Goal: Feedback & Contribution: Contribute content

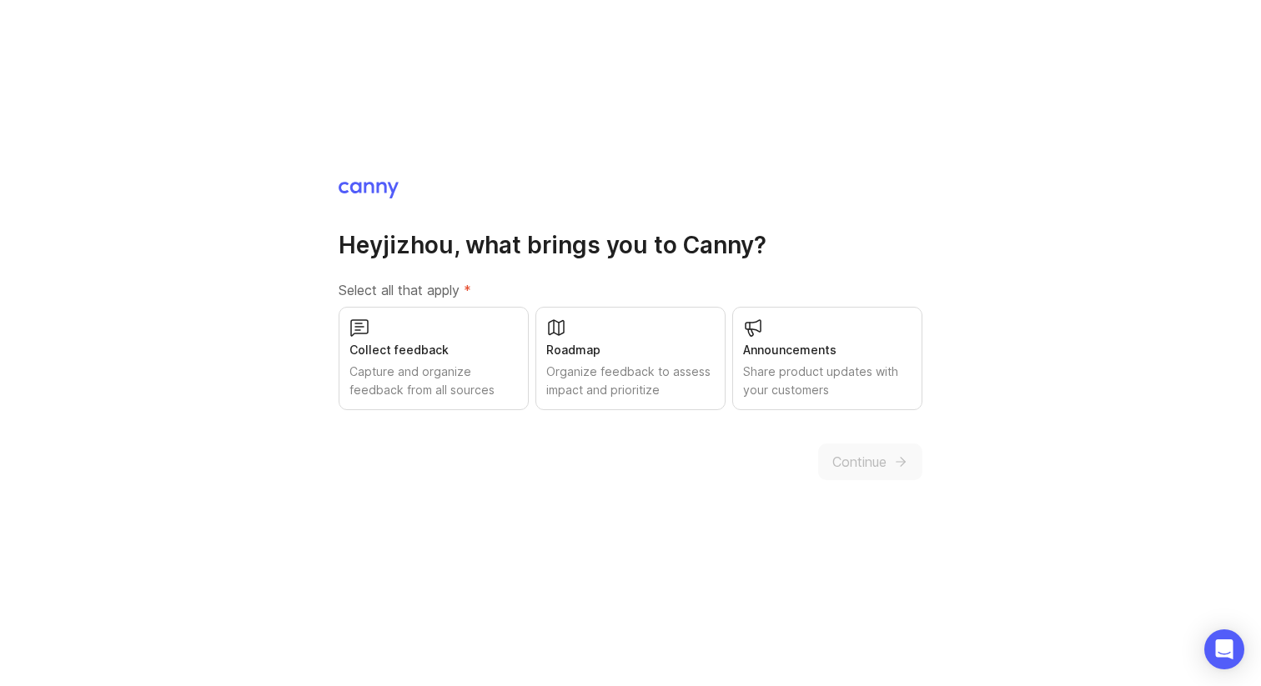
click at [911, 57] on div "Hey jizhou , what brings you to Canny? Select all that apply * Collect feedback…" at bounding box center [630, 343] width 1261 height 686
click at [500, 347] on div "Collect feedback" at bounding box center [433, 350] width 168 height 18
click at [649, 324] on div "Roadmap Organize feedback to assess impact and prioritize" at bounding box center [630, 358] width 190 height 103
click at [758, 341] on div "Announcements" at bounding box center [827, 350] width 168 height 18
click at [882, 63] on div "Hey jizhou , what brings you to Canny? Select all that apply * Collect feedback…" at bounding box center [630, 343] width 1261 height 686
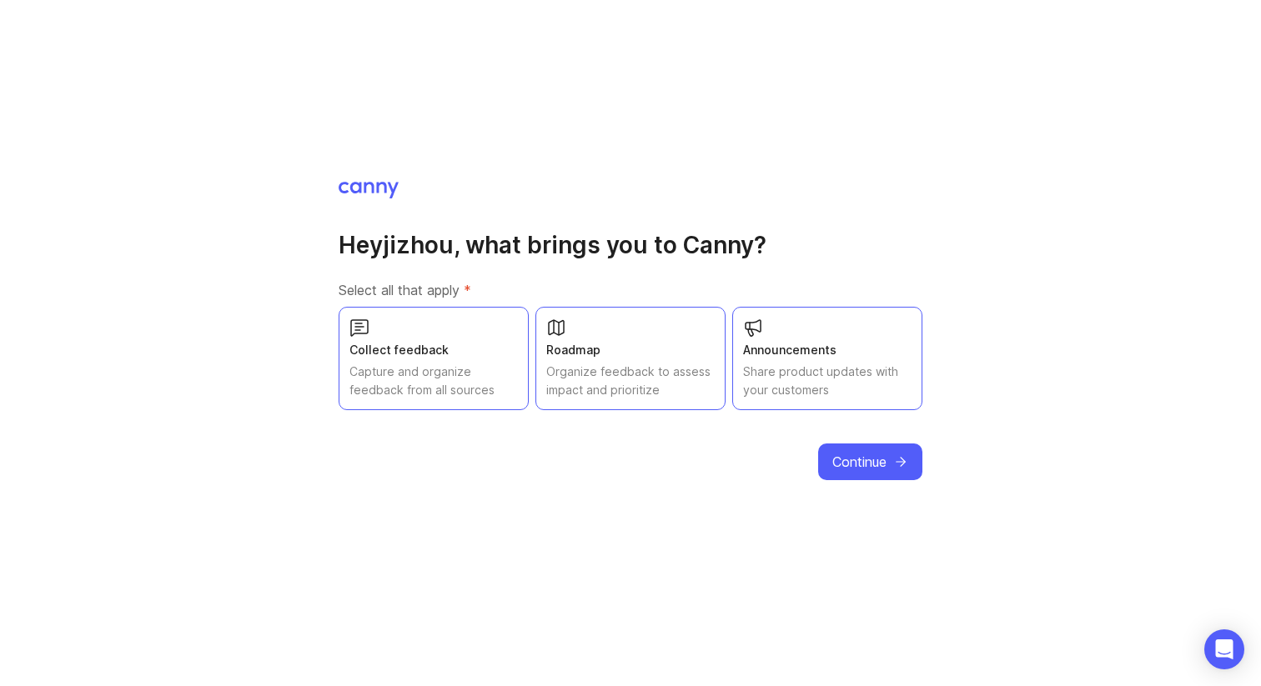
click at [871, 456] on span "Continue" at bounding box center [859, 462] width 54 height 20
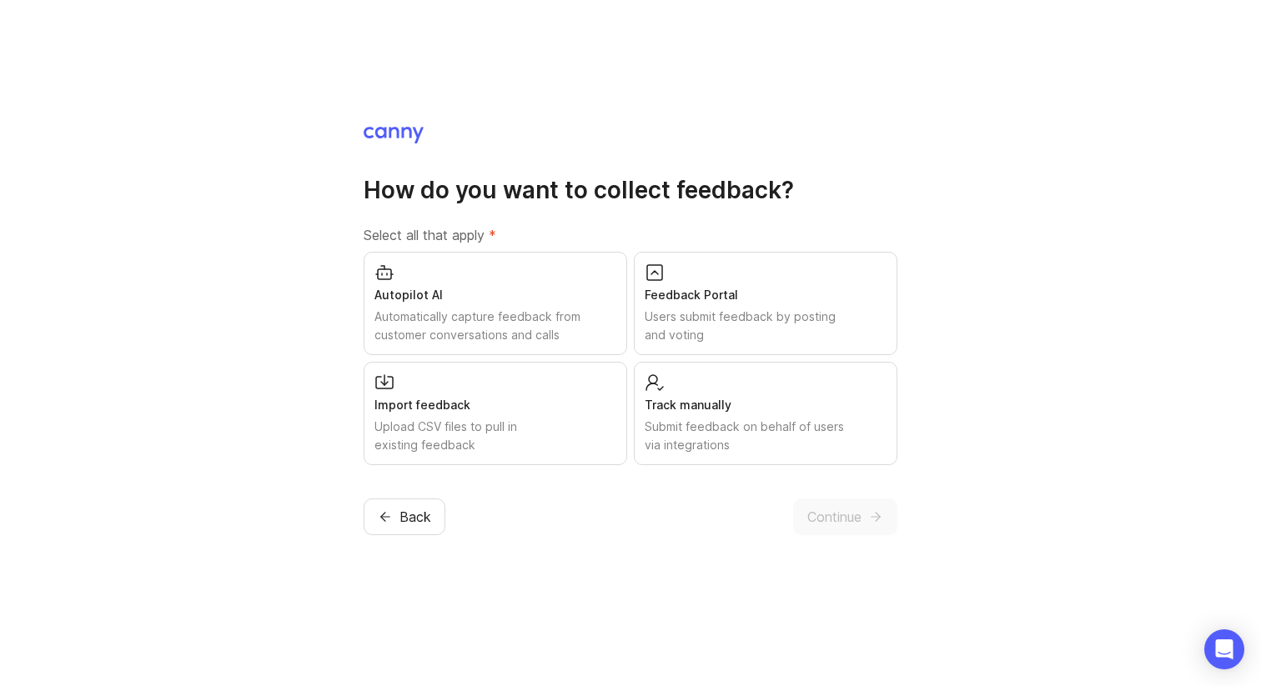
click at [953, 188] on div "How do you want to collect feedback? Select all that apply * Autopilot AI Autom…" at bounding box center [630, 343] width 1261 height 686
click at [525, 289] on div "Autopilot AI" at bounding box center [496, 295] width 242 height 18
click at [682, 303] on div "Feedback Portal" at bounding box center [766, 295] width 242 height 18
click at [691, 400] on div "Track manually" at bounding box center [766, 405] width 242 height 18
click at [557, 390] on div "Import feedback Upload CSV files to pull in existing feedback" at bounding box center [496, 413] width 264 height 103
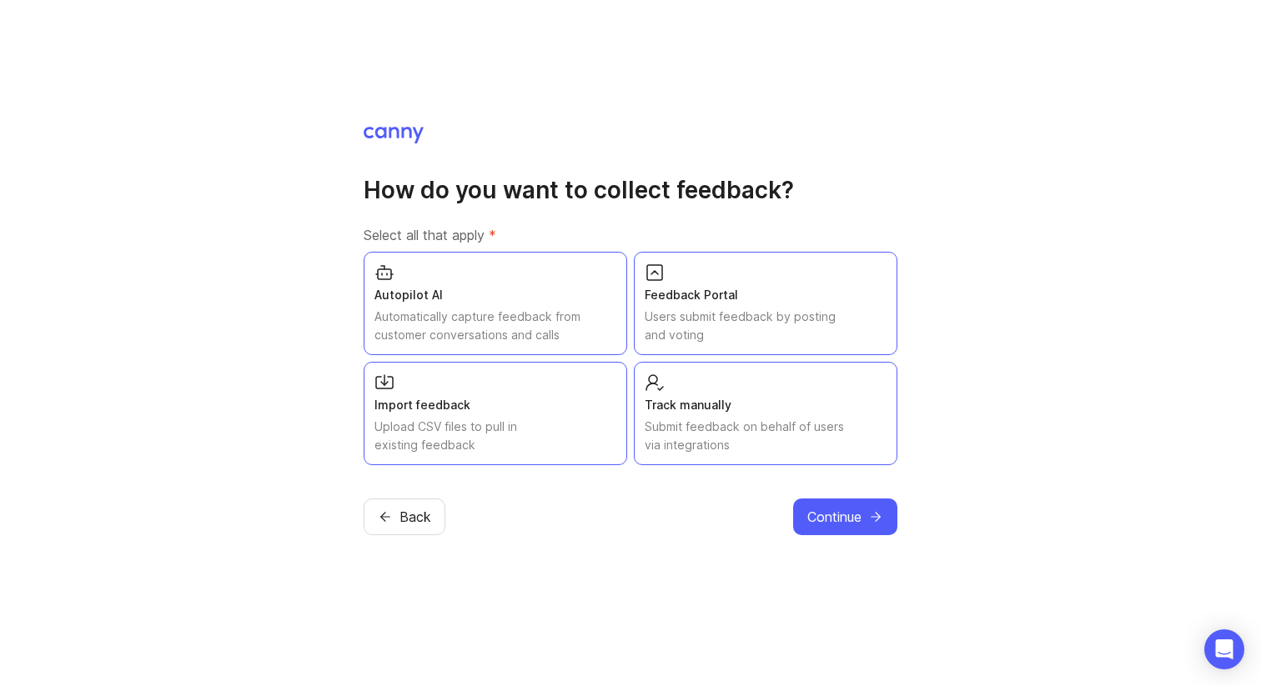
click at [858, 507] on span "Continue" at bounding box center [834, 517] width 54 height 20
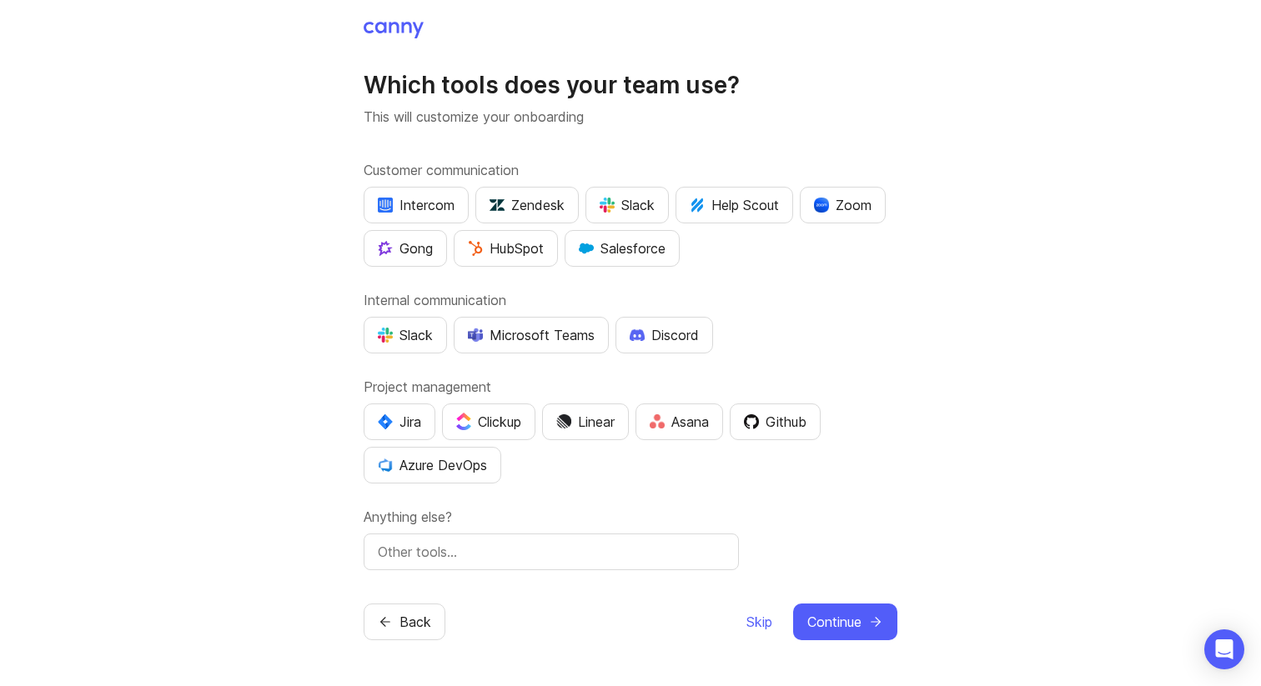
click at [942, 239] on div "Which tools does your team use? This will customize your onboarding Customer co…" at bounding box center [630, 343] width 1261 height 686
click at [973, 233] on div "Which tools does your team use? This will customize your onboarding Customer co…" at bounding box center [630, 343] width 1261 height 686
click at [832, 619] on span "Continue" at bounding box center [834, 622] width 54 height 20
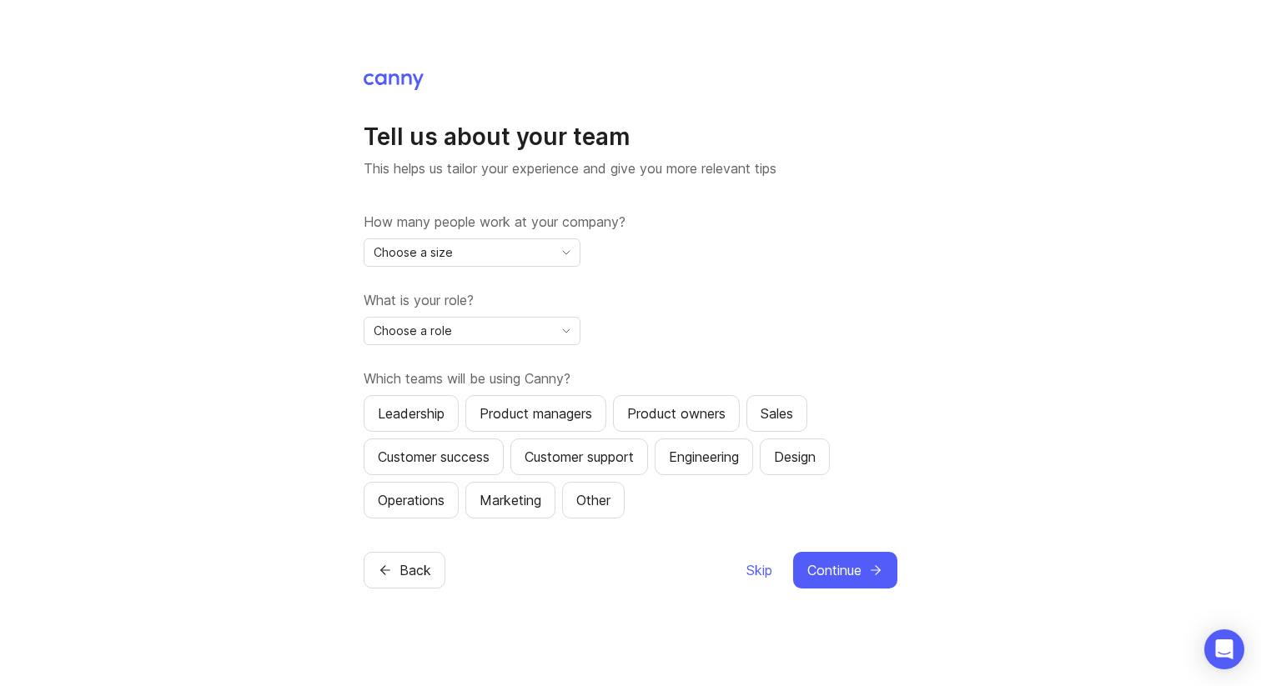
click at [862, 150] on h1 "Tell us about your team" at bounding box center [631, 137] width 534 height 30
click at [556, 254] on icon "toggle icon" at bounding box center [566, 252] width 27 height 13
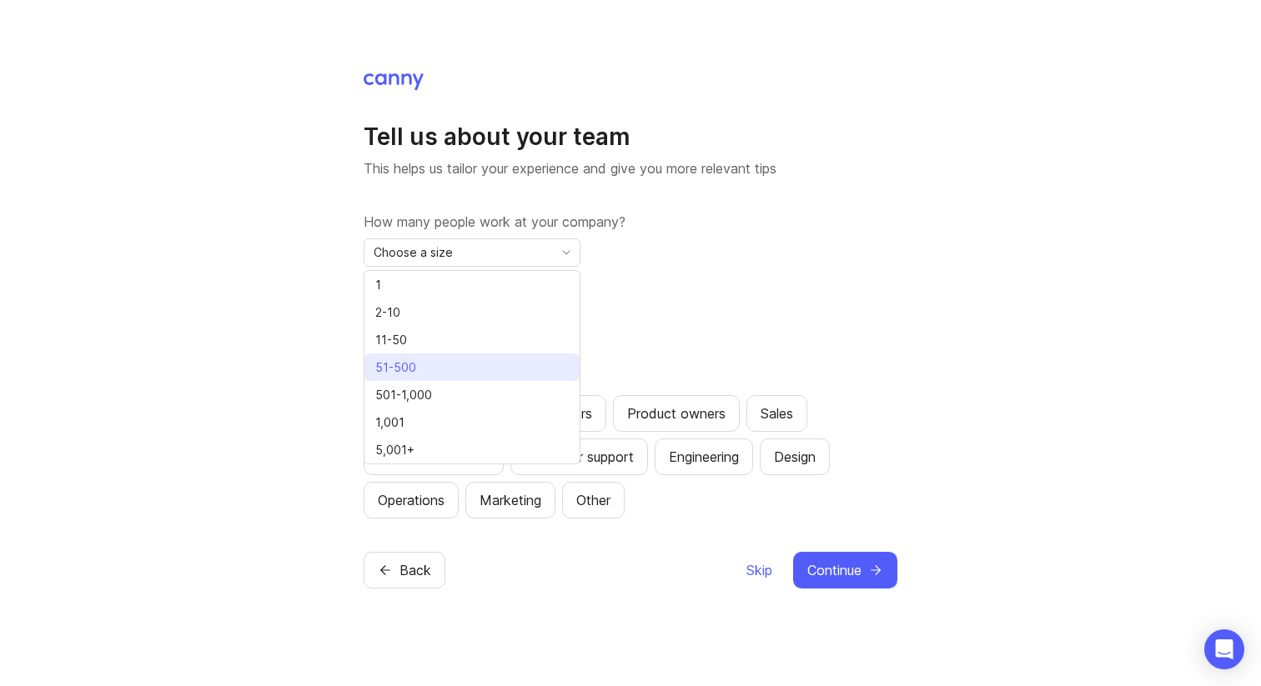
click at [491, 372] on li "51-500" at bounding box center [472, 368] width 215 height 28
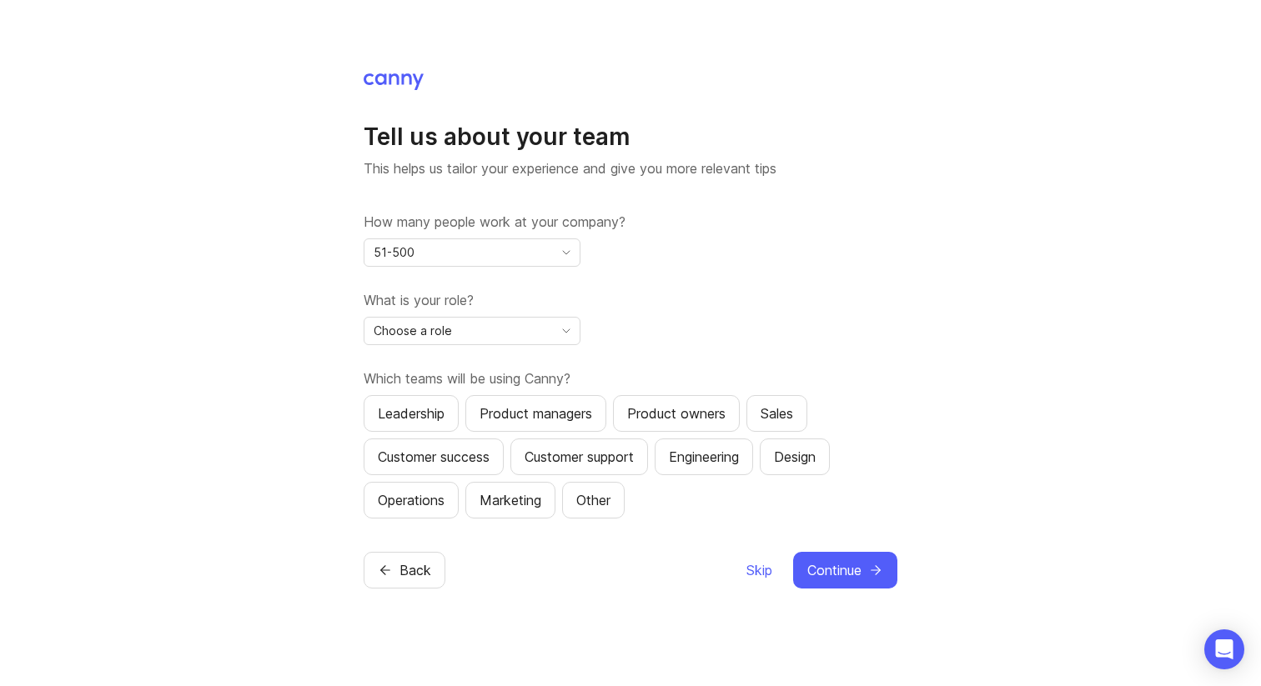
click at [544, 338] on div "Choose a role" at bounding box center [459, 331] width 189 height 27
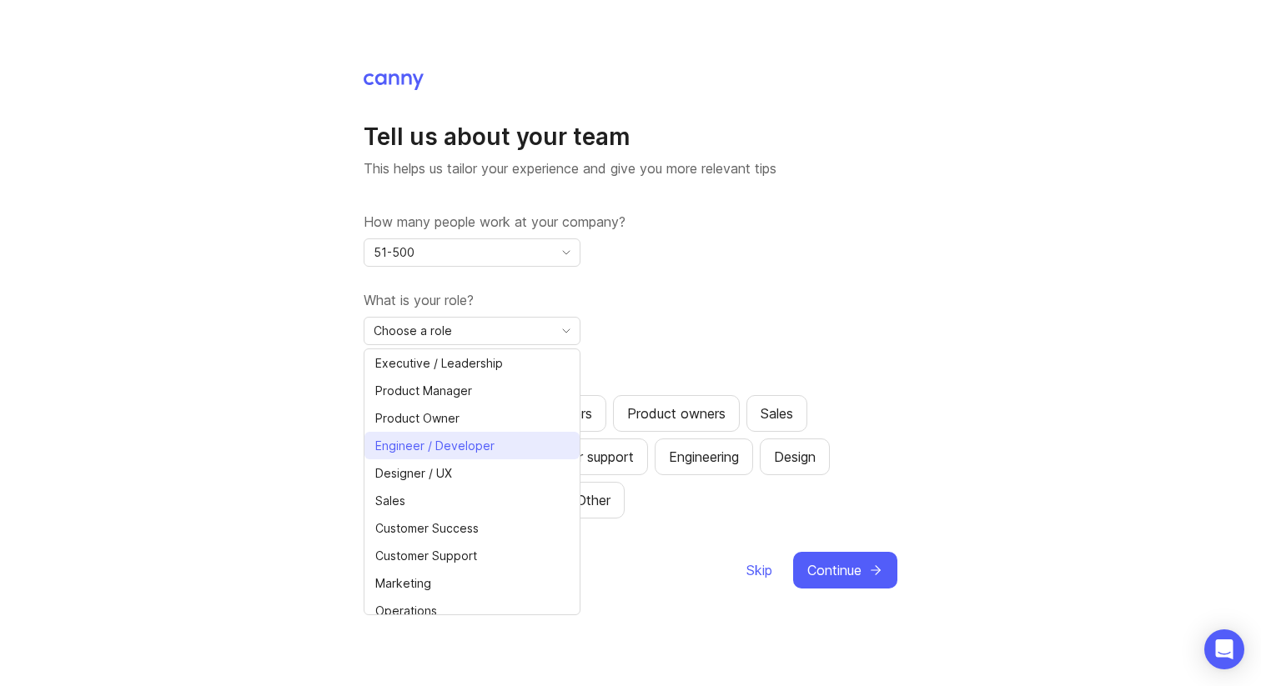
click at [493, 449] on span "Engineer / Developer" at bounding box center [438, 446] width 126 height 18
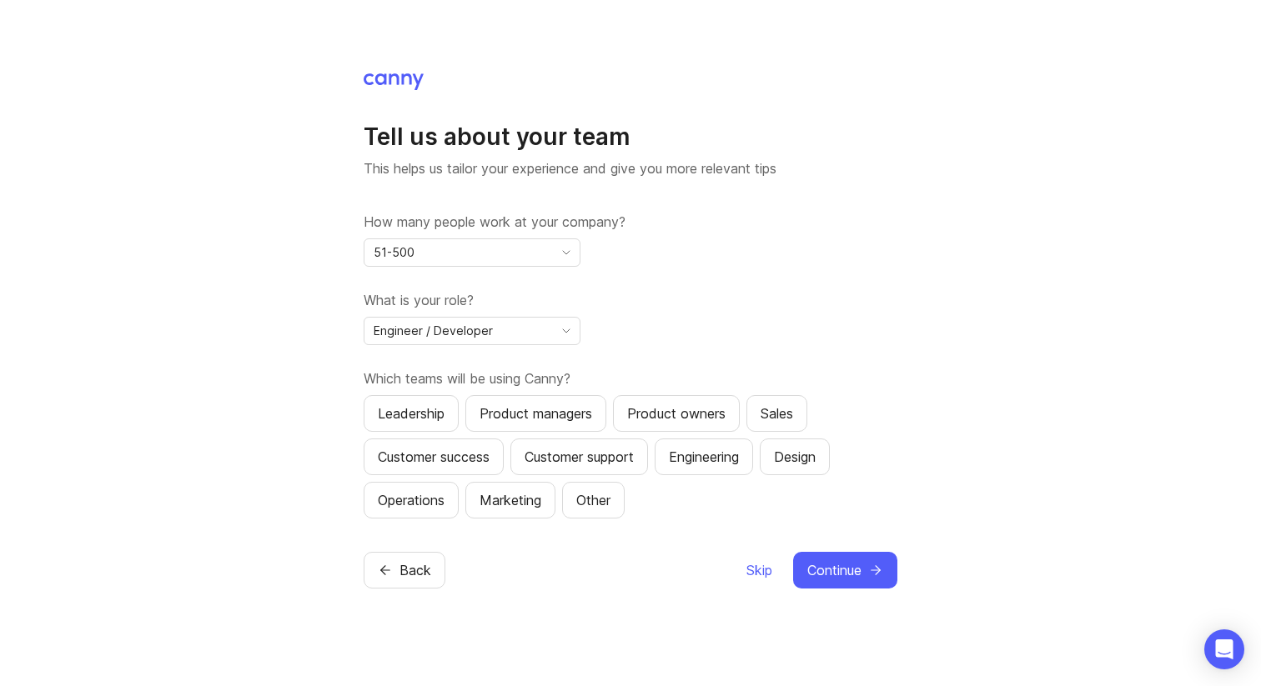
click at [952, 236] on div "Tell us about your team This helps us tailor your experience and give you more …" at bounding box center [630, 343] width 1261 height 686
click at [865, 584] on button "Continue" at bounding box center [845, 570] width 104 height 37
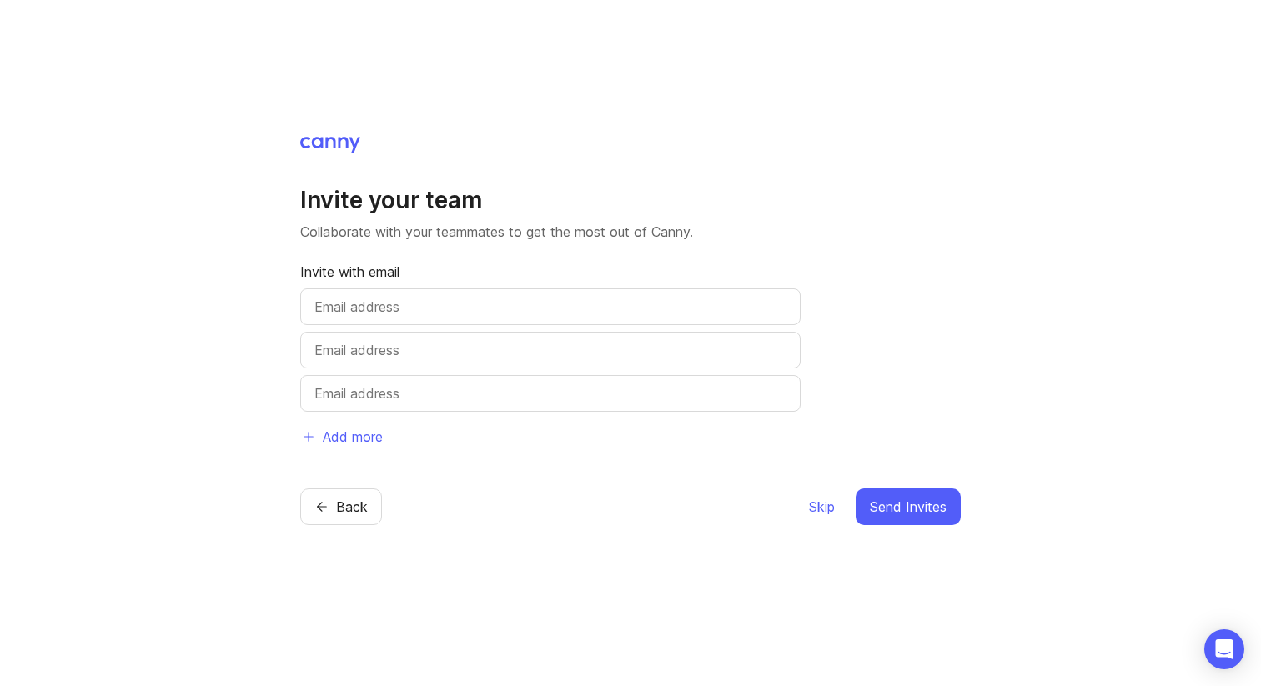
click at [974, 249] on div "Invite your team Collaborate with your teammates to get the most out of Canny. …" at bounding box center [630, 343] width 1261 height 686
click at [825, 504] on span "Skip" at bounding box center [822, 507] width 26 height 20
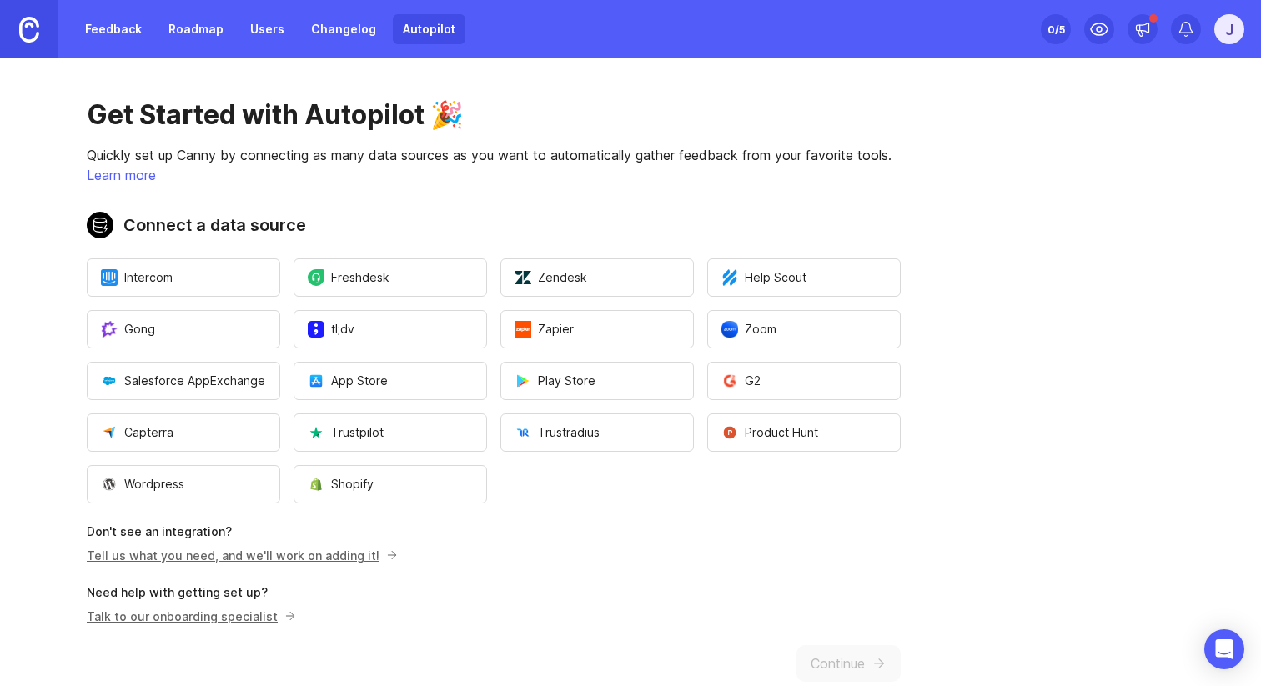
click at [1062, 33] on div "0 /5" at bounding box center [1057, 29] width 18 height 23
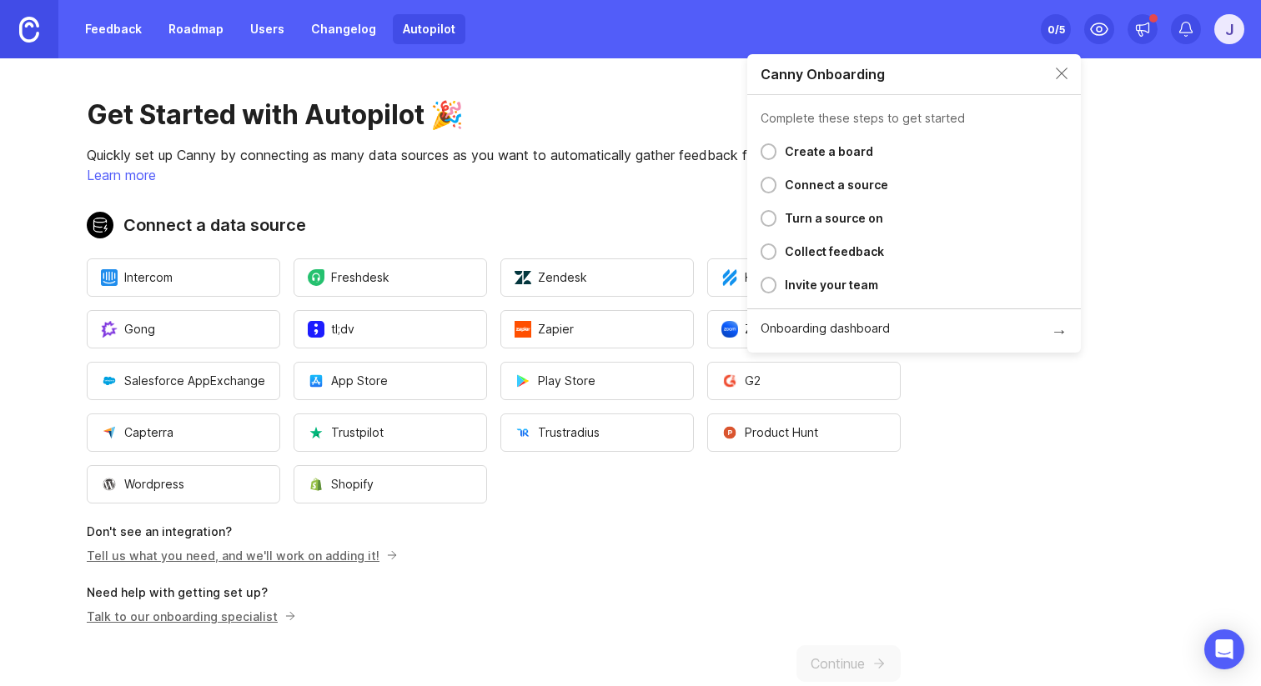
click at [1124, 111] on main "Get Started with Autopilot 🎉 Quickly set up Canny by connecting as many data so…" at bounding box center [630, 372] width 1261 height 628
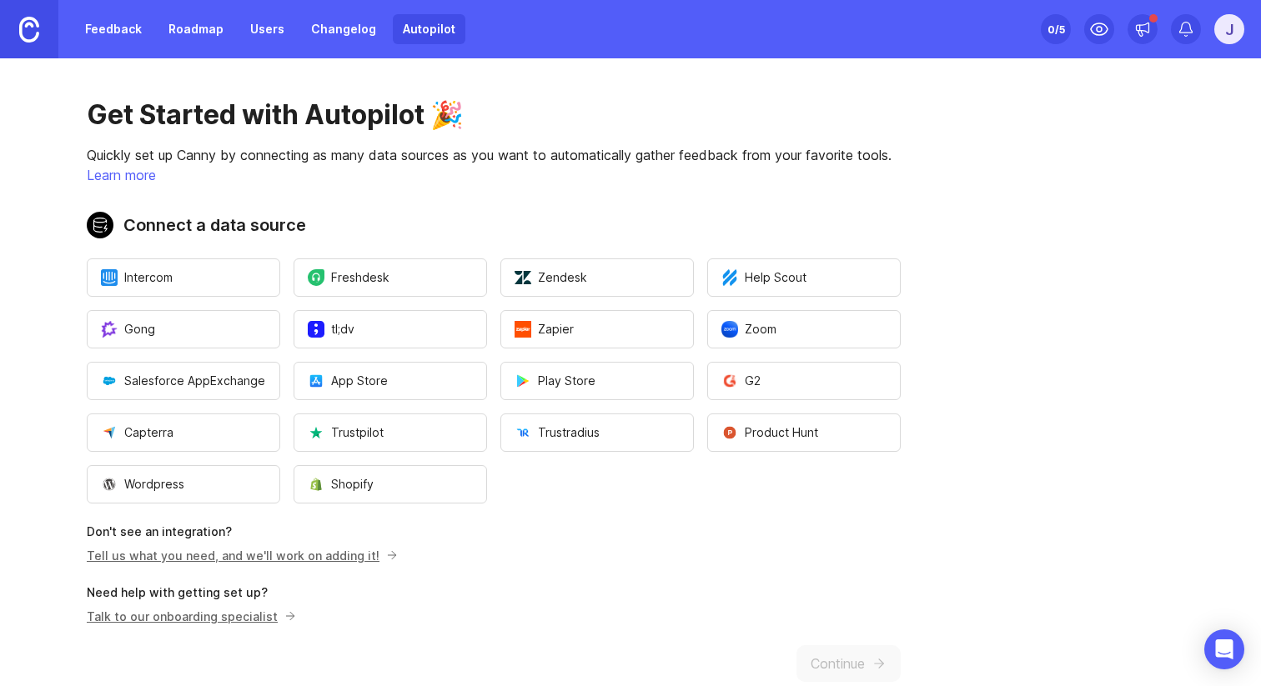
click at [958, 204] on div "Get Started with Autopilot 🎉 Quickly set up Canny by connecting as many data so…" at bounding box center [494, 390] width 988 height 664
click at [760, 470] on ul "Intercom Freshdesk Zendesk Help Scout Gong tl;dv Zapier Zoom Salesforce AppExch…" at bounding box center [494, 381] width 814 height 245
click at [320, 561] on link "Tell us what you need, and we'll work on adding it!" at bounding box center [240, 556] width 306 height 14
click at [788, 304] on ul "Intercom Freshdesk Zendesk Help Scout Gong tl;dv Zapier Zoom Salesforce AppExch…" at bounding box center [494, 381] width 814 height 245
click at [968, 389] on div "Get Started with Autopilot 🎉 Quickly set up Canny by connecting as many data so…" at bounding box center [494, 390] width 988 height 664
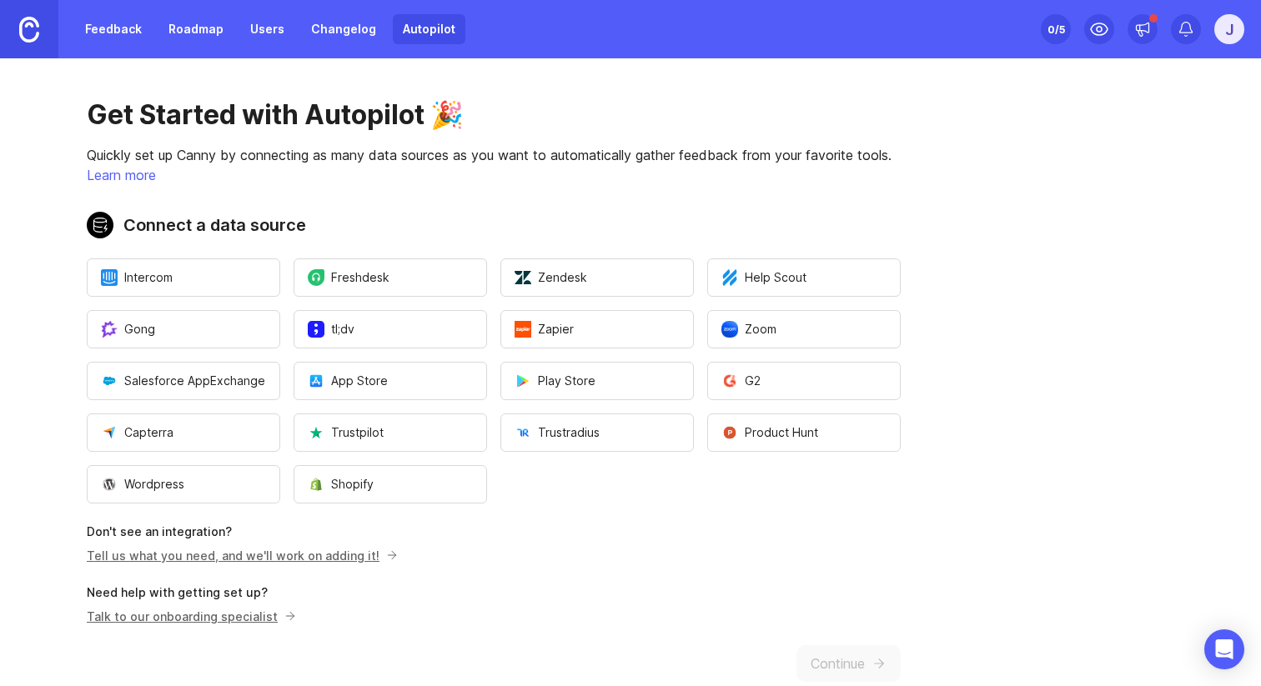
click at [529, 173] on p "Learn more" at bounding box center [494, 175] width 814 height 20
click at [140, 176] on link "Learn more" at bounding box center [121, 175] width 69 height 17
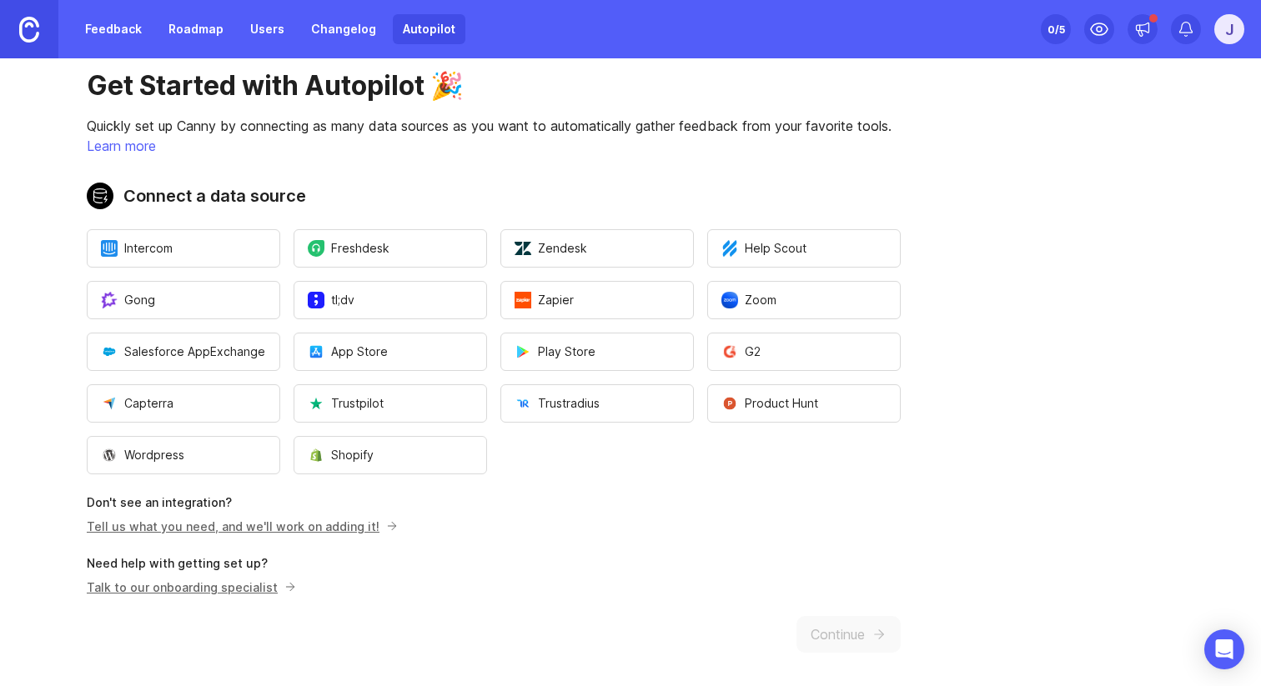
scroll to position [36, 0]
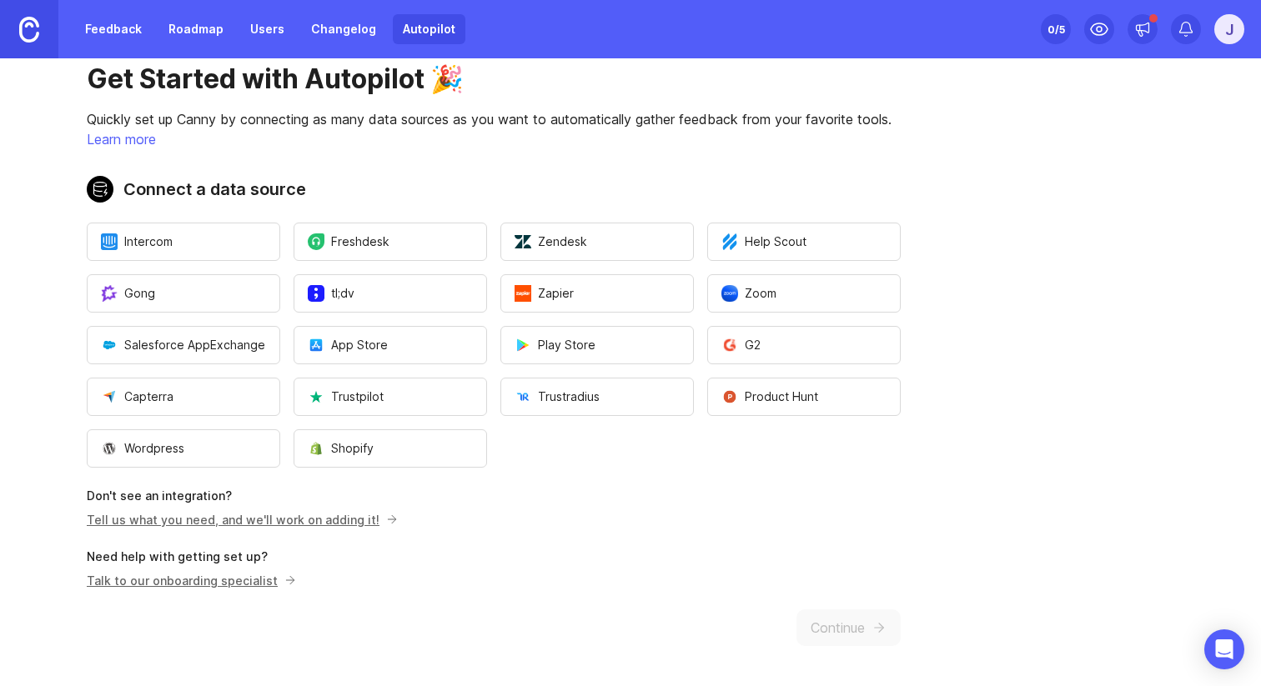
click at [842, 631] on div "Get Started with Autopilot 🎉 Quickly set up Canny by connecting as many data so…" at bounding box center [494, 355] width 988 height 664
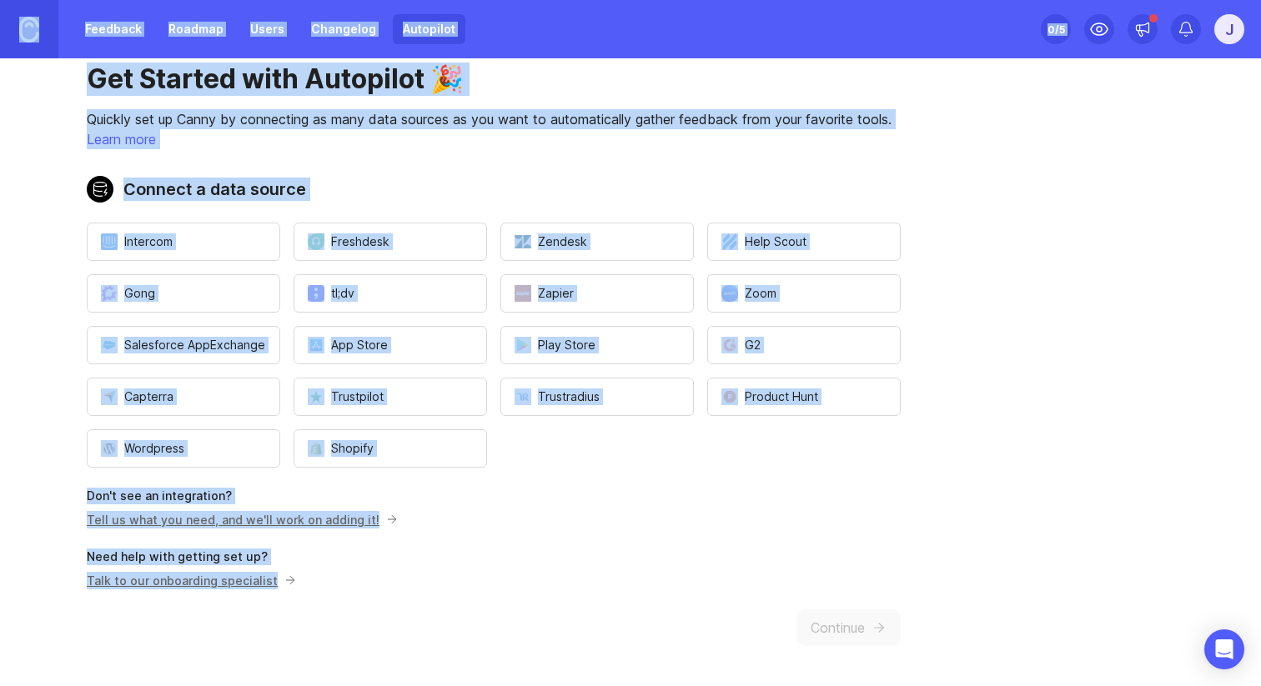
click at [842, 631] on div "Get Started with Autopilot 🎉 Quickly set up Canny by connecting as many data so…" at bounding box center [494, 355] width 988 height 664
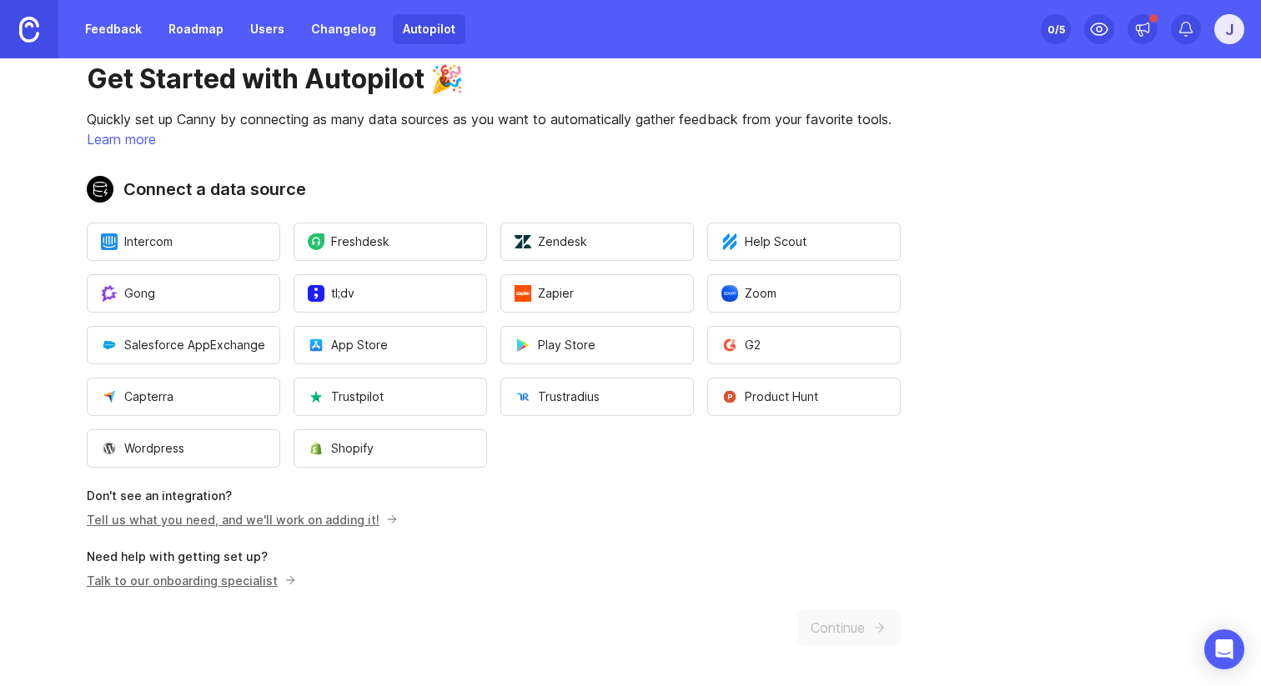
click at [865, 628] on div "Get Started with Autopilot 🎉 Quickly set up Canny by connecting as many data so…" at bounding box center [494, 355] width 988 height 664
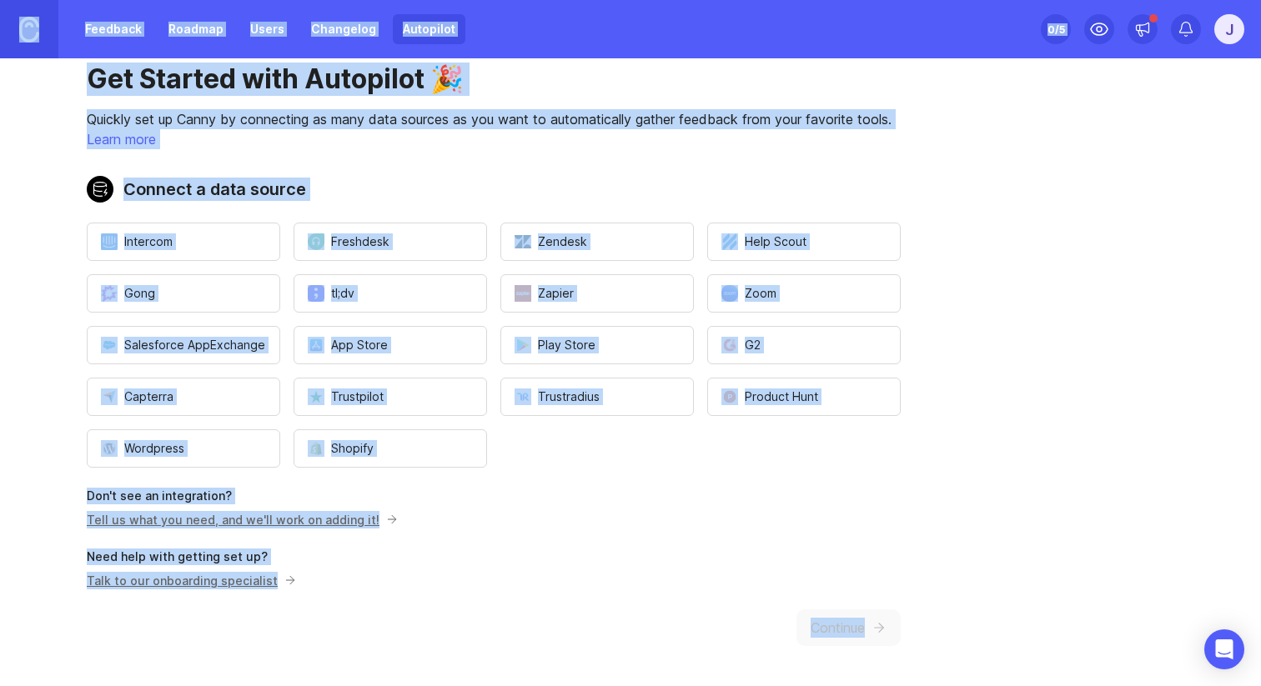
click at [865, 628] on div "Get Started with Autopilot 🎉 Quickly set up Canny by connecting as many data so…" at bounding box center [494, 355] width 988 height 664
click at [445, 297] on button "tl;dv" at bounding box center [391, 293] width 194 height 38
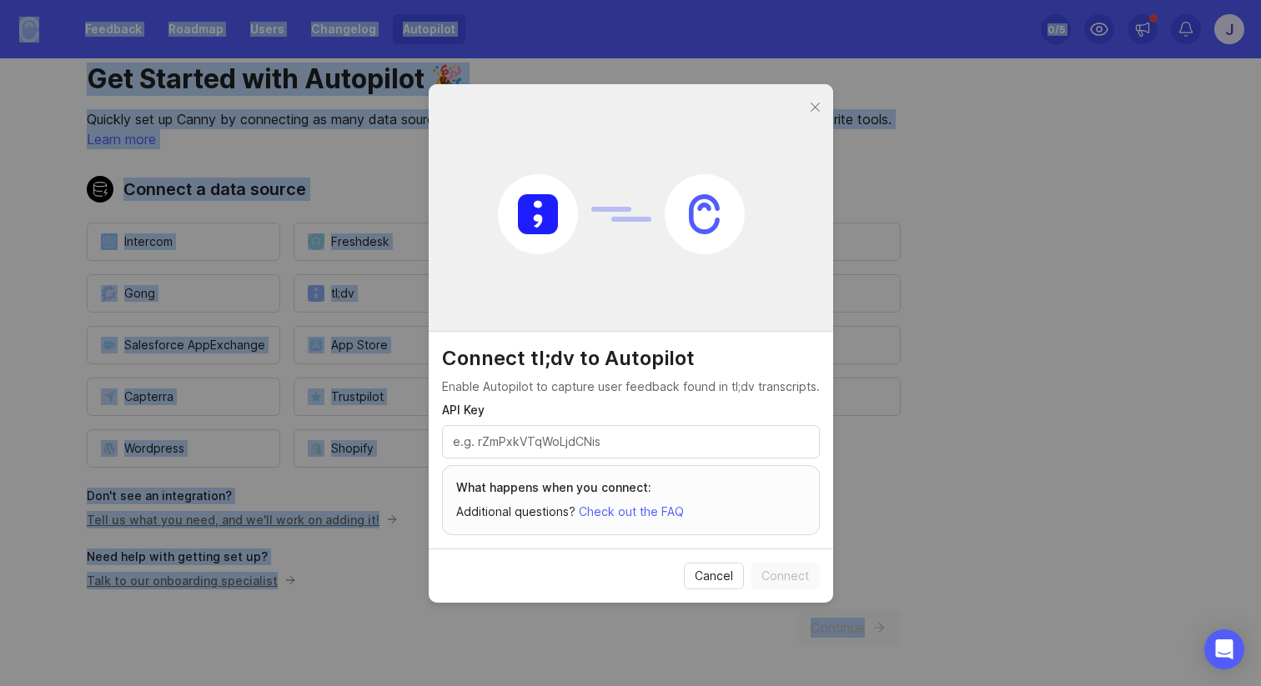
click at [703, 580] on span "Cancel" at bounding box center [714, 576] width 38 height 17
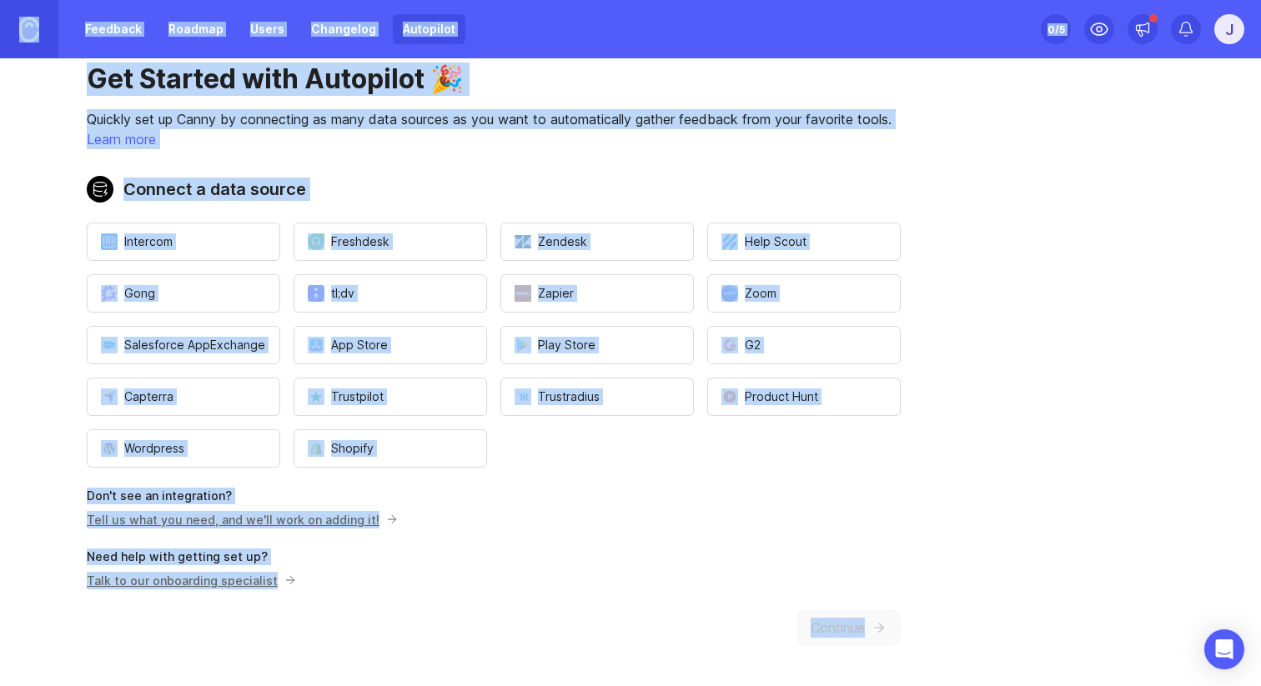
click at [730, 279] on button "Zoom" at bounding box center [804, 293] width 194 height 38
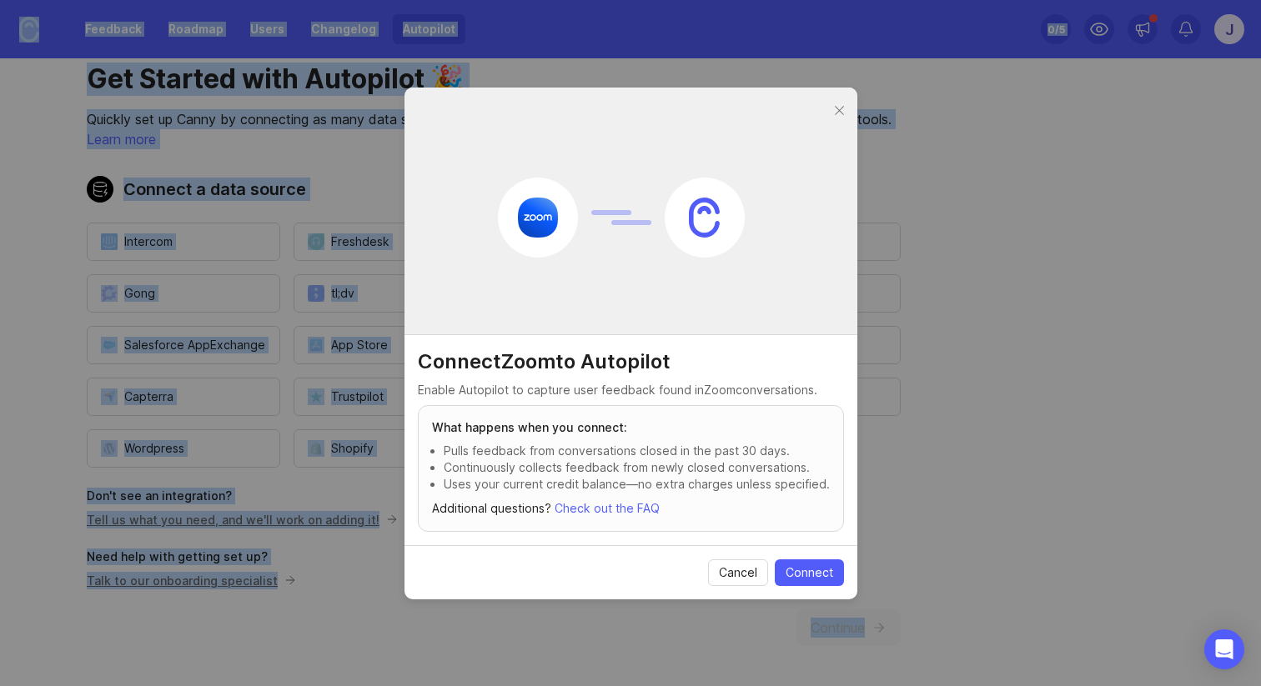
click at [719, 571] on span "Cancel" at bounding box center [738, 573] width 38 height 17
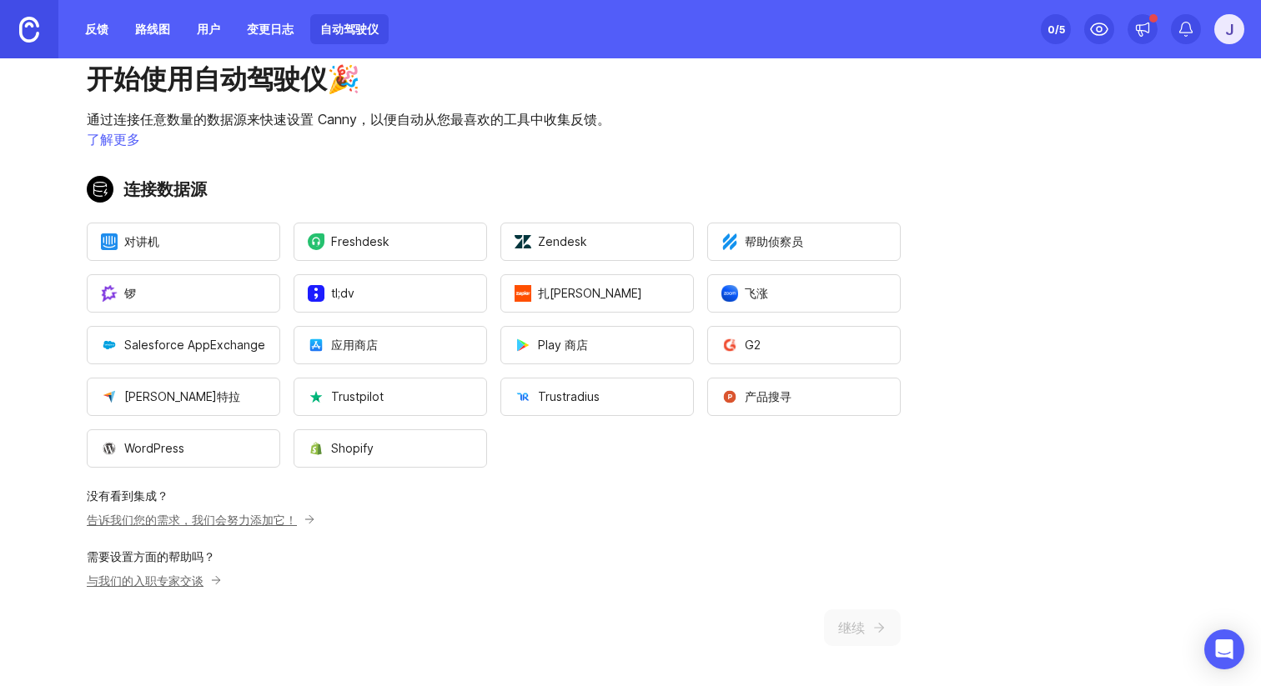
click at [686, 498] on p "没有看到集成？" at bounding box center [494, 496] width 814 height 17
click at [782, 299] on button "飞涨" at bounding box center [804, 293] width 194 height 38
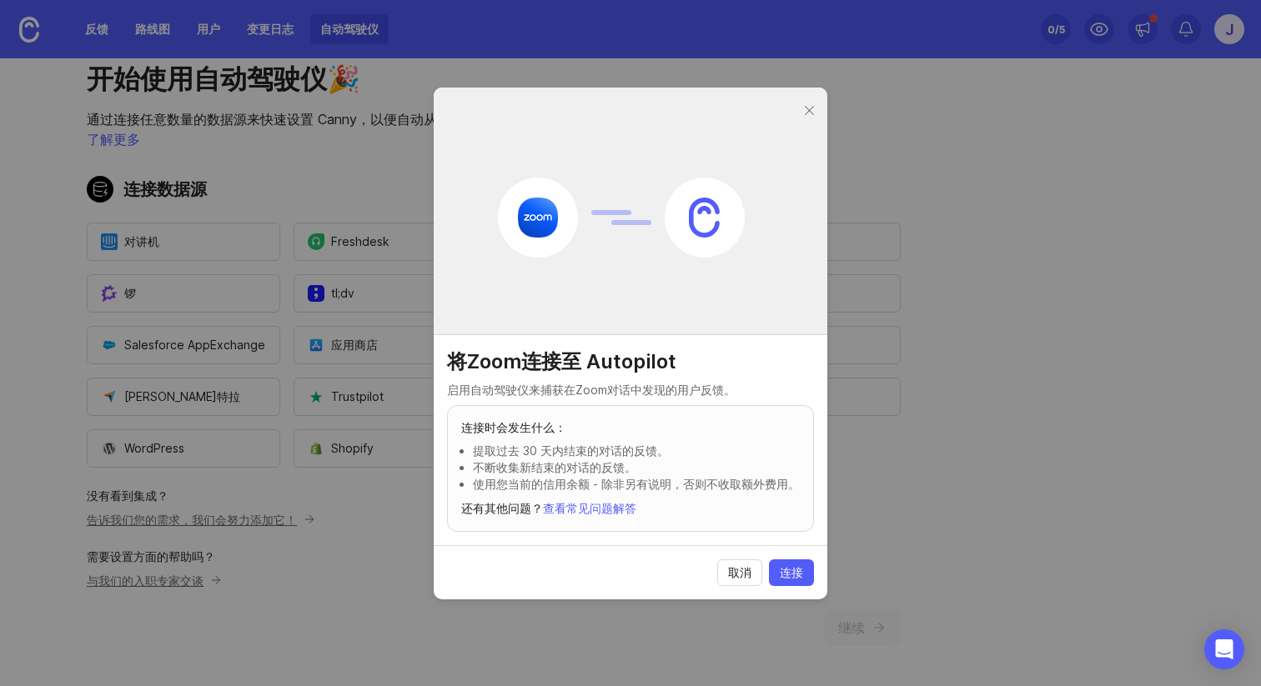
click at [725, 573] on button "取消" at bounding box center [739, 573] width 45 height 27
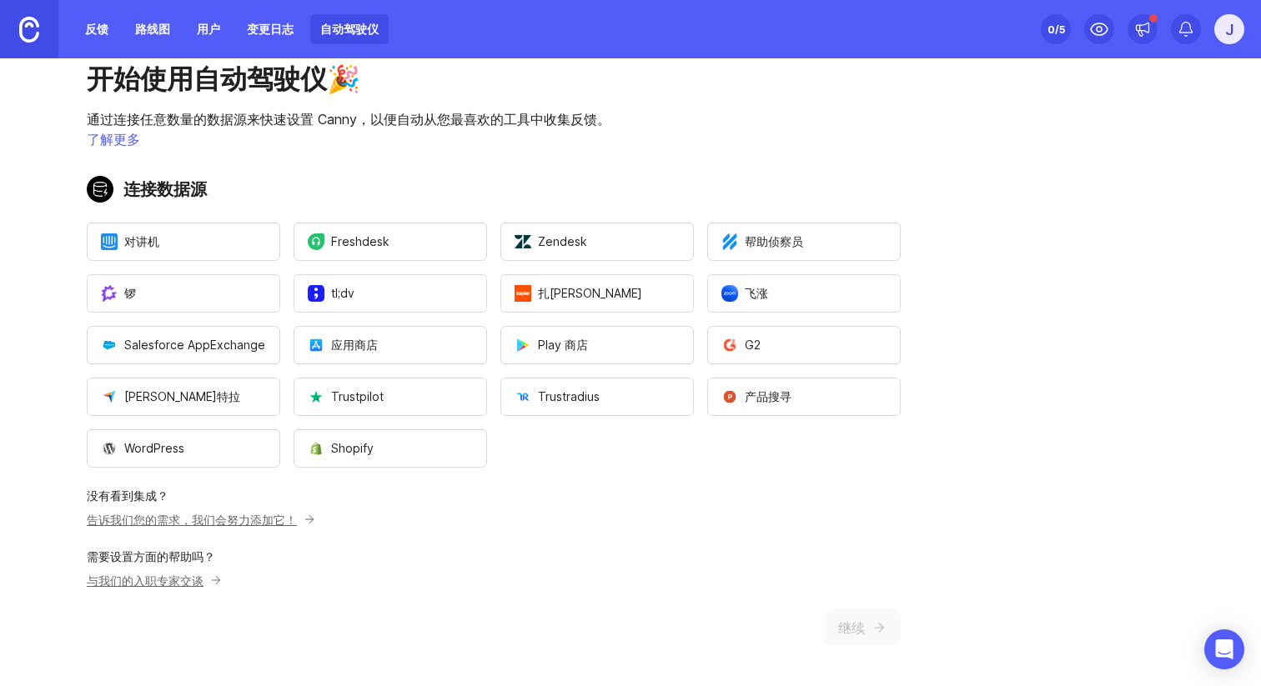
click at [421, 451] on button "Shopify" at bounding box center [391, 449] width 194 height 38
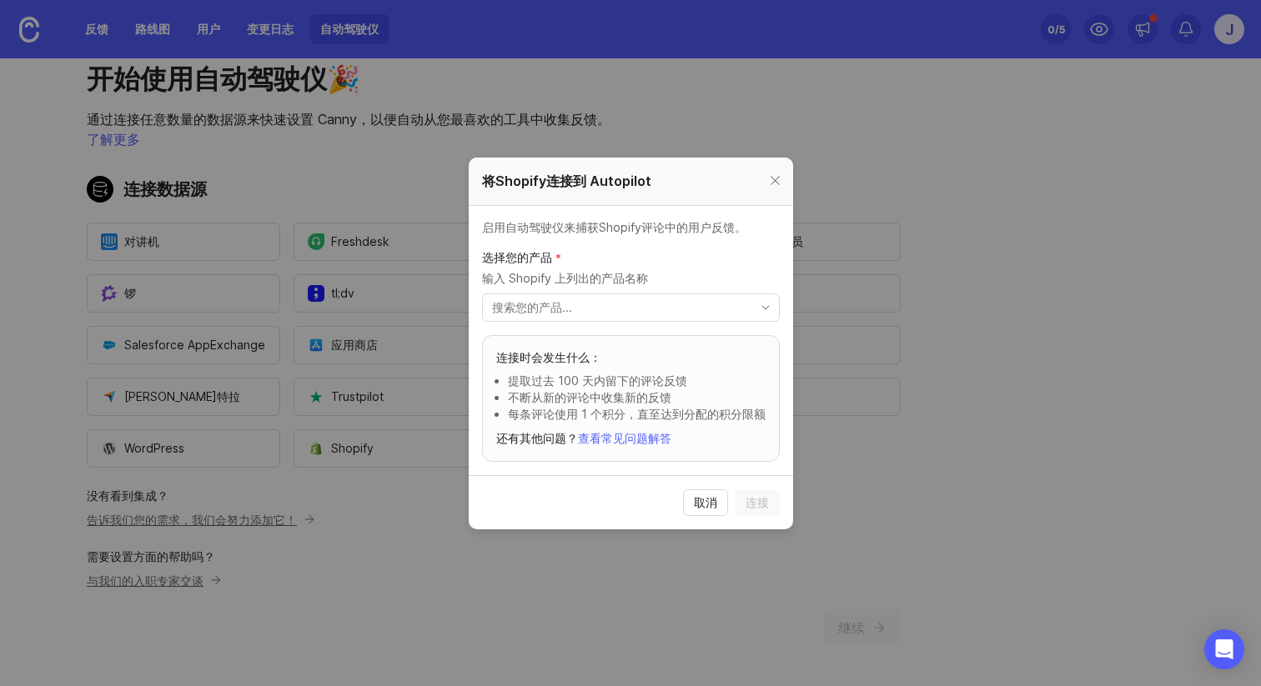
click at [683, 307] on input "切换菜单" at bounding box center [621, 308] width 259 height 18
click at [691, 493] on button "取消" at bounding box center [705, 503] width 45 height 27
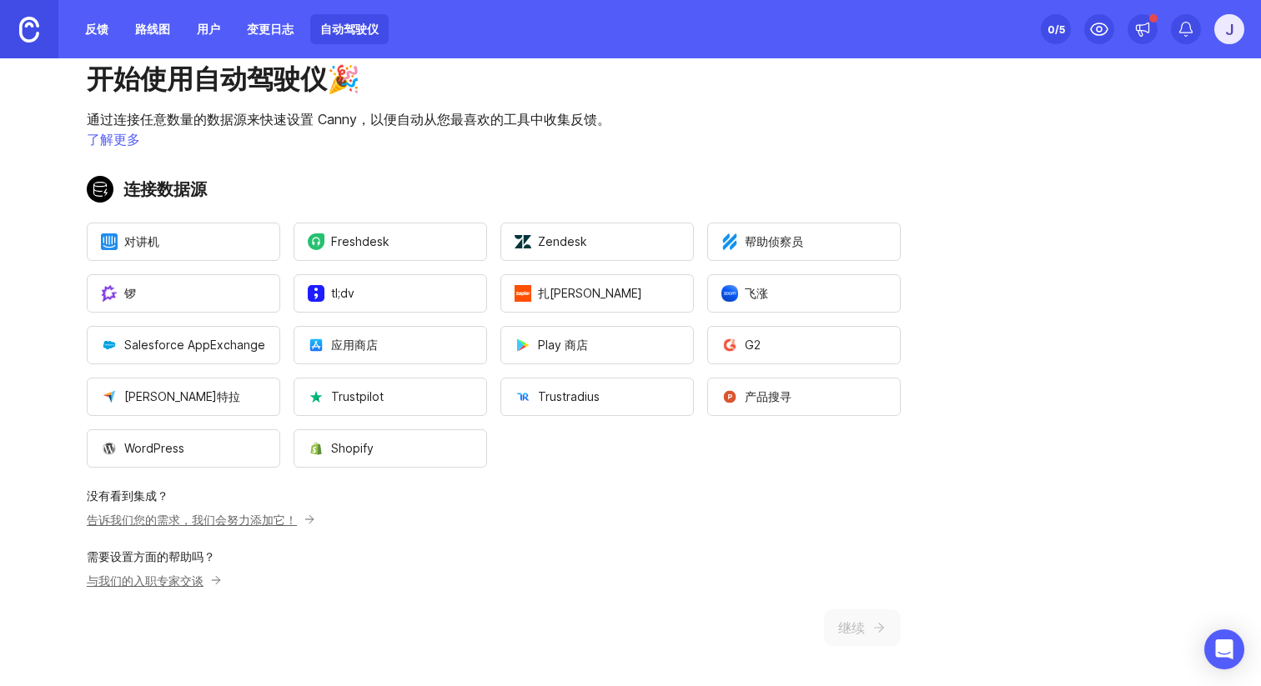
click at [453, 339] on button "应用商店" at bounding box center [391, 345] width 194 height 38
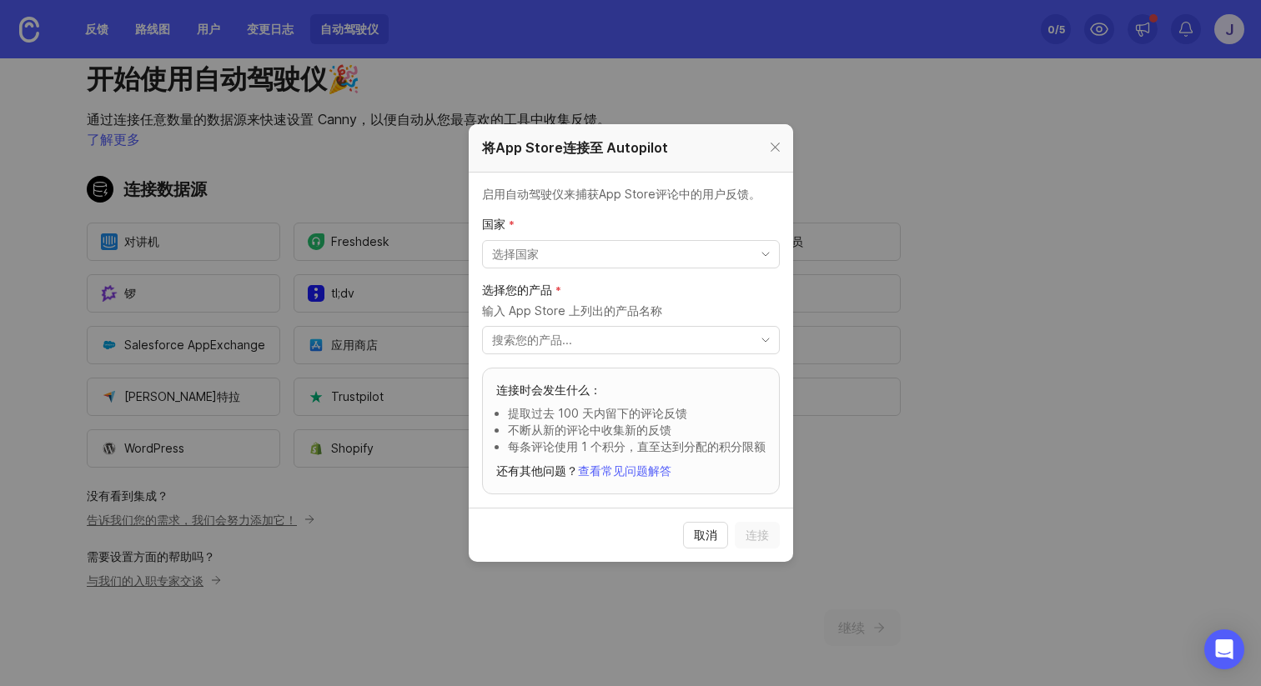
click at [694, 535] on font "取消" at bounding box center [705, 535] width 23 height 14
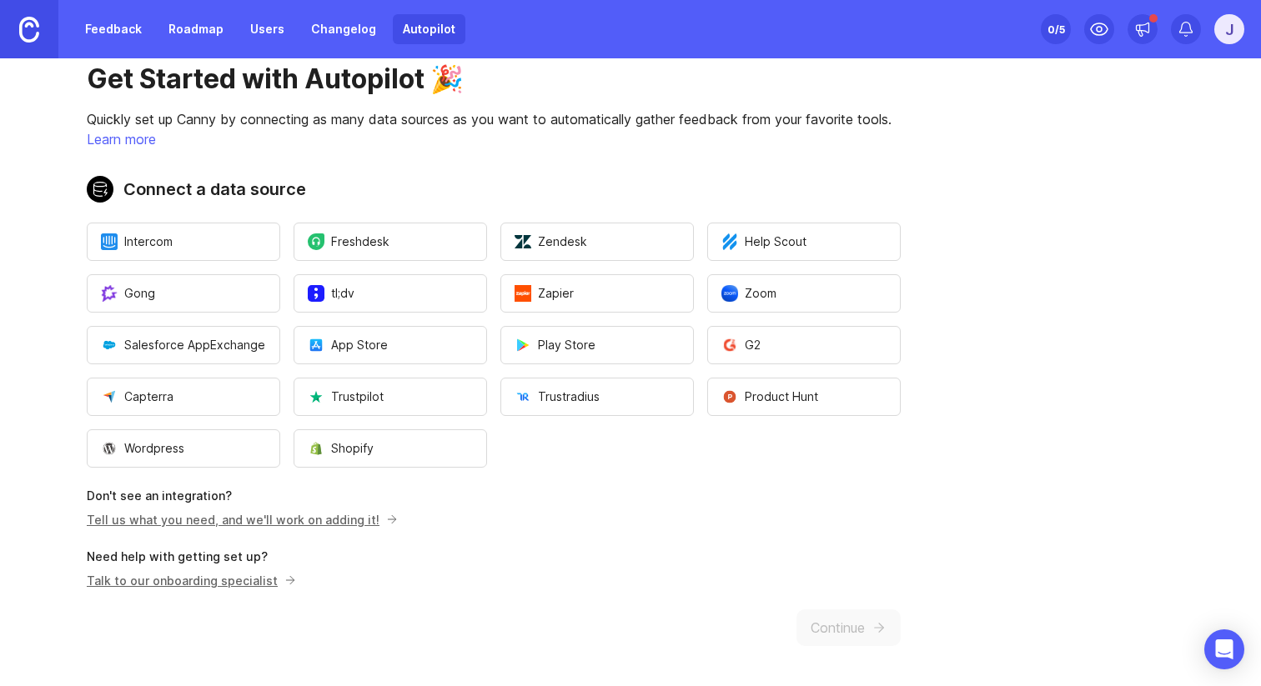
click at [658, 440] on ul "Intercom Freshdesk Zendesk Help Scout Gong tl;dv Zapier Zoom Salesforce AppExch…" at bounding box center [494, 345] width 814 height 245
click at [252, 254] on button "Intercom" at bounding box center [184, 242] width 194 height 38
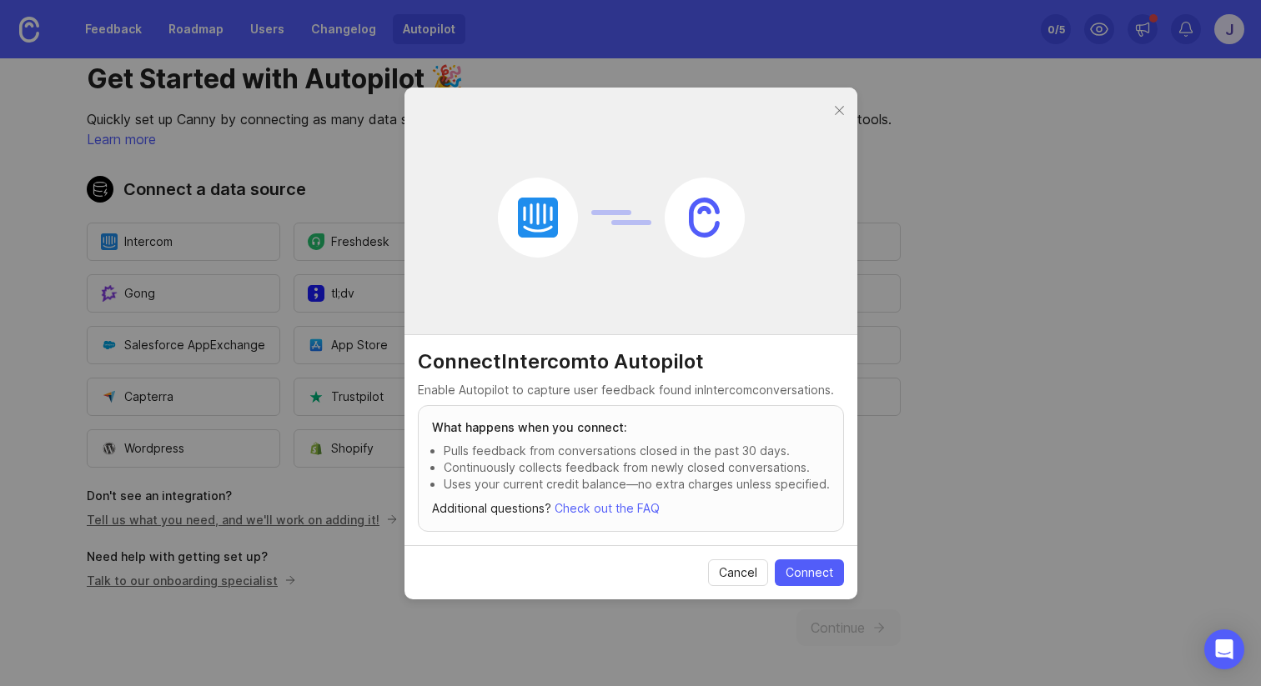
click at [732, 572] on span "Cancel" at bounding box center [738, 573] width 38 height 17
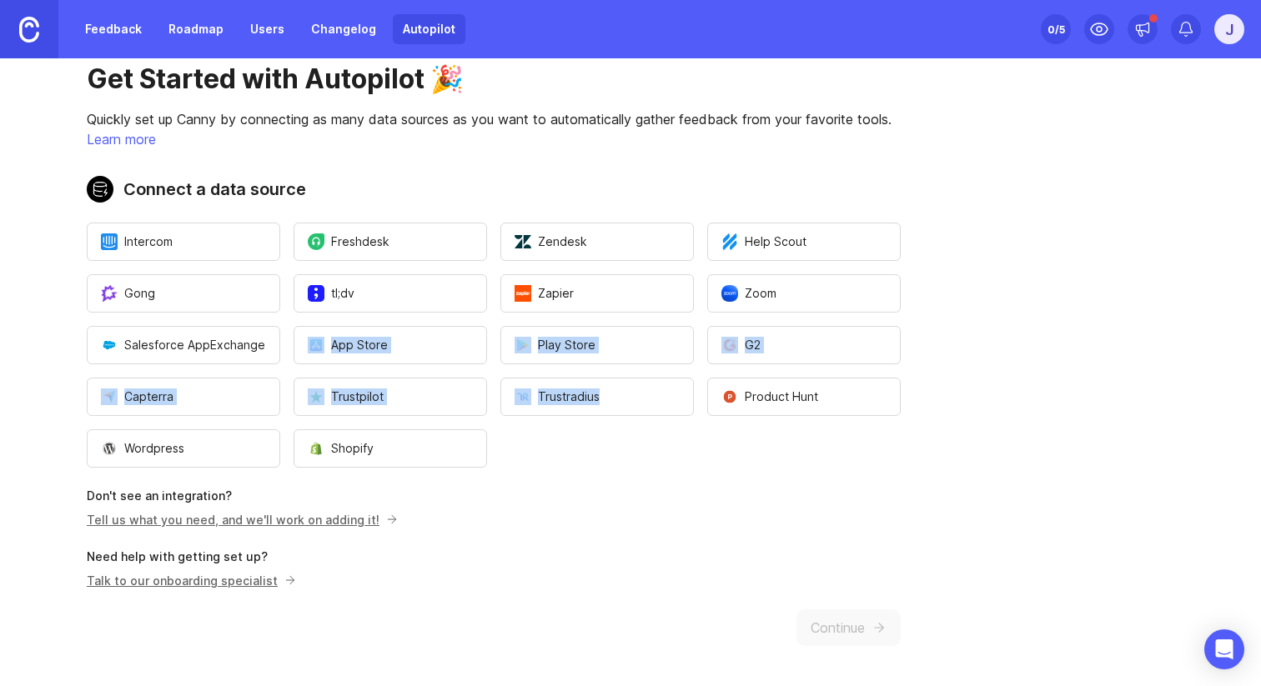
drag, startPoint x: 560, startPoint y: 445, endPoint x: 224, endPoint y: 354, distance: 347.2
click at [224, 354] on ul "Intercom Freshdesk Zendesk Help Scout Gong tl;dv Zapier Zoom Salesforce AppExch…" at bounding box center [494, 345] width 814 height 245
drag, startPoint x: 644, startPoint y: 471, endPoint x: 89, endPoint y: 270, distance: 590.0
click at [89, 270] on div "Get Started with Autopilot 🎉 Quickly set up Canny by connecting as many data so…" at bounding box center [494, 355] width 988 height 664
click at [80, 268] on div "Get Started with Autopilot 🎉 Quickly set up Canny by connecting as many data so…" at bounding box center [494, 355] width 988 height 664
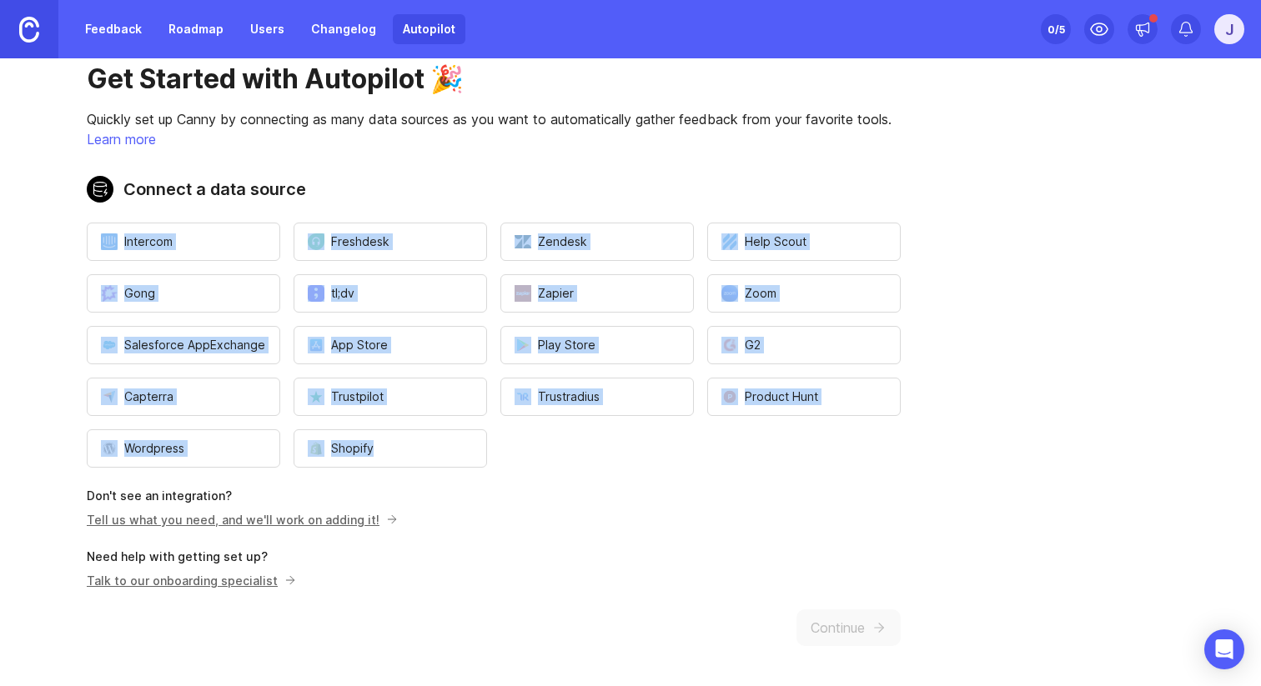
drag, startPoint x: 59, startPoint y: 209, endPoint x: 503, endPoint y: 470, distance: 514.4
click at [504, 470] on div "Get Started with Autopilot 🎉 Quickly set up Canny by connecting as many data so…" at bounding box center [494, 355] width 988 height 664
copy div "Intercom Freshdesk Zendesk Help Scout Gong tl;dv Zapier Zoom Salesforce AppExch…"
click at [520, 432] on ul "Intercom Freshdesk Zendesk Help Scout Gong tl;dv Zapier Zoom Salesforce AppExch…" at bounding box center [494, 345] width 814 height 245
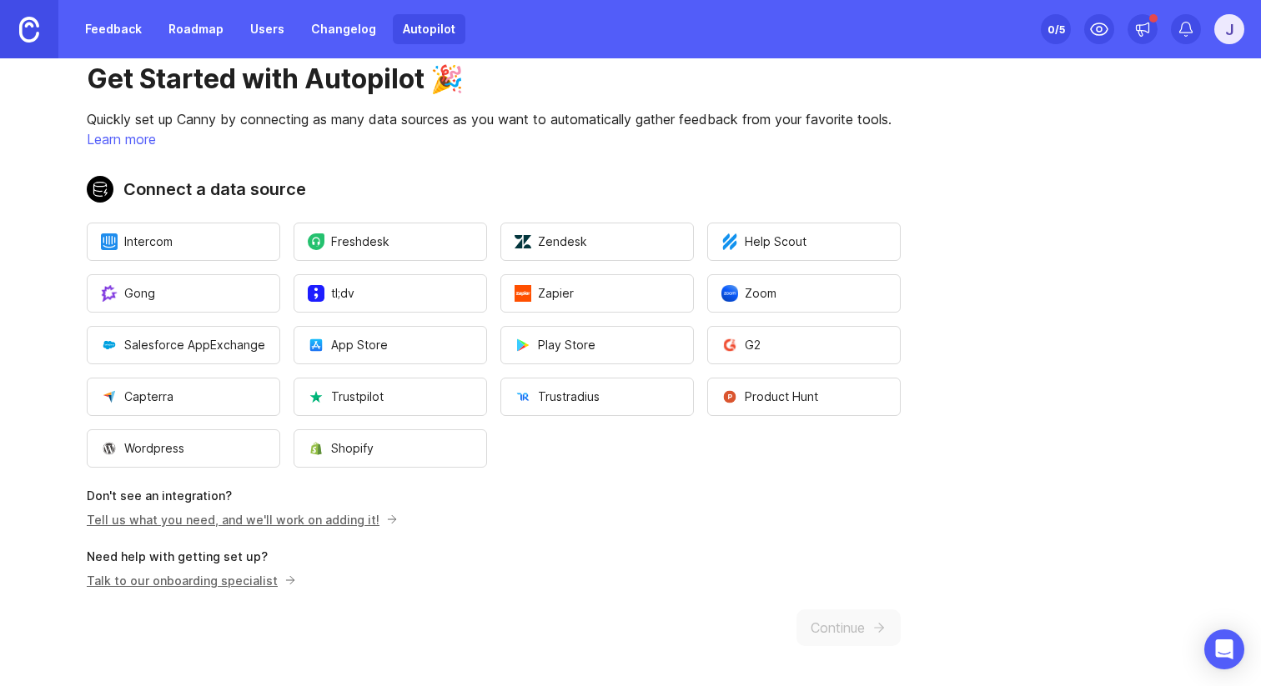
click at [558, 296] on span "Zapier" at bounding box center [544, 293] width 59 height 17
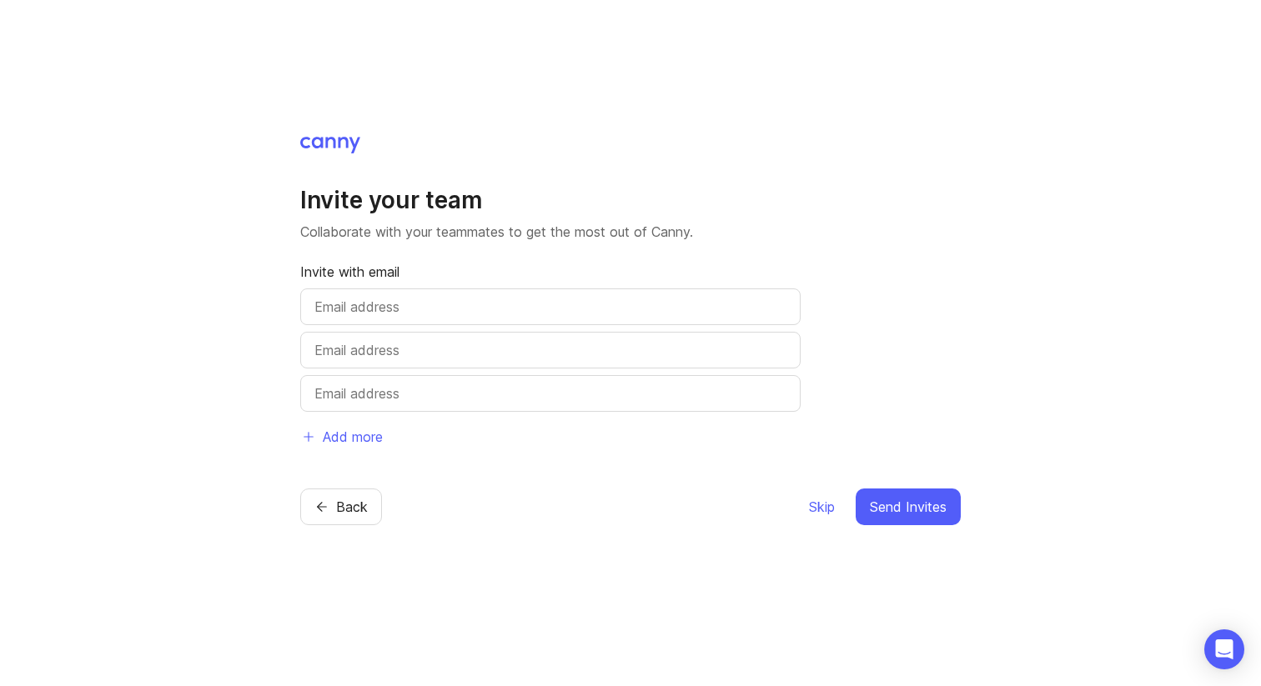
click at [821, 508] on span "Skip" at bounding box center [822, 507] width 26 height 20
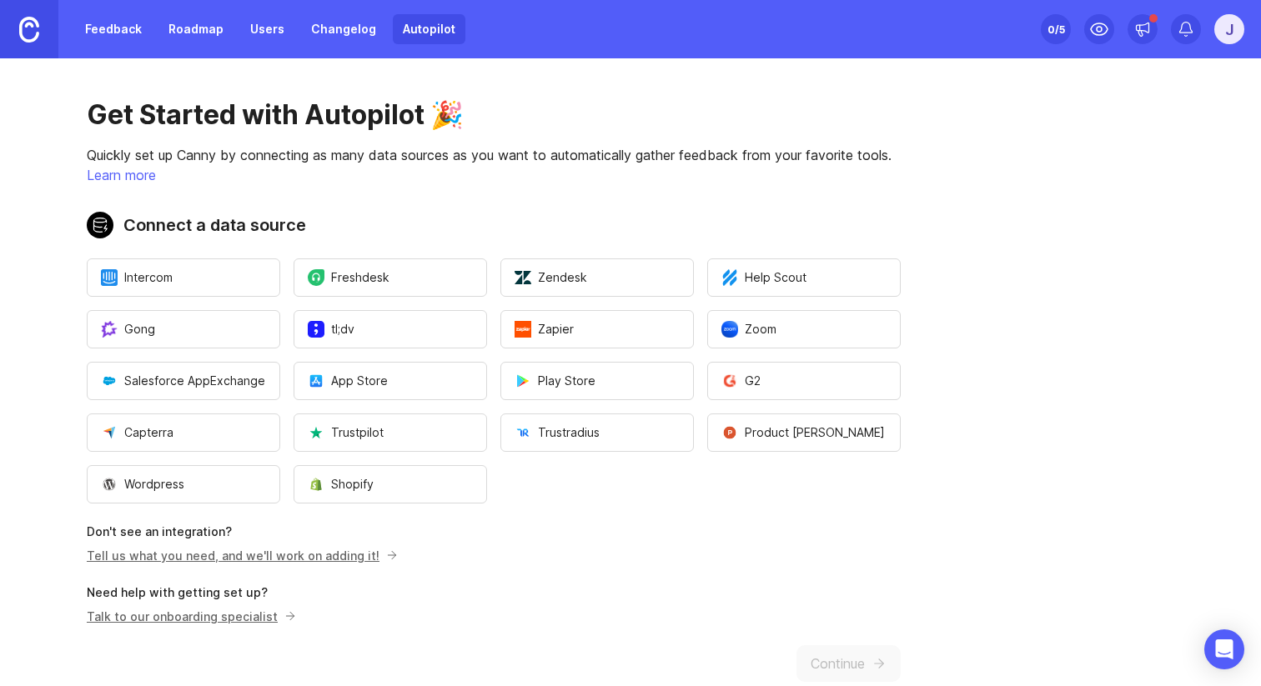
click at [601, 341] on button "Zapier" at bounding box center [597, 329] width 194 height 38
click at [420, 267] on button "Freshdesk" at bounding box center [391, 278] width 194 height 38
click at [385, 383] on span "App Store" at bounding box center [348, 381] width 80 height 17
click at [381, 432] on span "Trustpilot" at bounding box center [346, 433] width 76 height 17
click at [436, 501] on button "Shopify" at bounding box center [391, 484] width 194 height 38
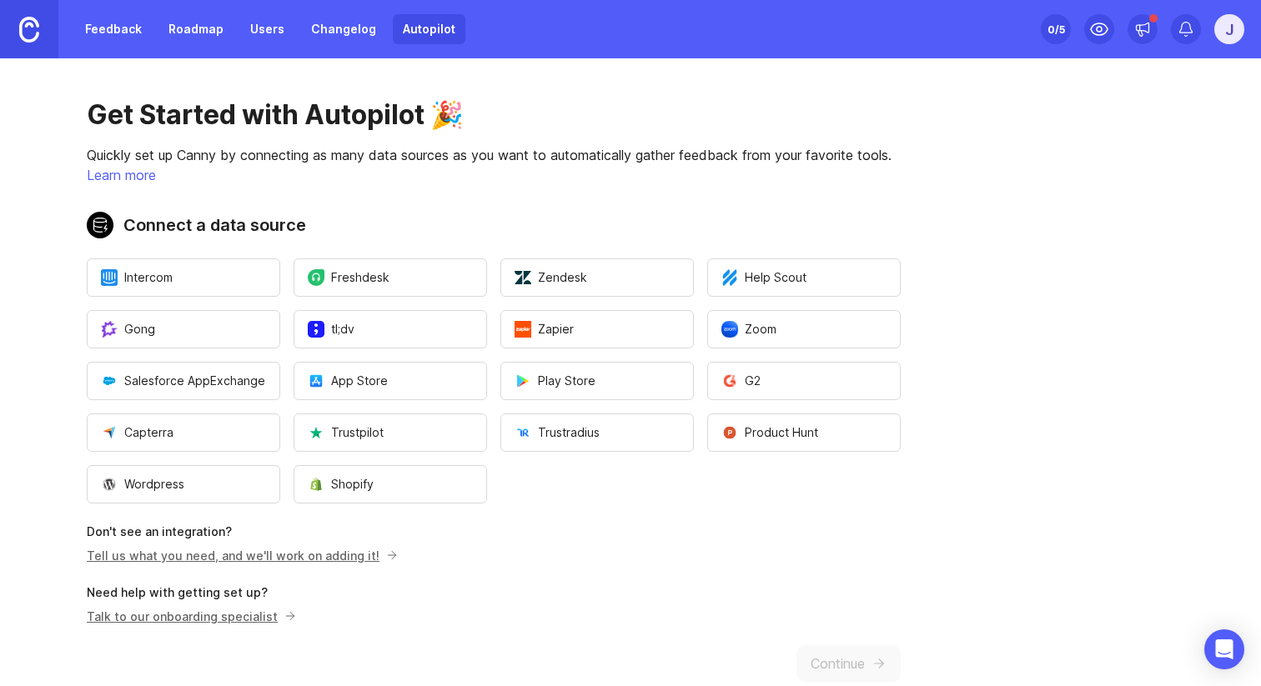
click at [818, 295] on button "Help Scout" at bounding box center [804, 278] width 194 height 38
click at [243, 383] on span "Salesforce AppExchange" at bounding box center [183, 381] width 164 height 17
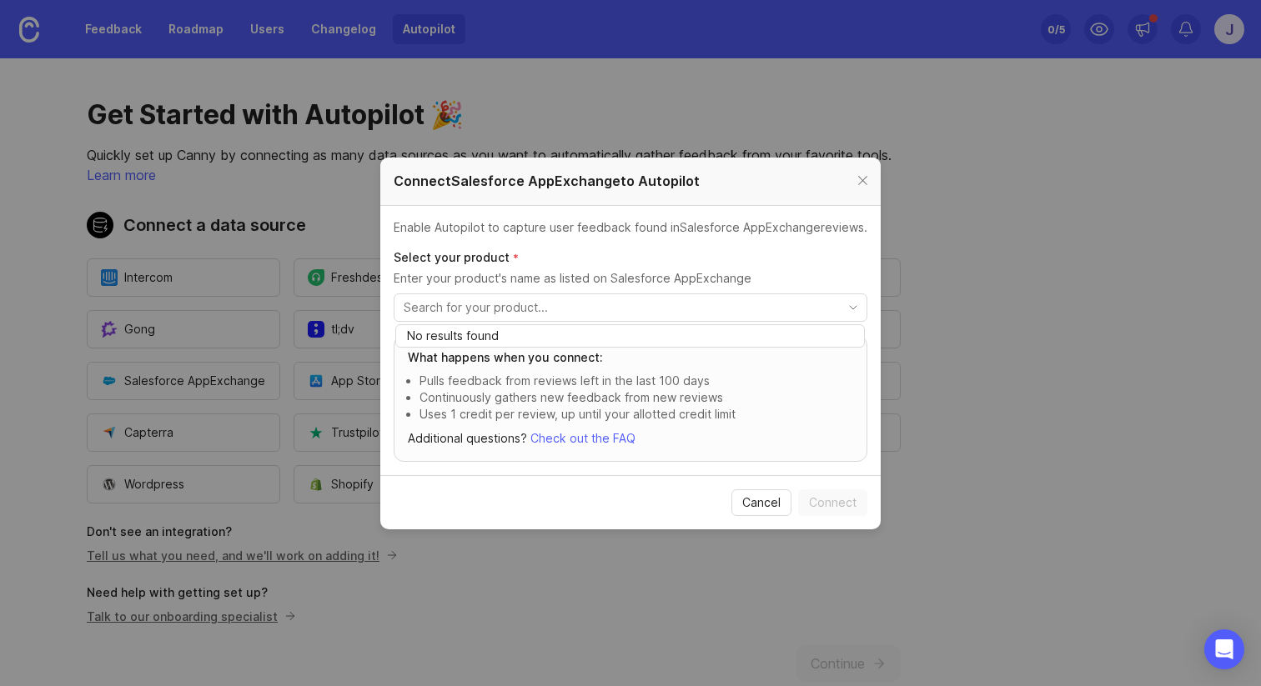
click at [491, 312] on input "toggle menu" at bounding box center [621, 308] width 435 height 18
type input "seafile"
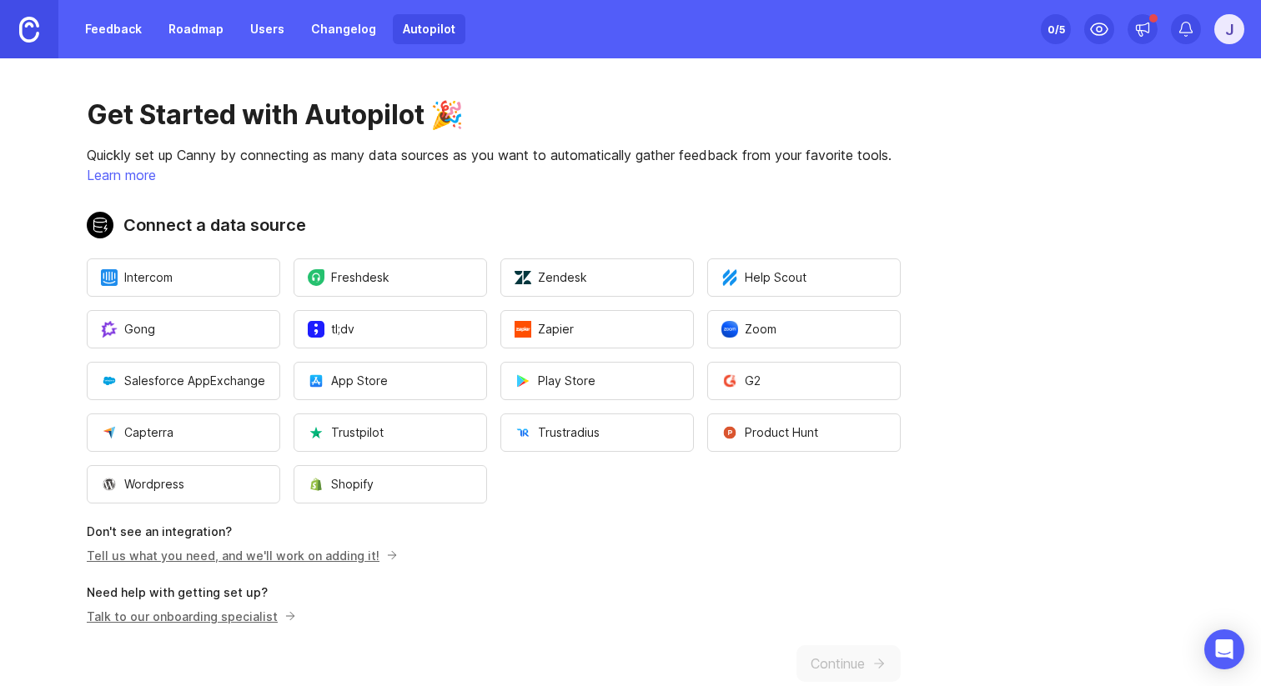
click at [347, 378] on span "App Store" at bounding box center [348, 381] width 80 height 17
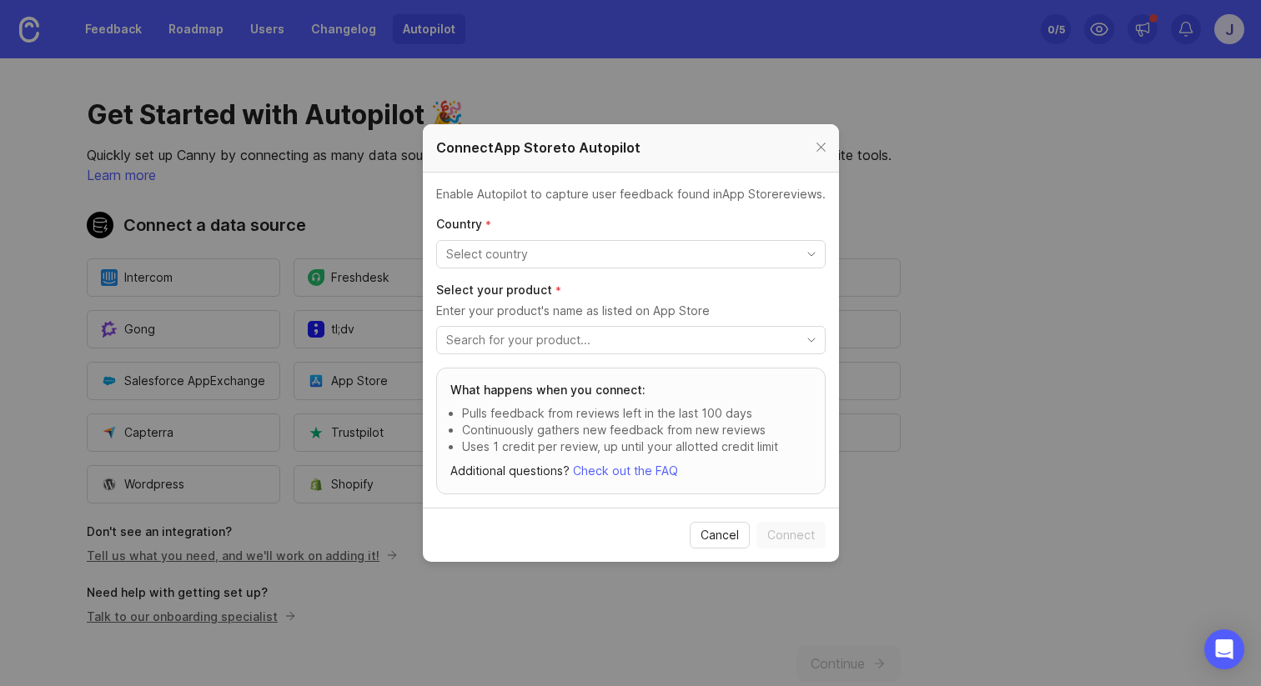
click at [542, 268] on div "toggle menu" at bounding box center [631, 254] width 390 height 28
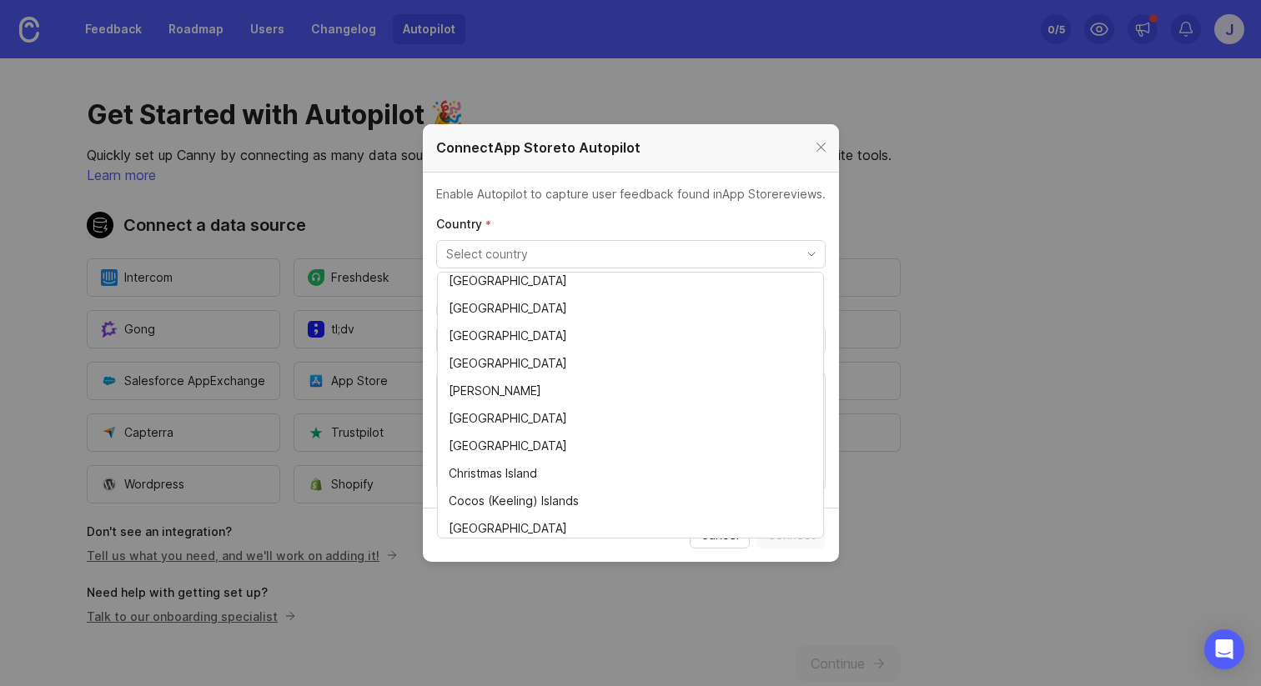
scroll to position [1090, 0]
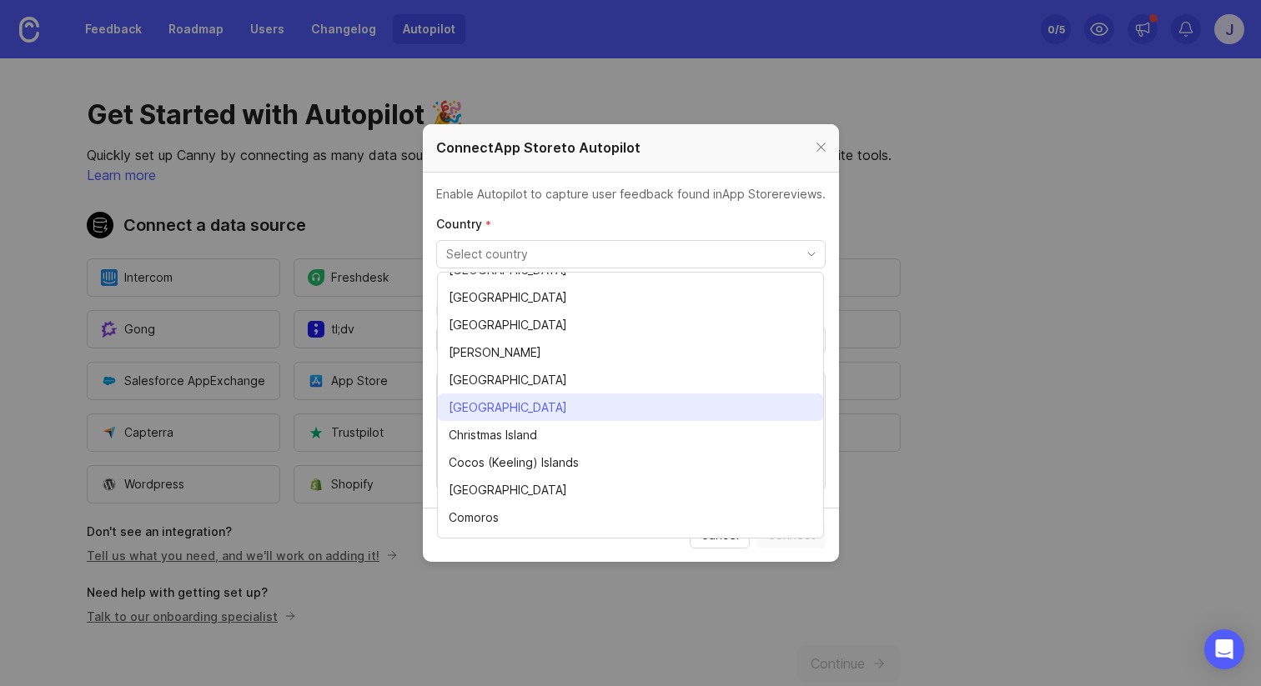
click at [511, 402] on li "China" at bounding box center [630, 408] width 385 height 28
type input "China"
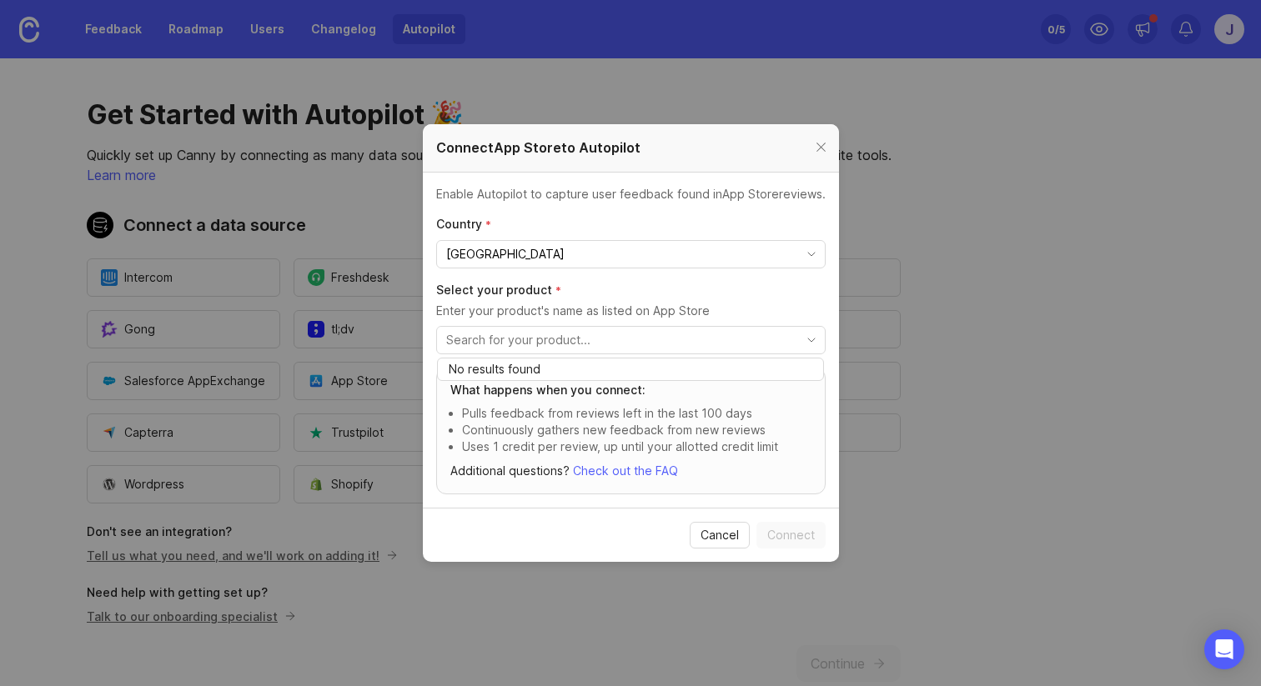
click at [543, 339] on input "toggle menu" at bounding box center [621, 340] width 350 height 18
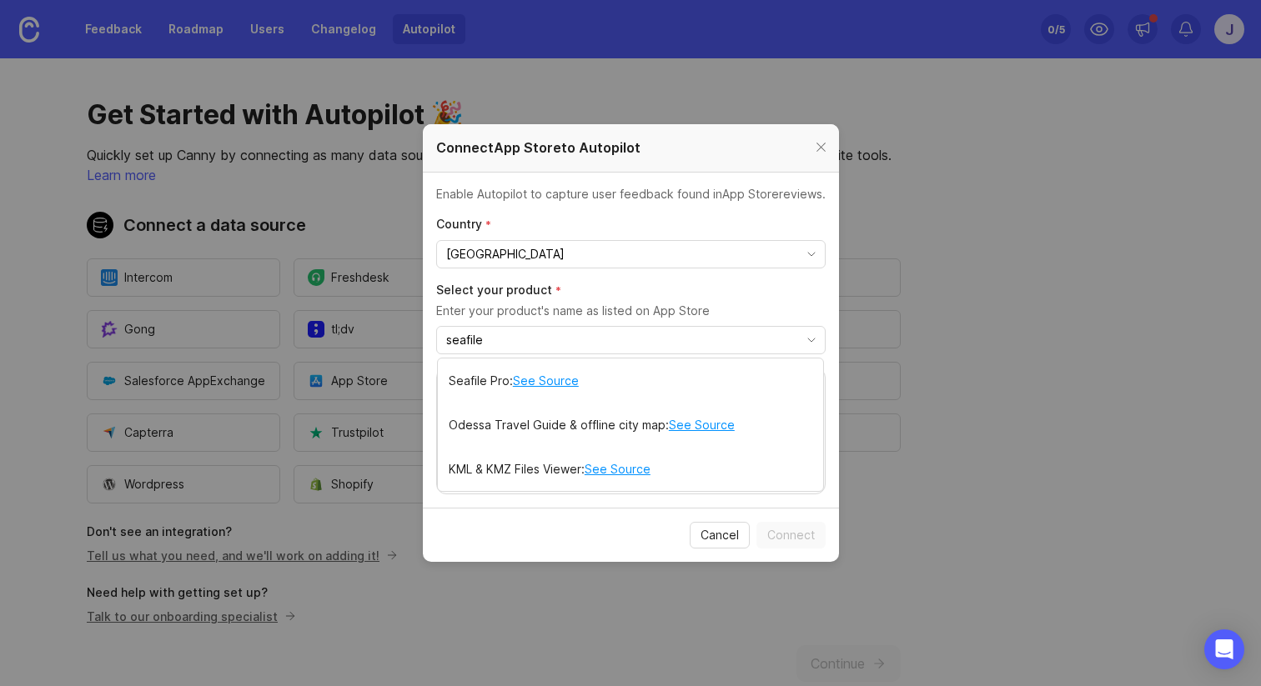
click at [716, 347] on input "seafile" at bounding box center [621, 340] width 350 height 18
click at [804, 339] on icon "toggle icon" at bounding box center [811, 340] width 27 height 13
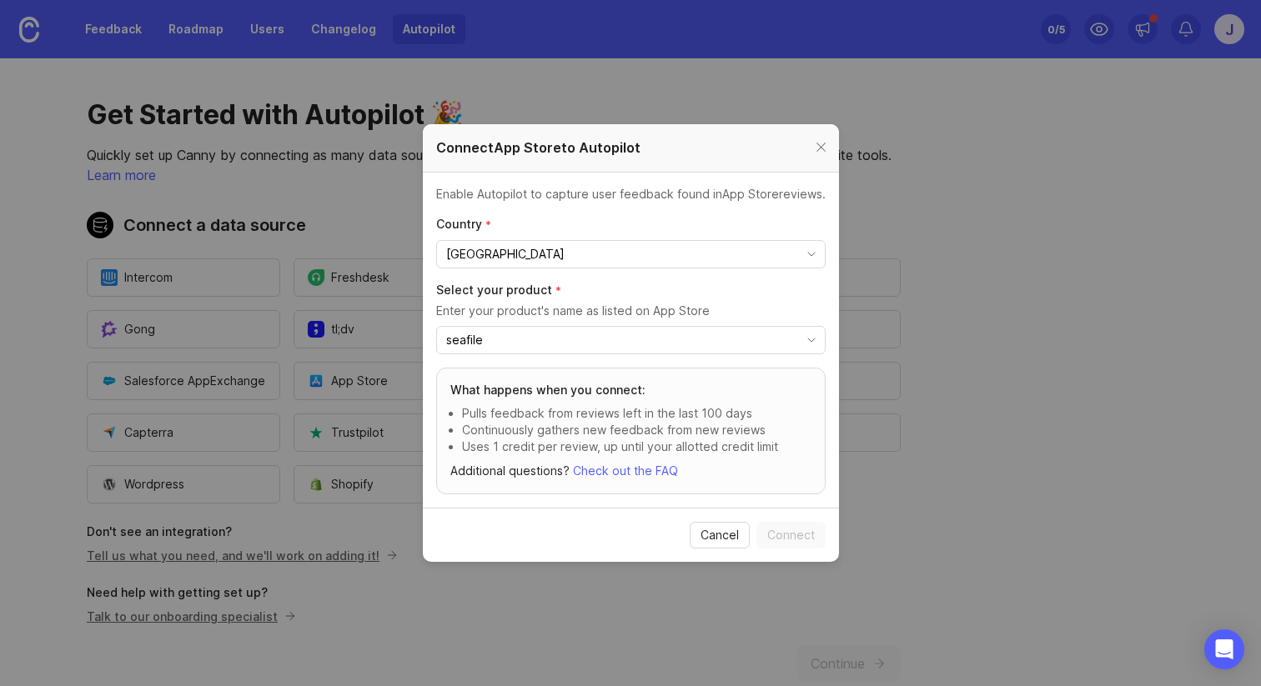
click at [805, 339] on icon "toggle icon" at bounding box center [811, 340] width 27 height 13
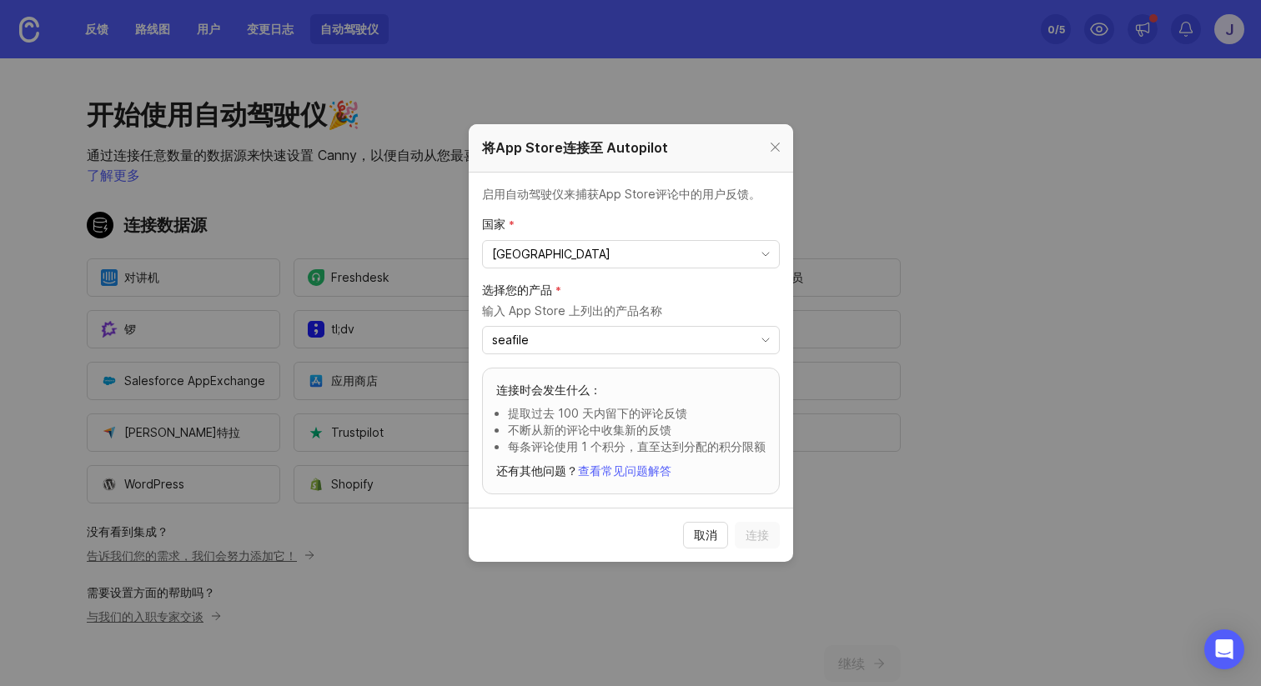
click at [701, 340] on input "seafile" at bounding box center [621, 340] width 259 height 18
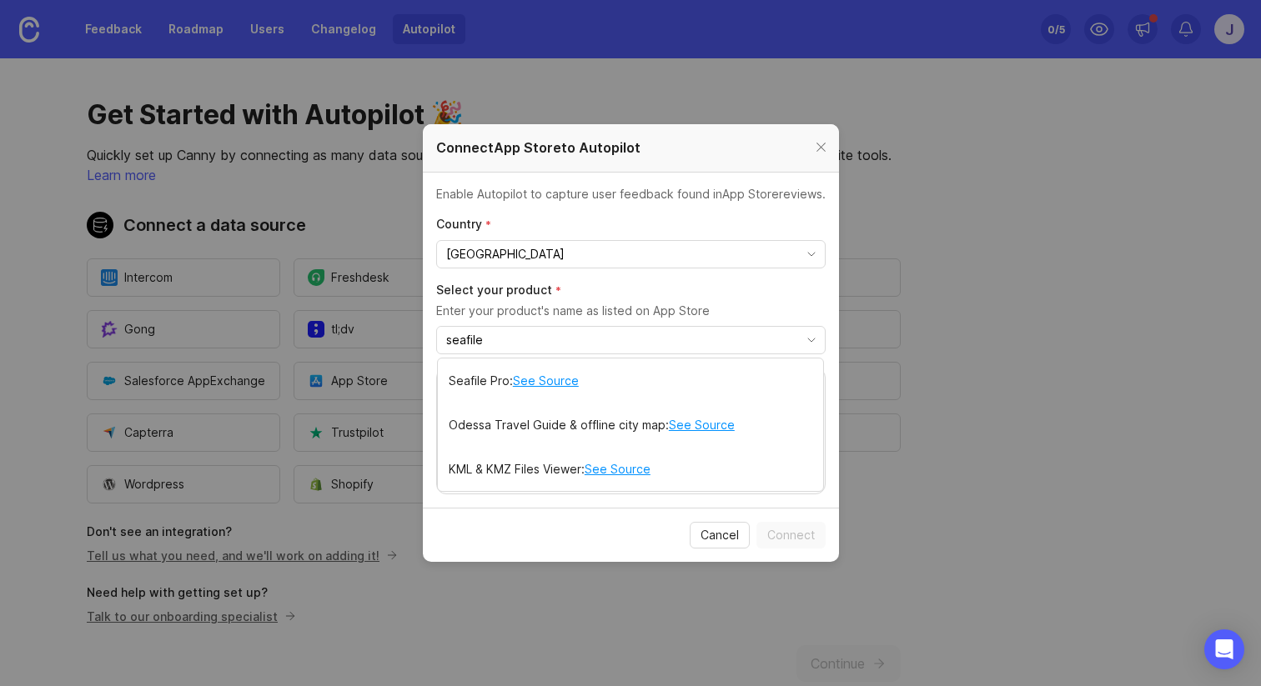
click at [766, 338] on input "seafile" at bounding box center [621, 340] width 350 height 18
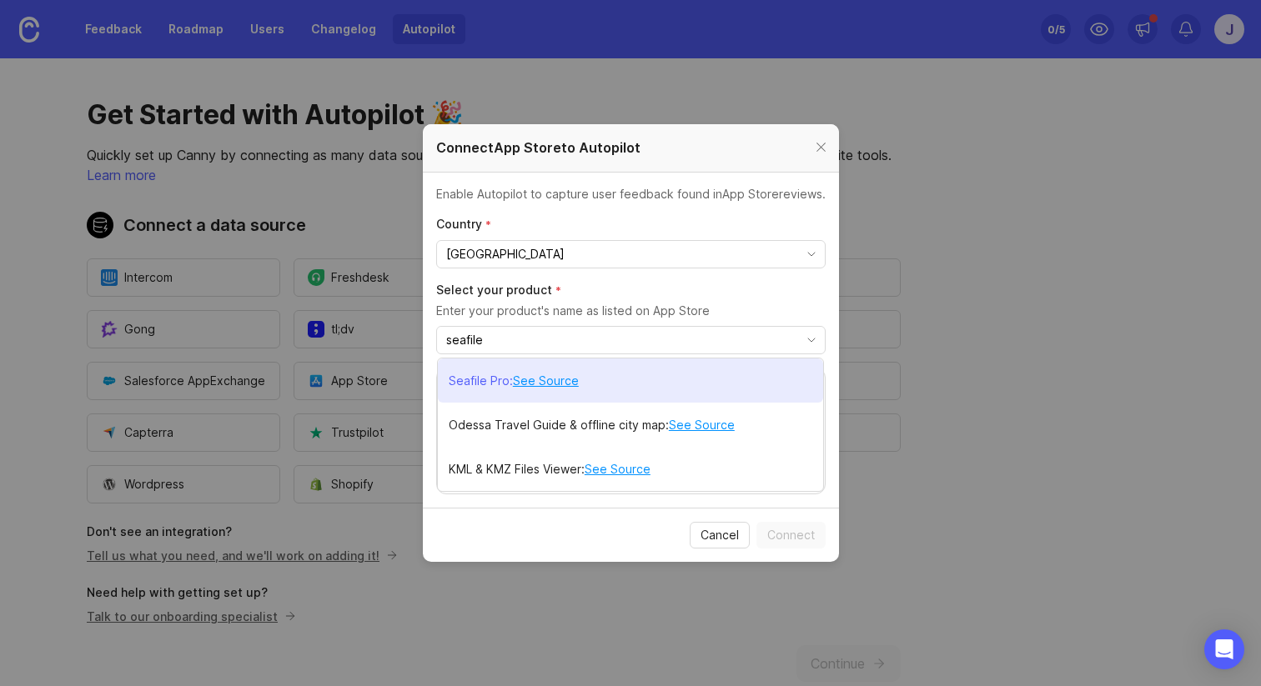
click at [710, 388] on li "Seafile Pro : See Source" at bounding box center [630, 381] width 385 height 44
type input "Seafile Pro"
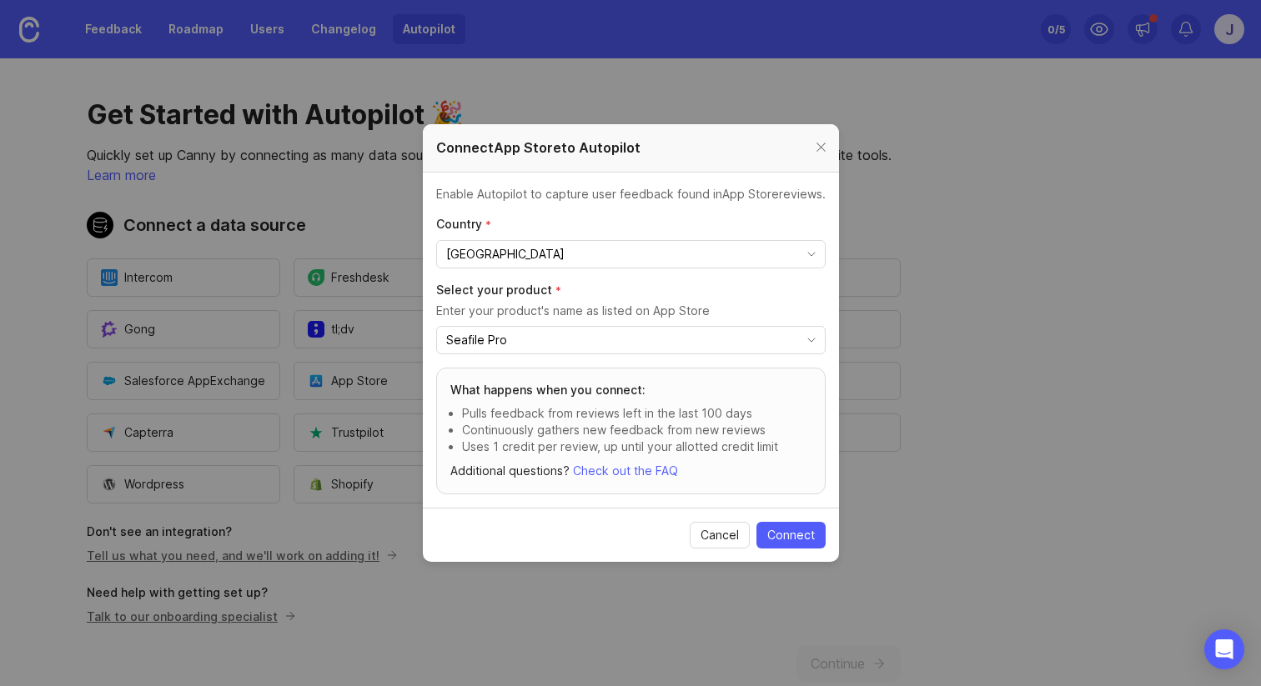
click at [816, 148] on div at bounding box center [821, 148] width 19 height 21
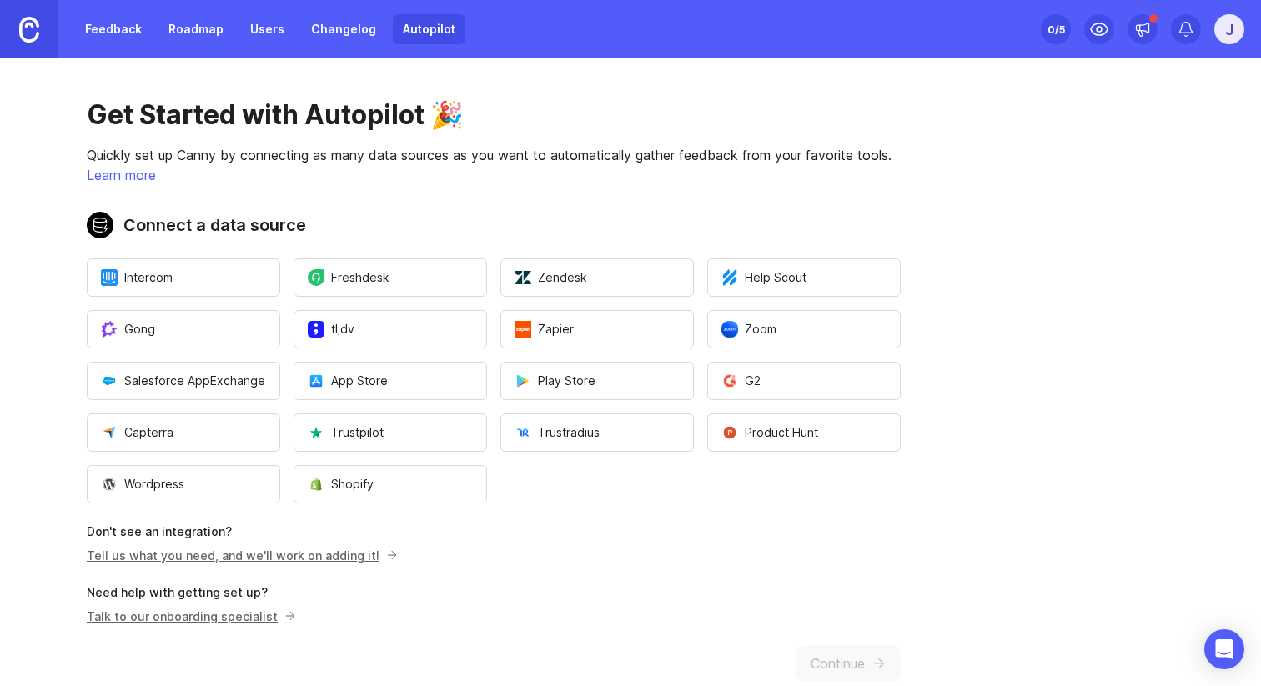
click at [626, 376] on button "Play Store" at bounding box center [597, 381] width 194 height 38
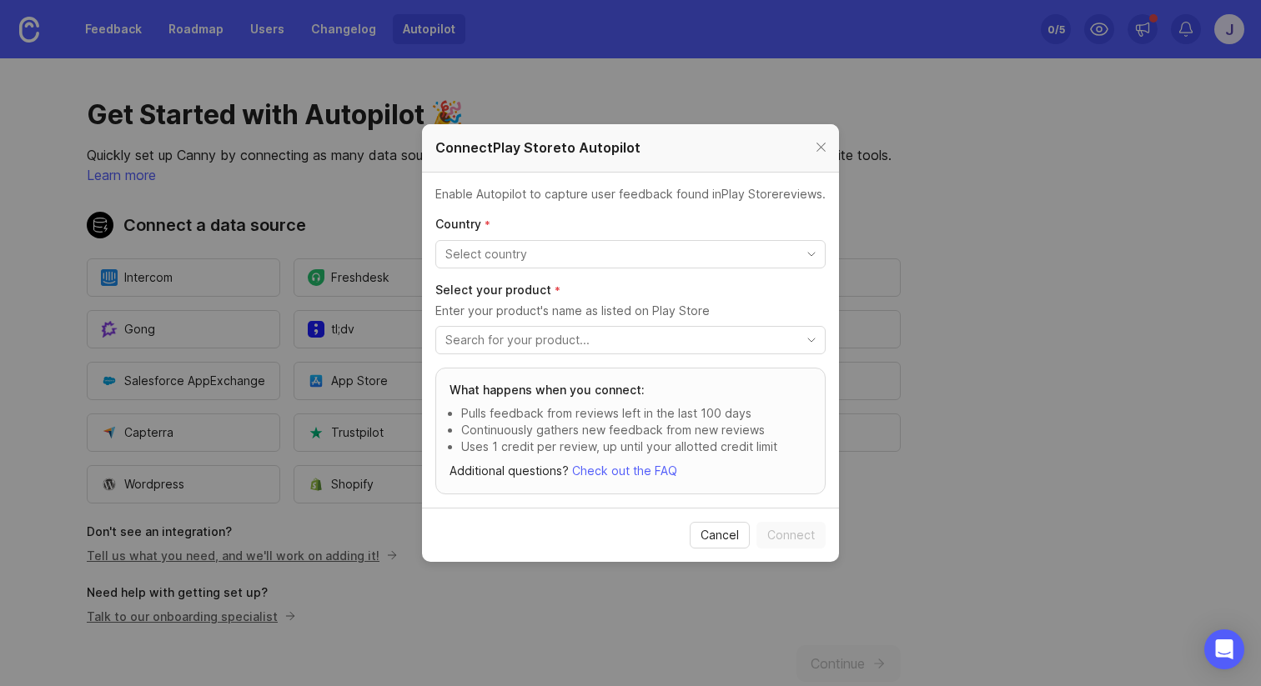
click at [676, 249] on input "toggle menu" at bounding box center [620, 254] width 351 height 18
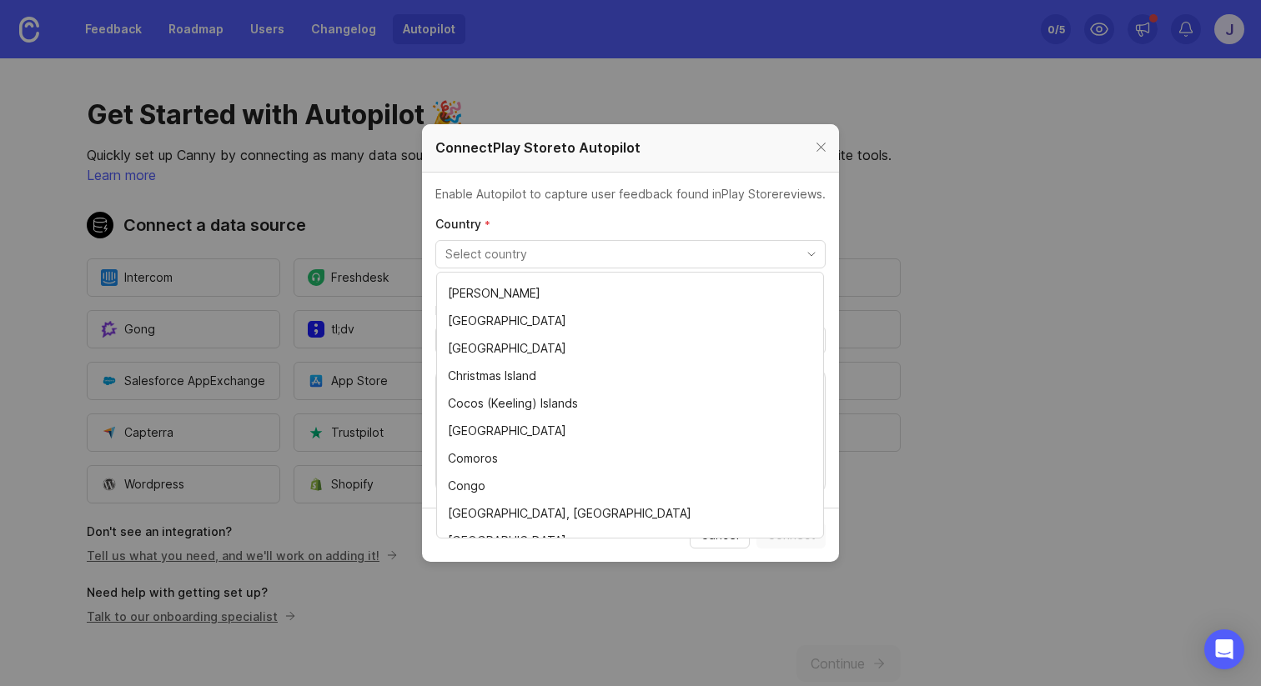
scroll to position [1154, 0]
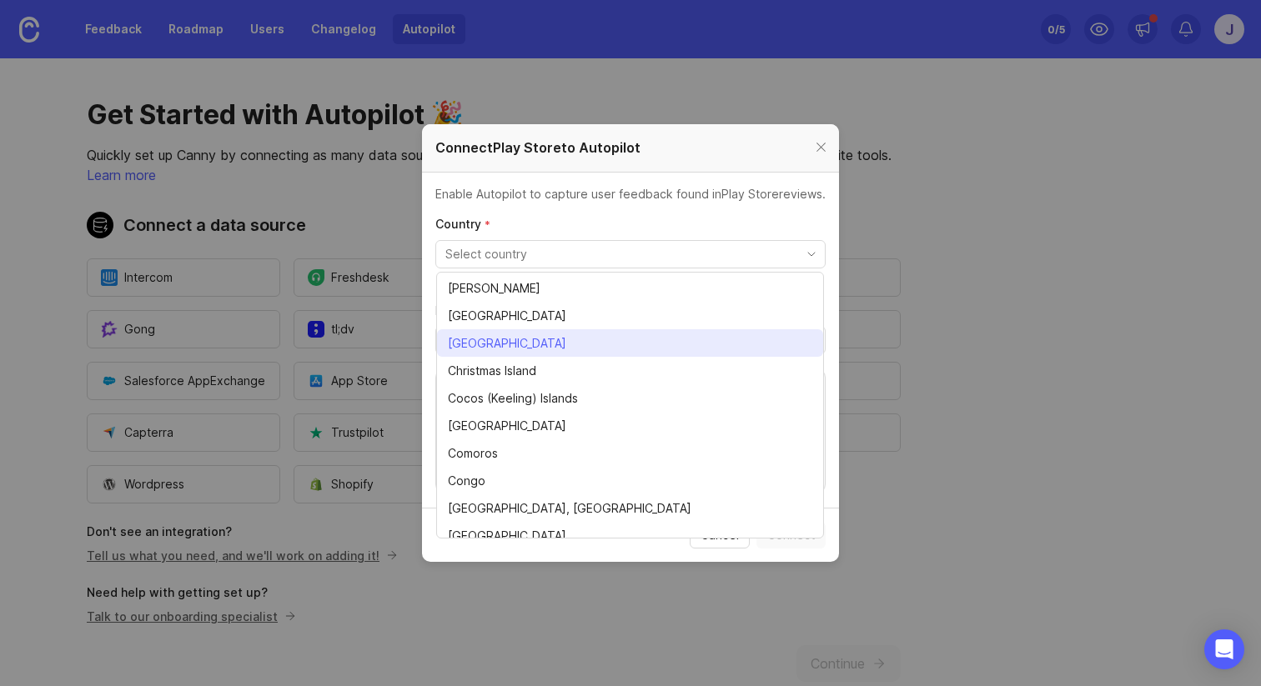
click at [640, 337] on li "China" at bounding box center [630, 343] width 386 height 28
type input "China"
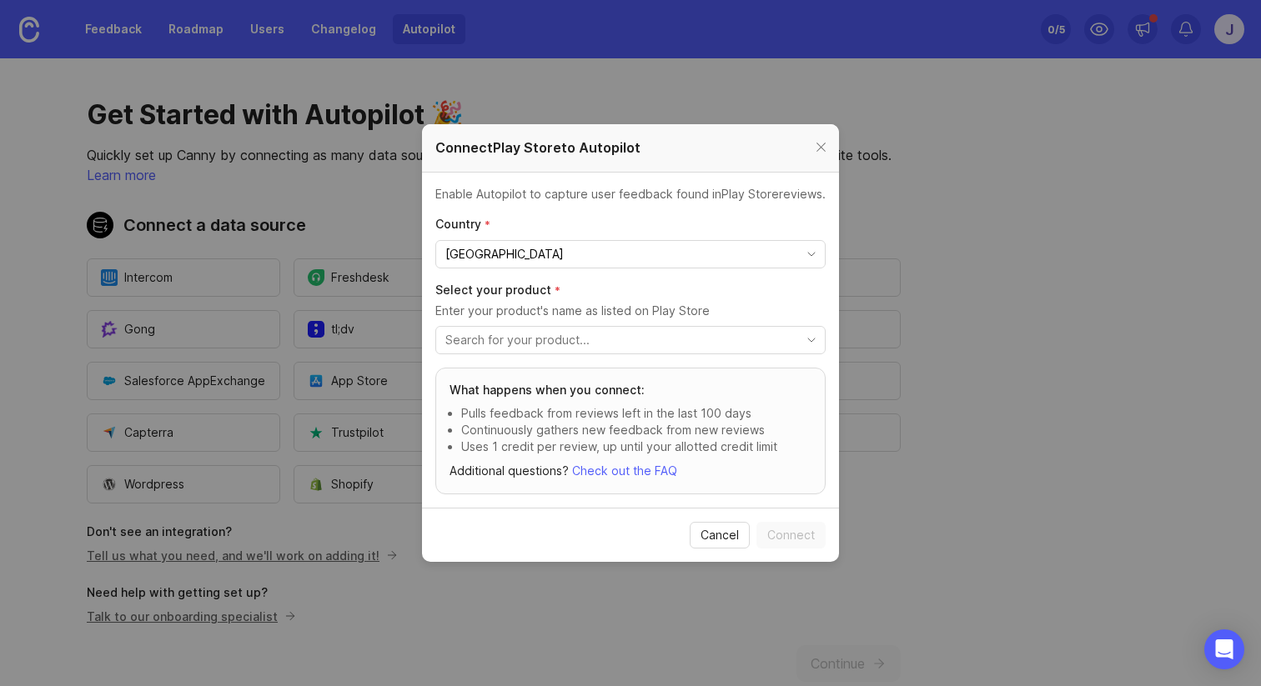
click at [640, 337] on input "toggle menu" at bounding box center [620, 340] width 351 height 18
click at [655, 346] on input "seafile" at bounding box center [620, 340] width 351 height 18
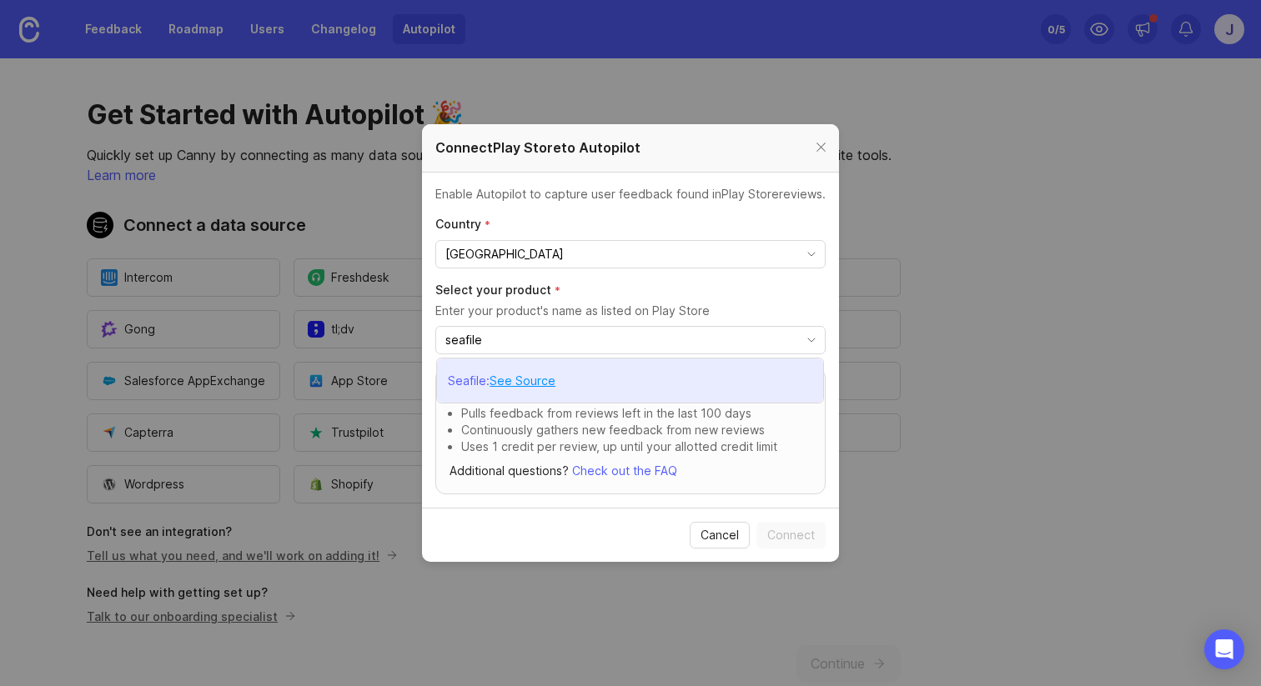
click at [639, 372] on li "Seafile : See Source" at bounding box center [630, 381] width 386 height 44
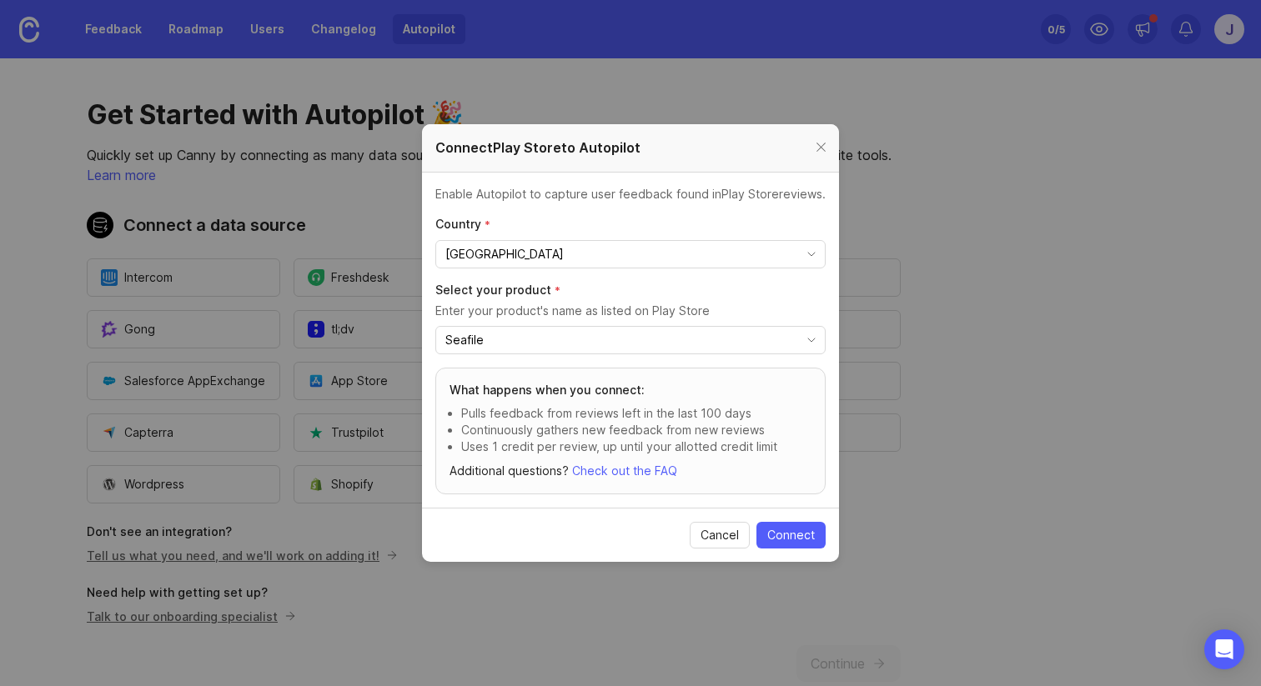
type input "Seafile"
click at [802, 336] on icon "toggle icon" at bounding box center [811, 340] width 27 height 13
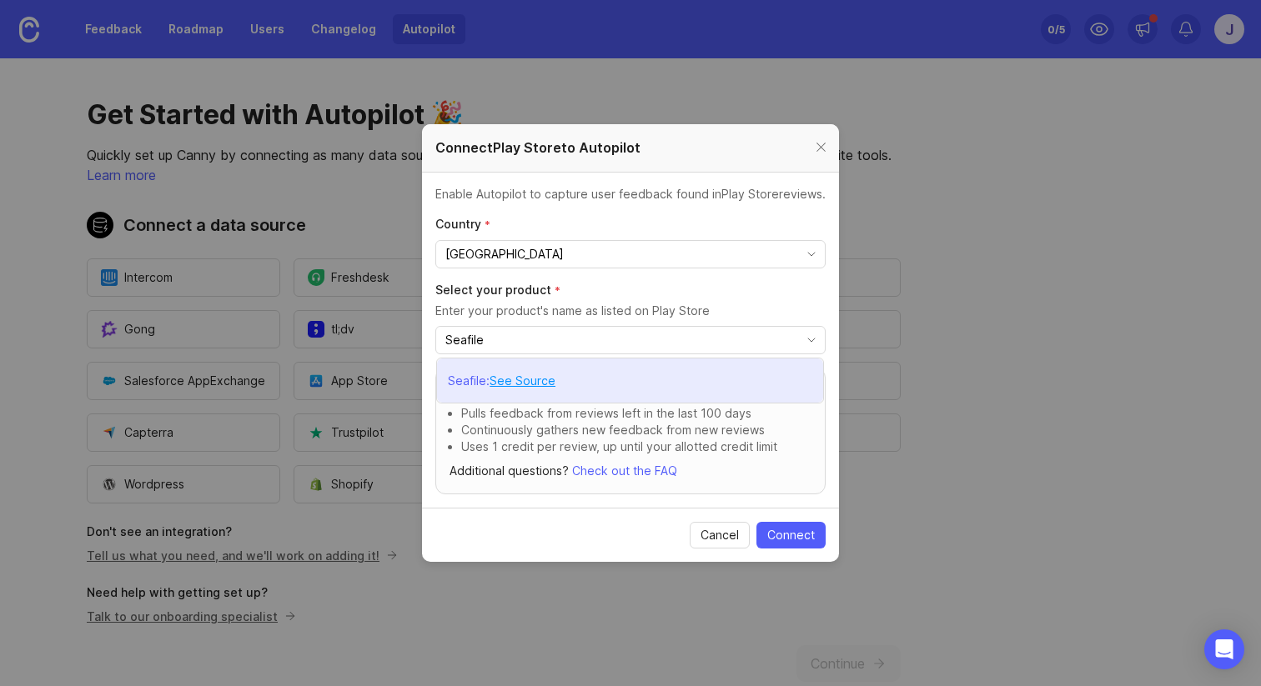
click at [460, 391] on div "Seafile : See Source" at bounding box center [502, 381] width 108 height 35
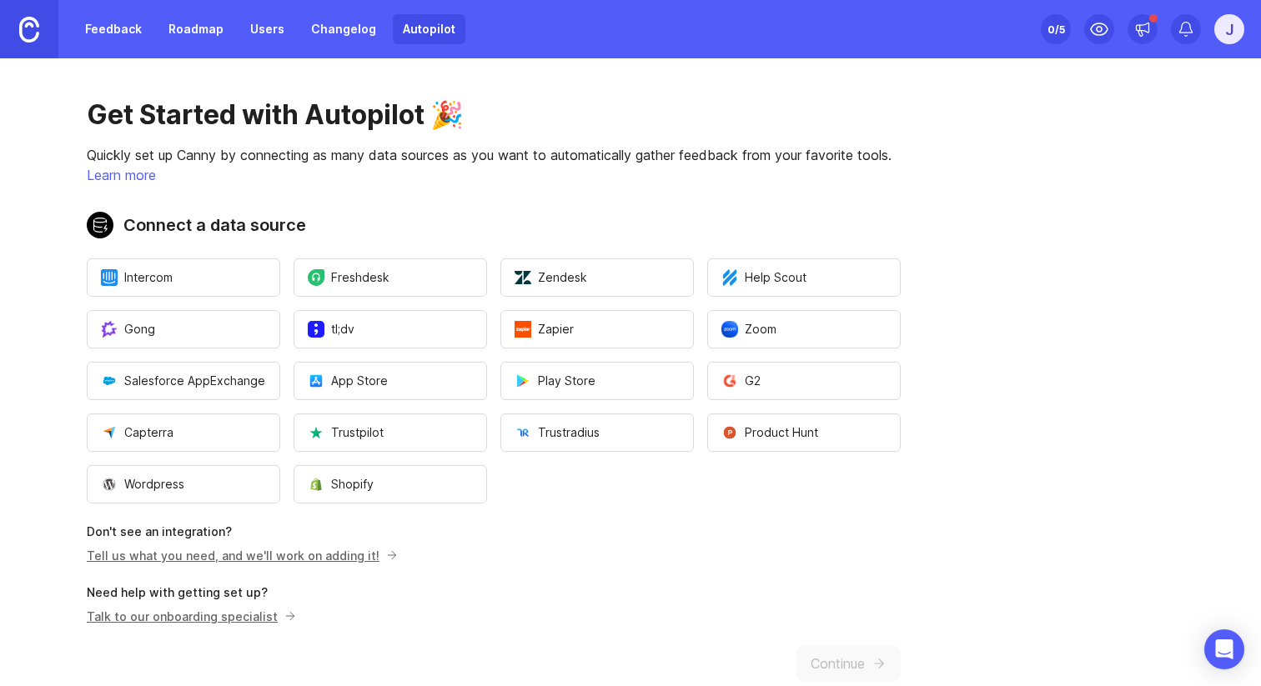
click at [846, 375] on button "G2" at bounding box center [804, 381] width 194 height 38
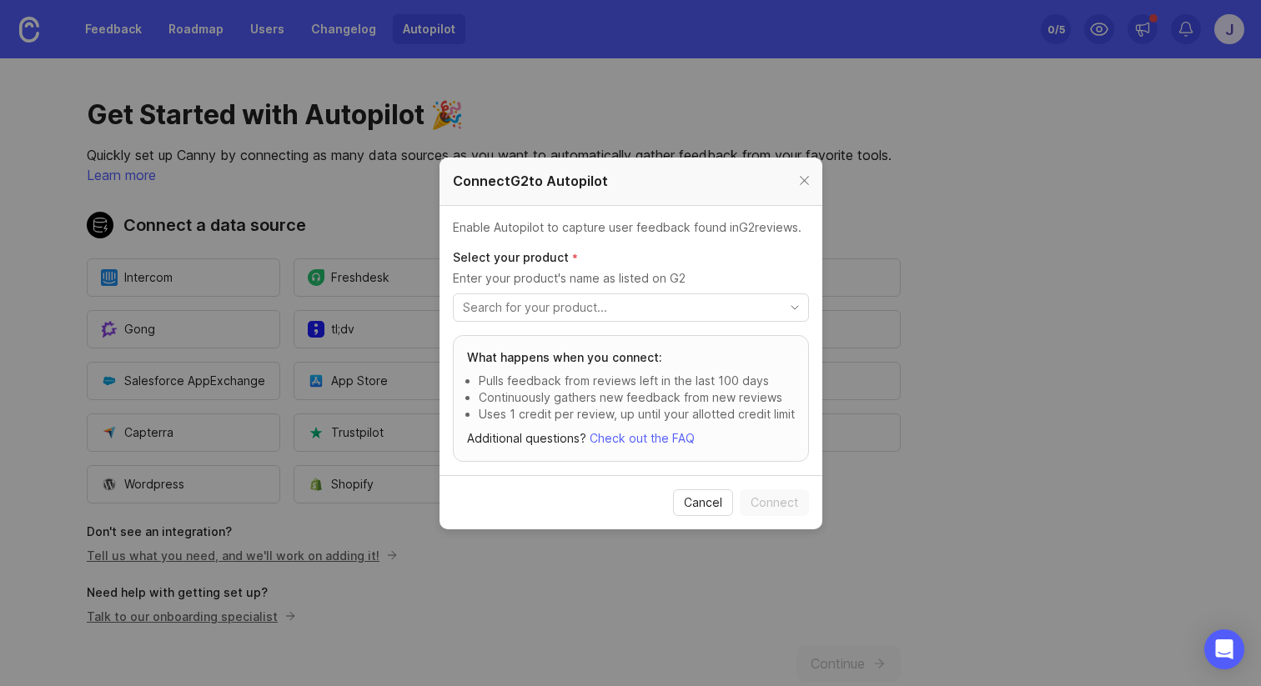
click at [724, 306] on input "toggle menu" at bounding box center [621, 308] width 317 height 18
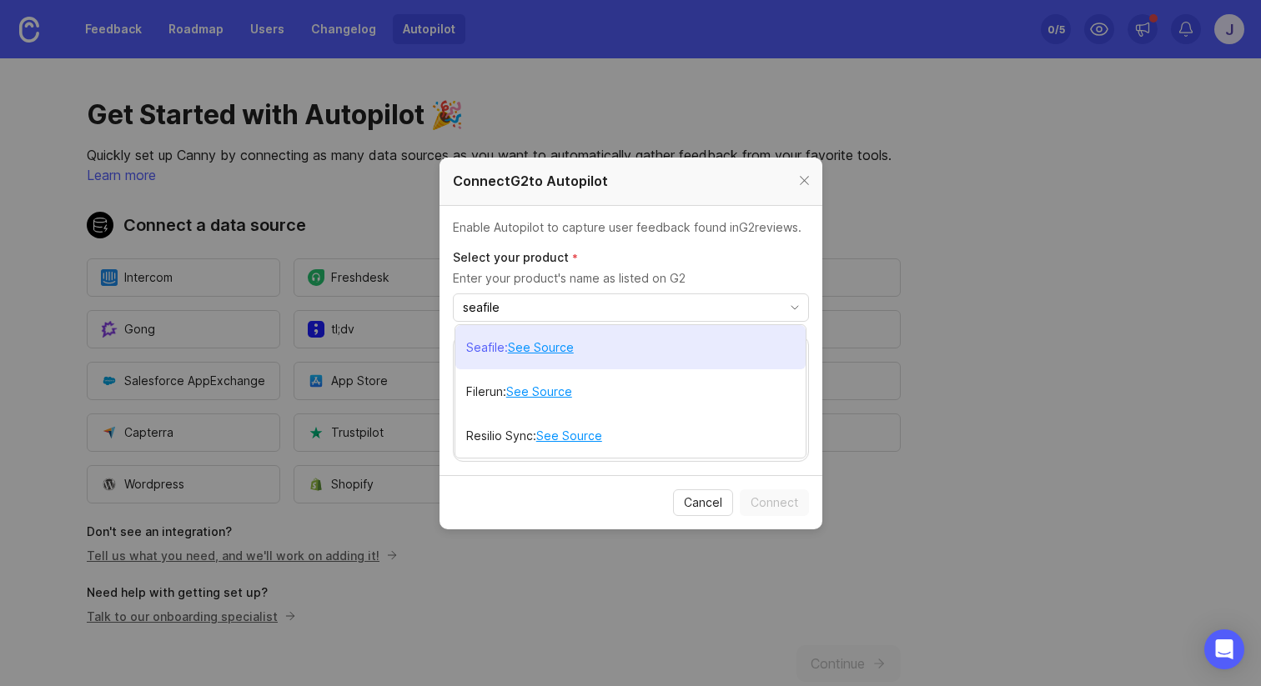
click at [597, 355] on li "Seafile : See Source" at bounding box center [630, 347] width 350 height 44
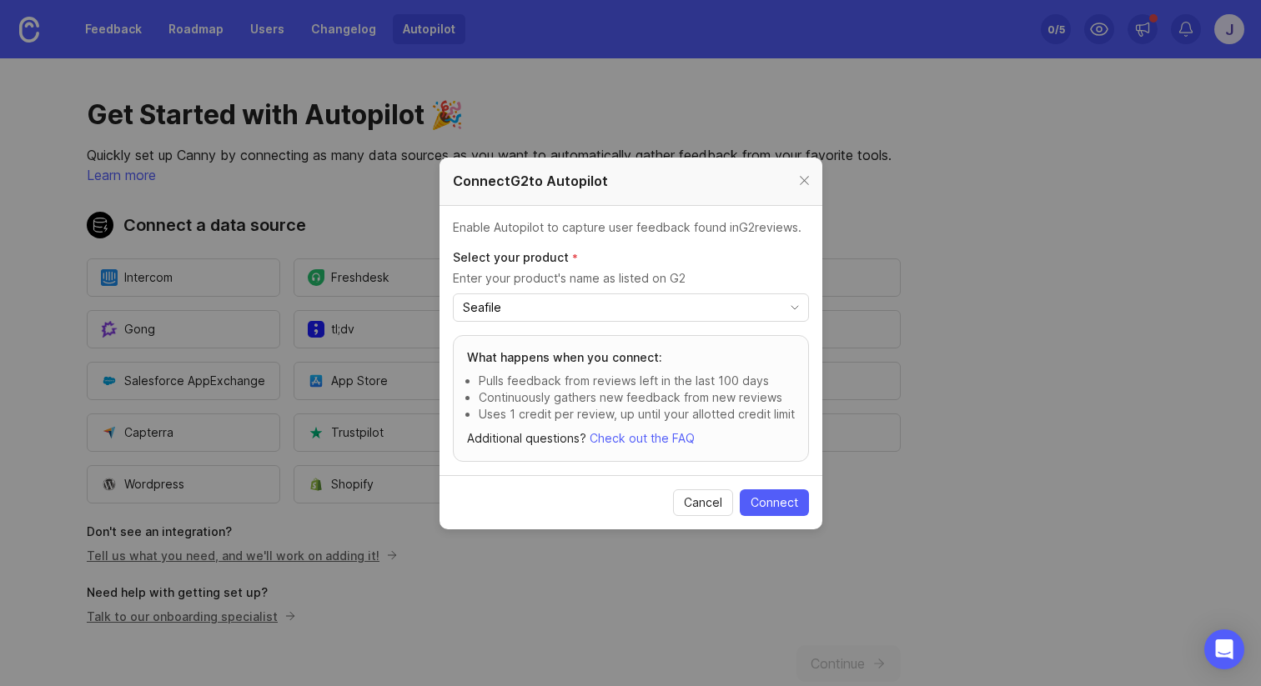
type input "Seafile"
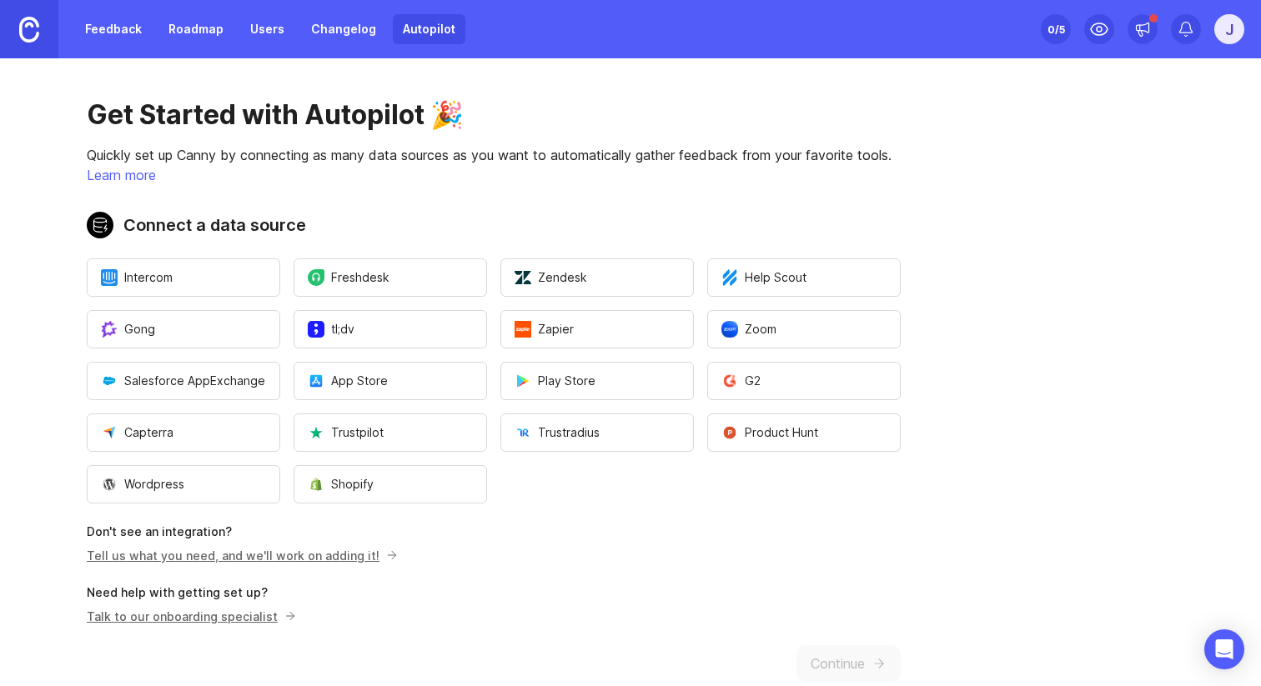
click at [807, 370] on button "G2" at bounding box center [804, 381] width 194 height 38
click at [1019, 205] on main "Get Started with Autopilot 🎉 Quickly set up Canny by connecting as many data so…" at bounding box center [630, 372] width 1261 height 628
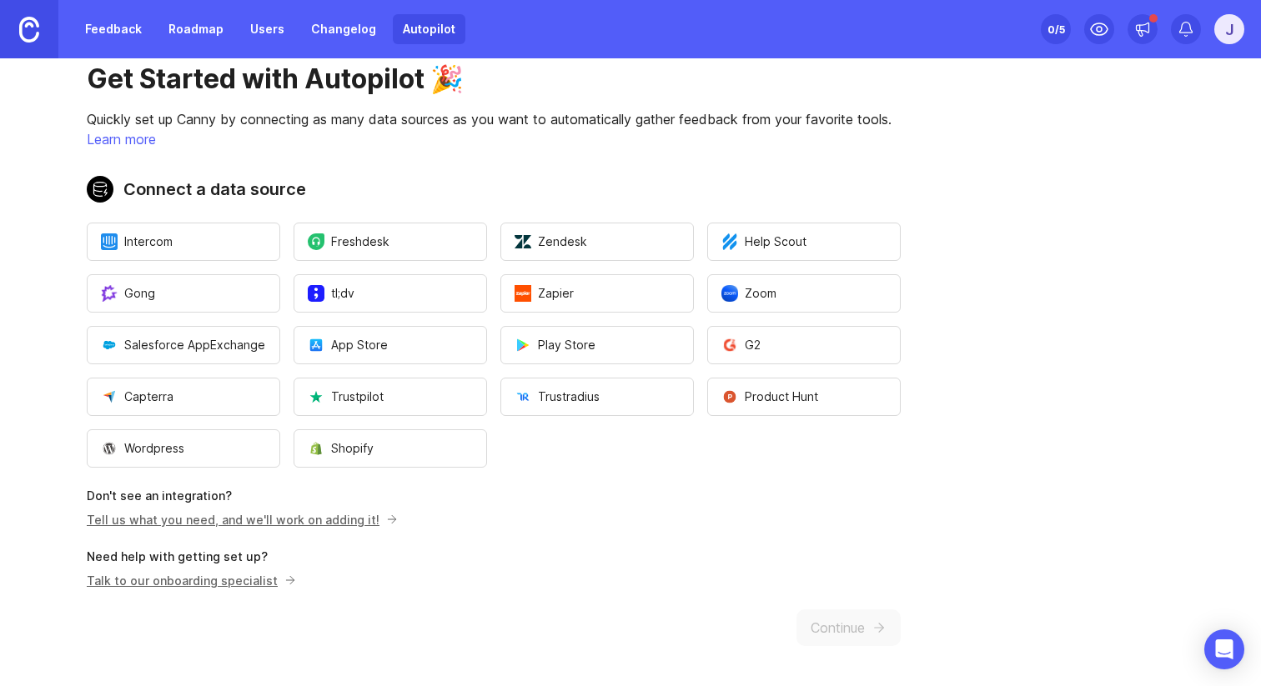
click at [354, 39] on link "Changelog" at bounding box center [343, 29] width 85 height 30
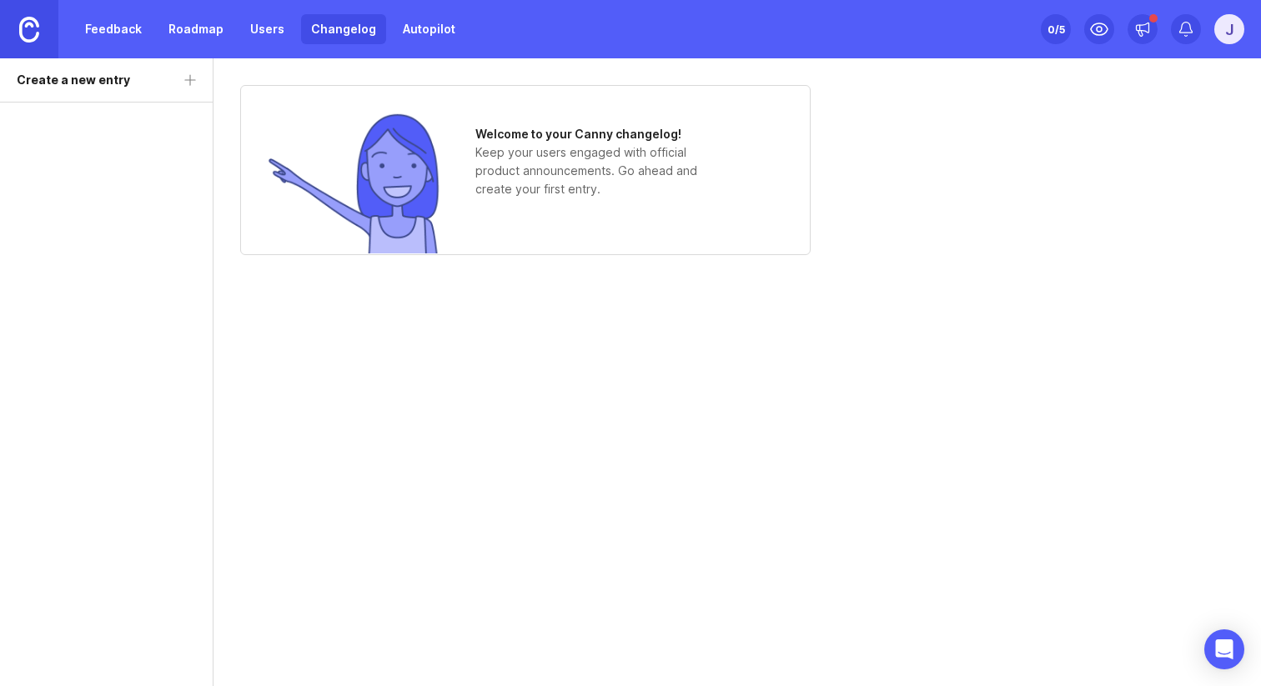
click at [263, 30] on link "Users" at bounding box center [267, 29] width 54 height 30
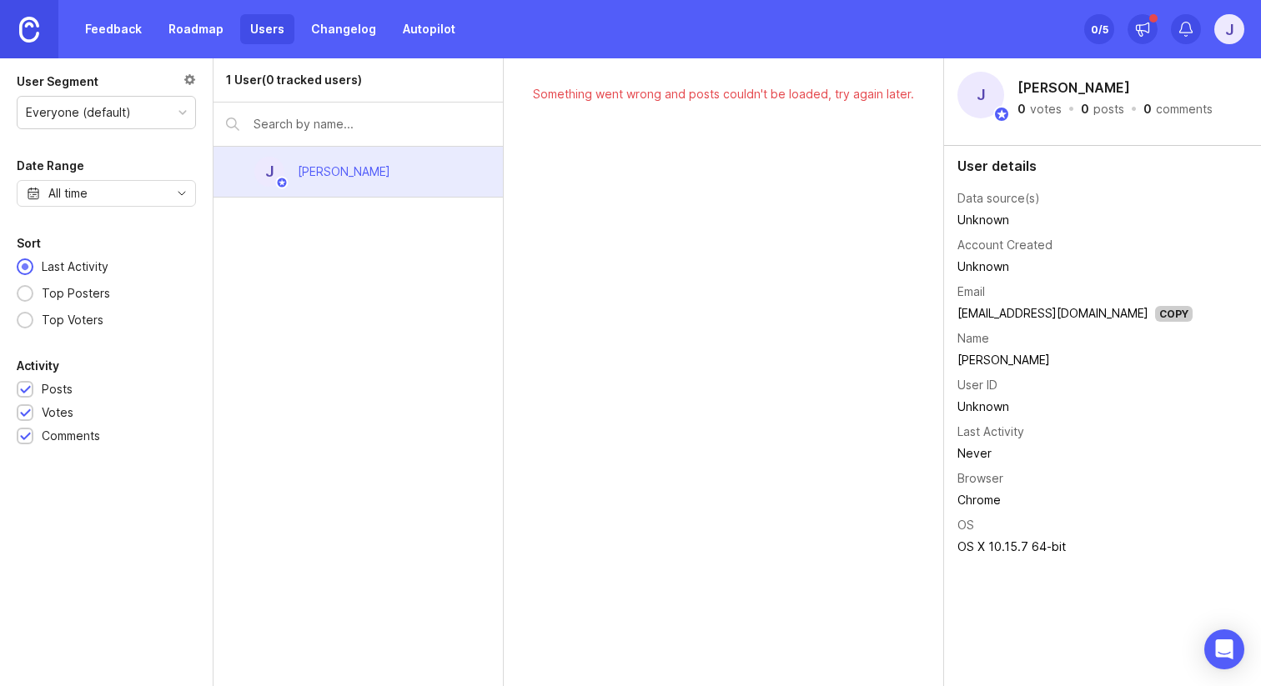
click at [771, 194] on div "Something went wrong and posts couldn't be loaded, try again later." at bounding box center [724, 372] width 440 height 628
click at [200, 33] on link "Roadmap" at bounding box center [195, 29] width 75 height 30
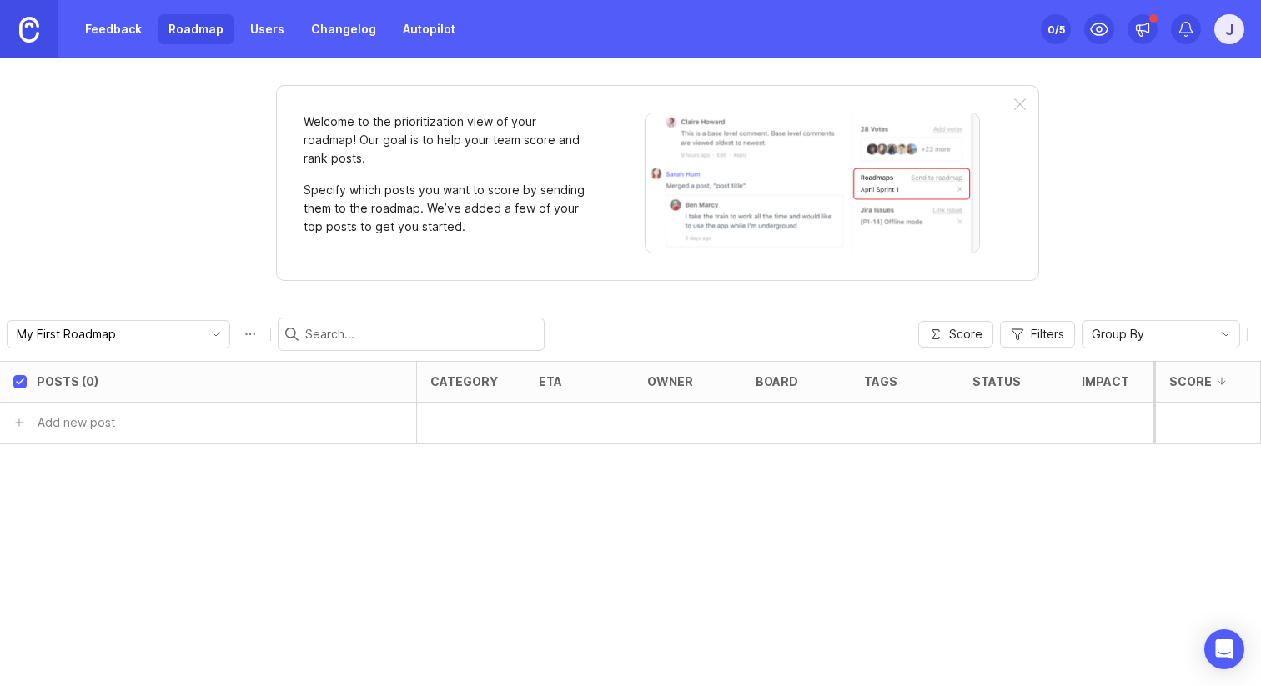
click at [137, 37] on link "Feedback" at bounding box center [113, 29] width 77 height 30
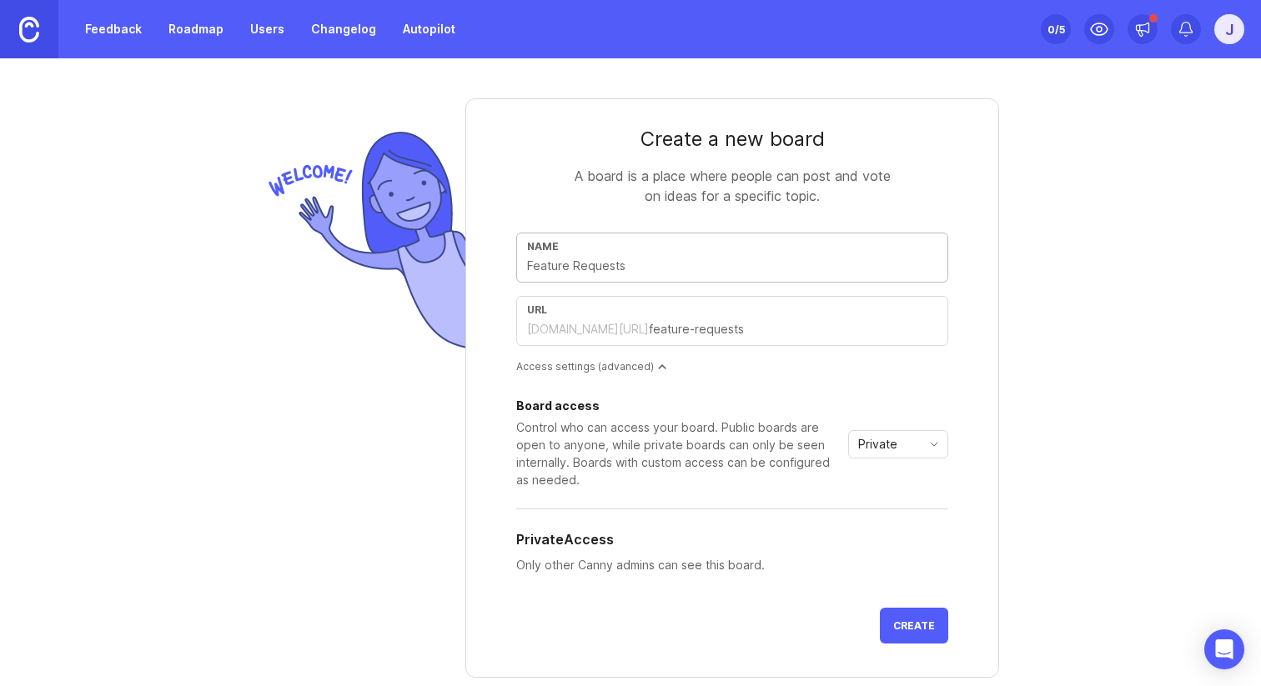
click at [440, 22] on link "Autopilot" at bounding box center [429, 29] width 73 height 30
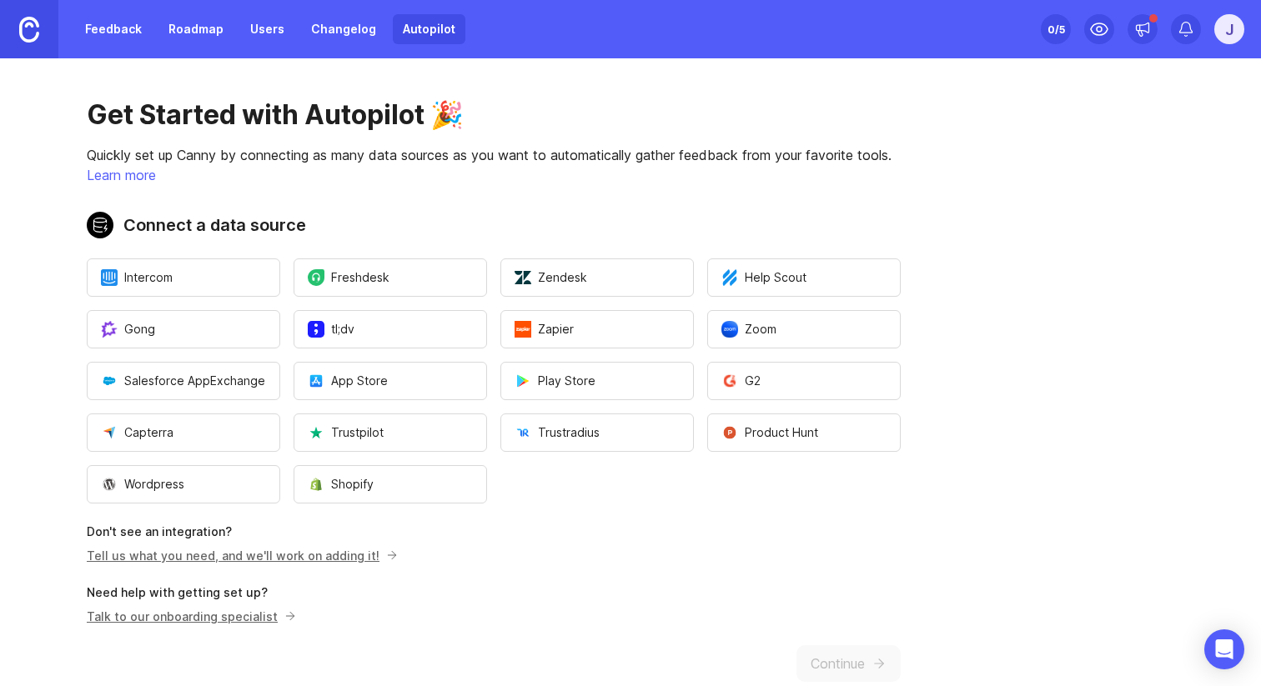
click at [346, 38] on link "Changelog" at bounding box center [343, 29] width 85 height 30
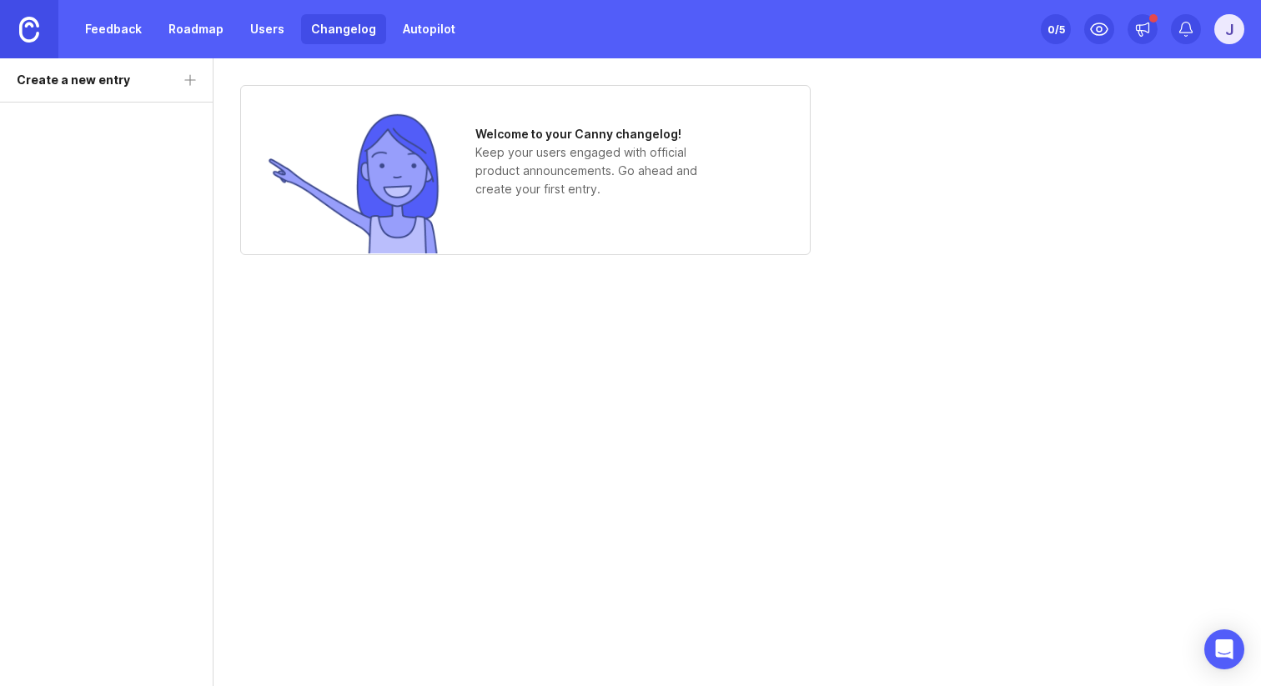
click at [151, 27] on div "Feedback Roadmap Users Changelog Autopilot" at bounding box center [270, 29] width 390 height 30
click at [142, 27] on link "Feedback" at bounding box center [113, 29] width 77 height 30
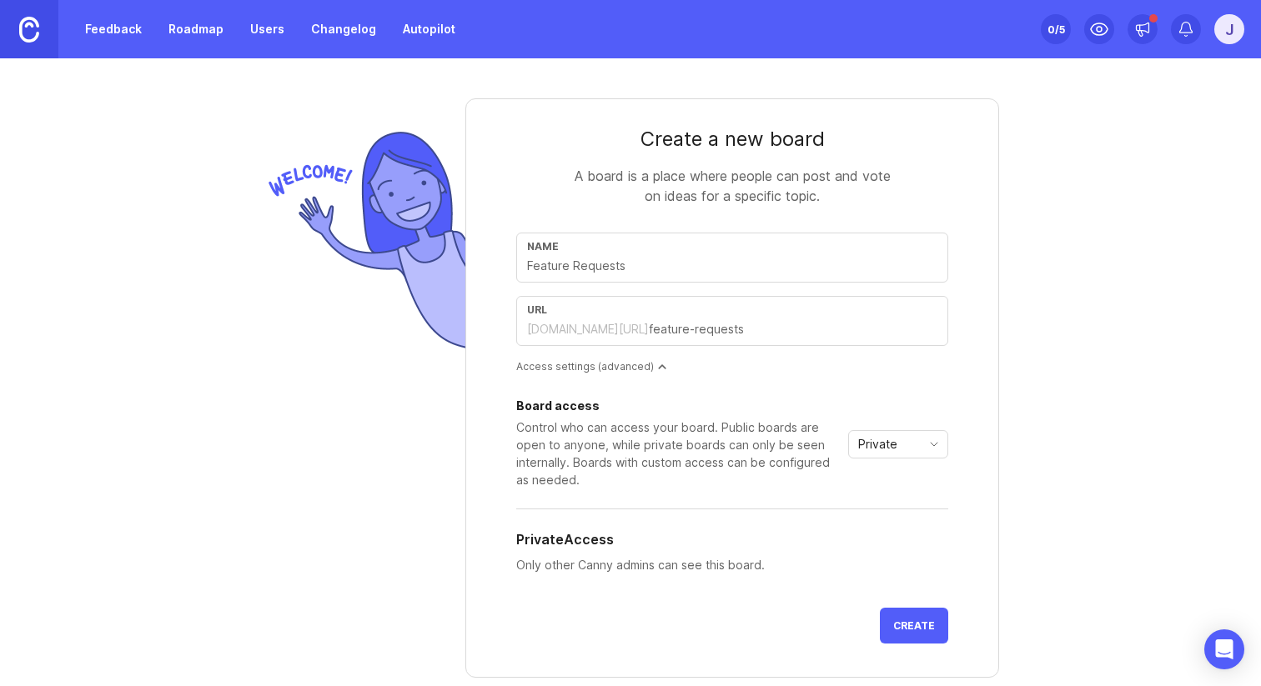
click at [922, 304] on div "url" at bounding box center [732, 310] width 410 height 13
click at [765, 328] on input "text" at bounding box center [793, 329] width 289 height 18
click at [763, 366] on div "Access settings (advanced)" at bounding box center [732, 367] width 432 height 14
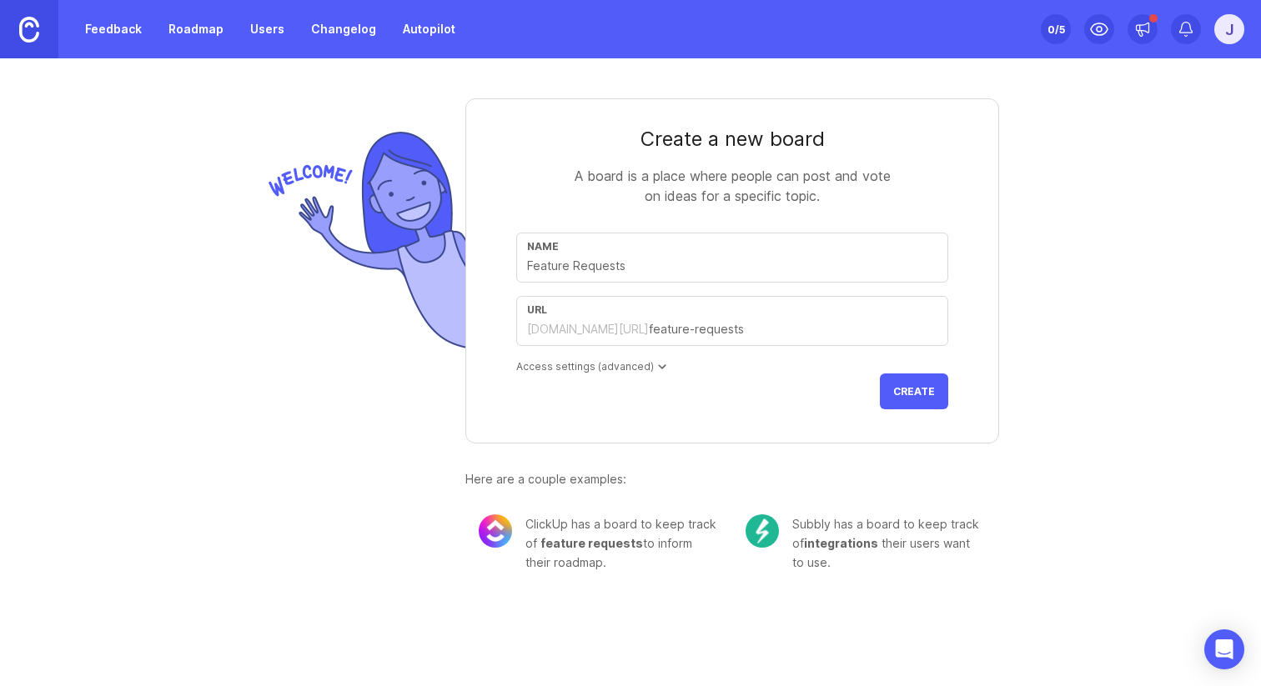
click at [763, 366] on div "Access settings (advanced)" at bounding box center [732, 367] width 432 height 14
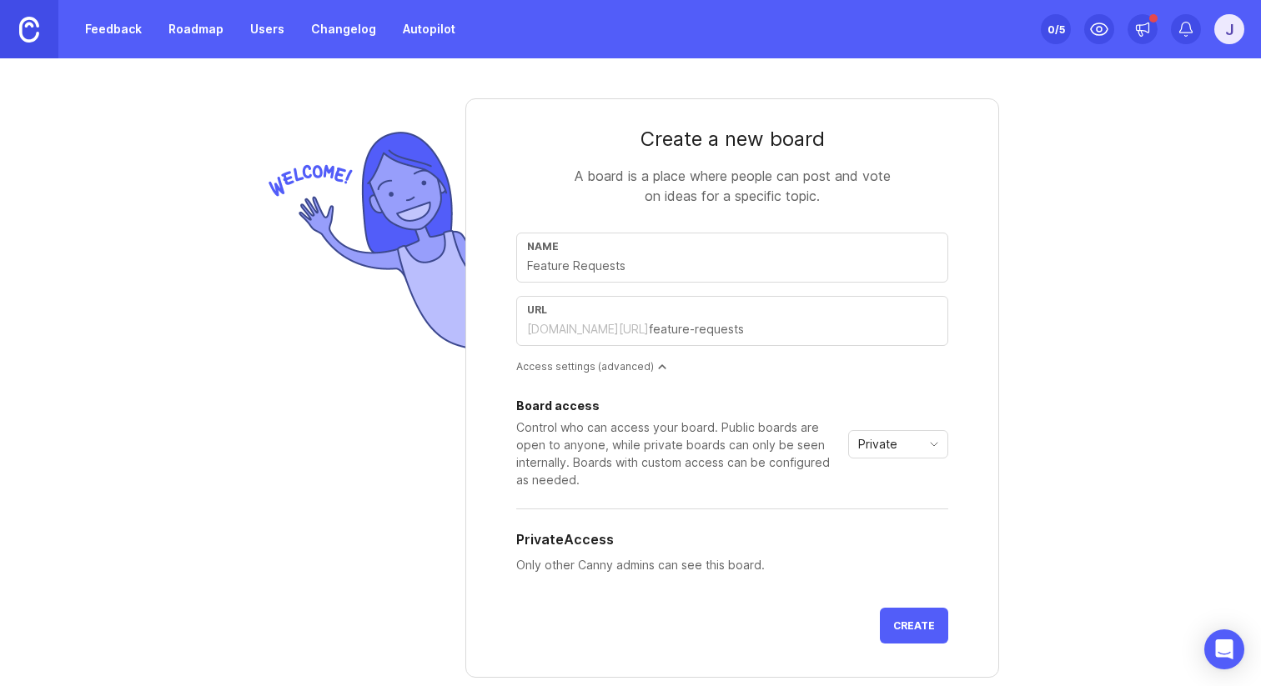
click at [597, 329] on div "[DOMAIN_NAME][URL]" at bounding box center [588, 329] width 122 height 17
drag, startPoint x: 689, startPoint y: 268, endPoint x: 481, endPoint y: 268, distance: 207.7
click at [481, 268] on form "Create a new board A board is a place where people can post and vote on ideas f…" at bounding box center [732, 388] width 534 height 580
click at [620, 263] on input "text" at bounding box center [732, 266] width 410 height 18
click at [634, 263] on input "text" at bounding box center [732, 266] width 410 height 18
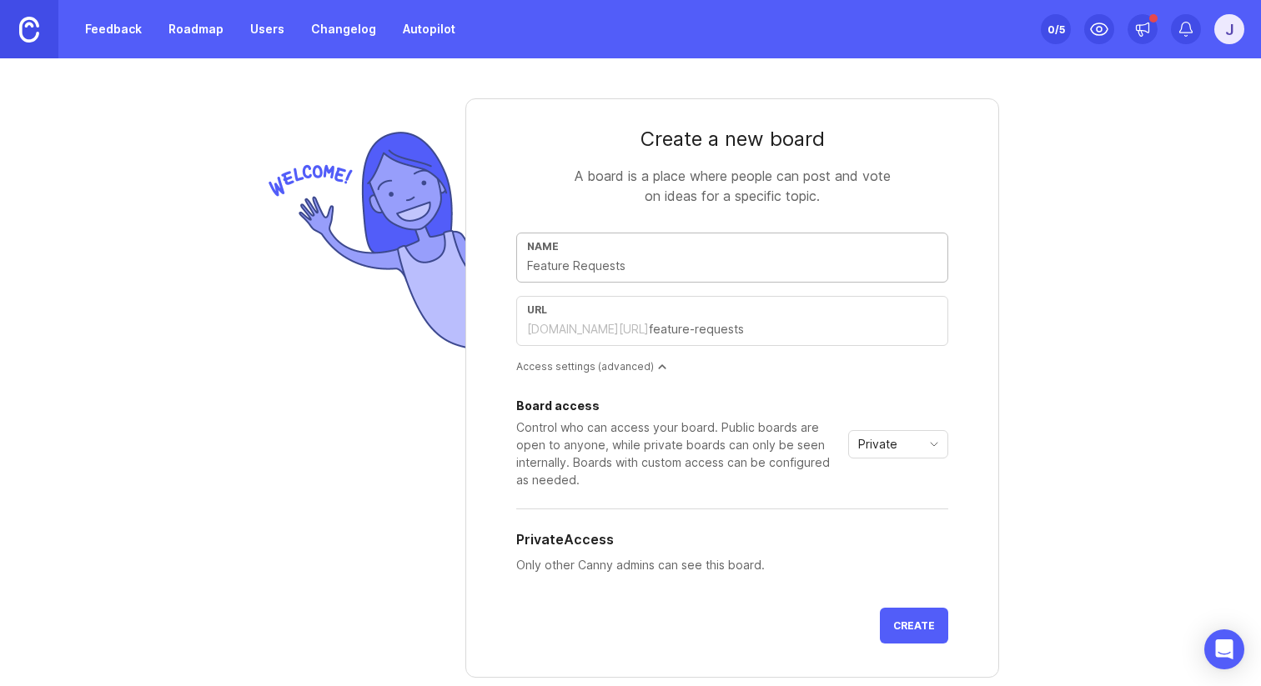
click at [634, 263] on input "text" at bounding box center [732, 266] width 410 height 18
click at [616, 263] on input "text" at bounding box center [732, 266] width 410 height 18
click at [550, 269] on input "text" at bounding box center [732, 266] width 410 height 18
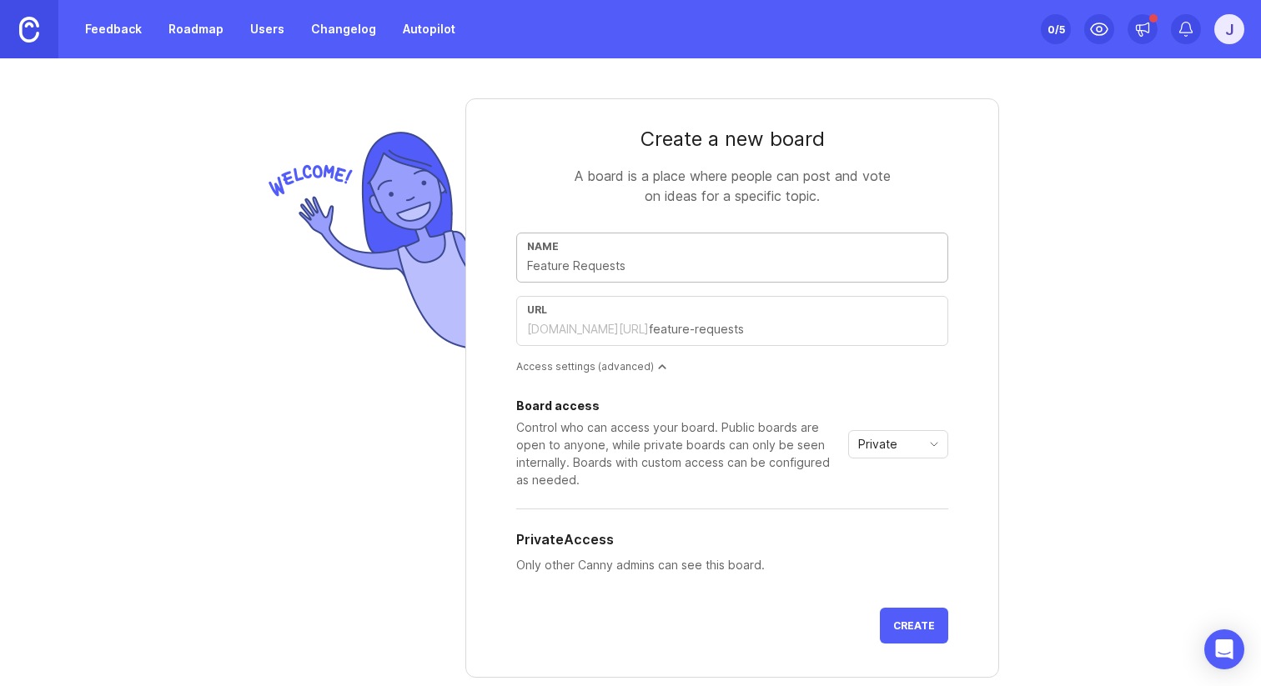
click at [596, 263] on input "text" at bounding box center [732, 266] width 410 height 18
click at [596, 335] on div "seafile.canny.io/" at bounding box center [588, 329] width 122 height 17
click at [722, 402] on div "Board access" at bounding box center [678, 406] width 325 height 12
click at [886, 434] on div "Private" at bounding box center [885, 444] width 72 height 27
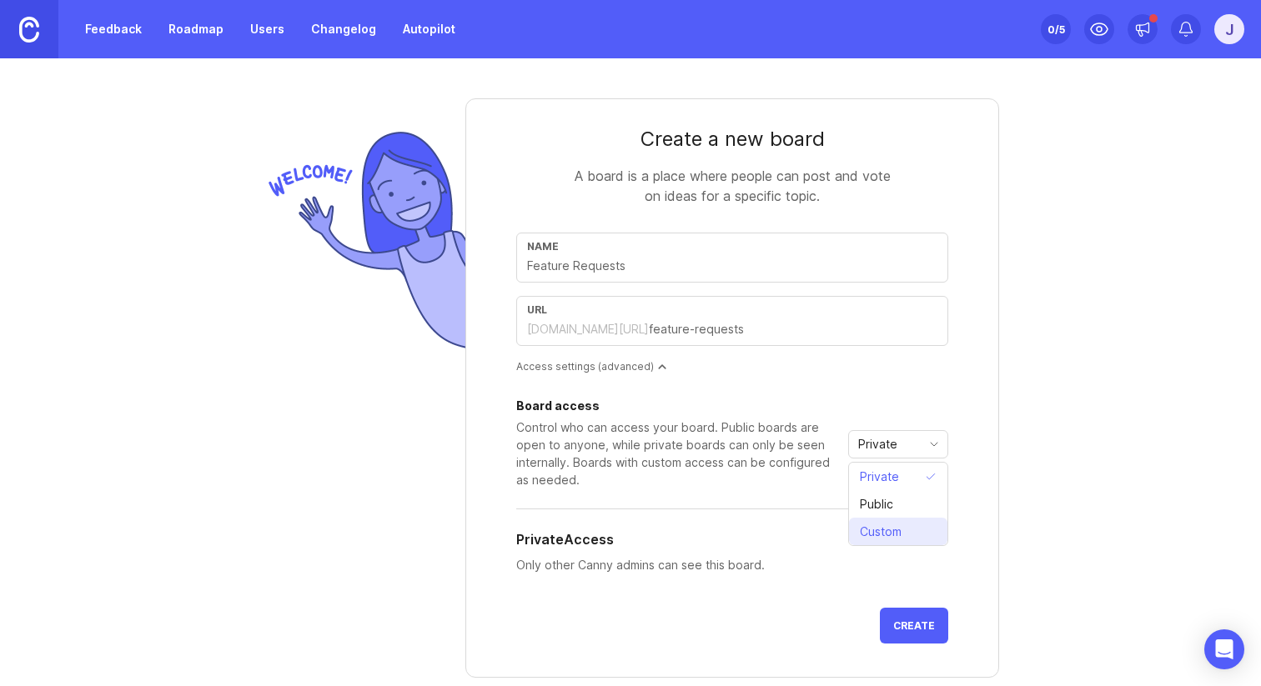
click at [886, 533] on span "Custom" at bounding box center [881, 532] width 42 height 18
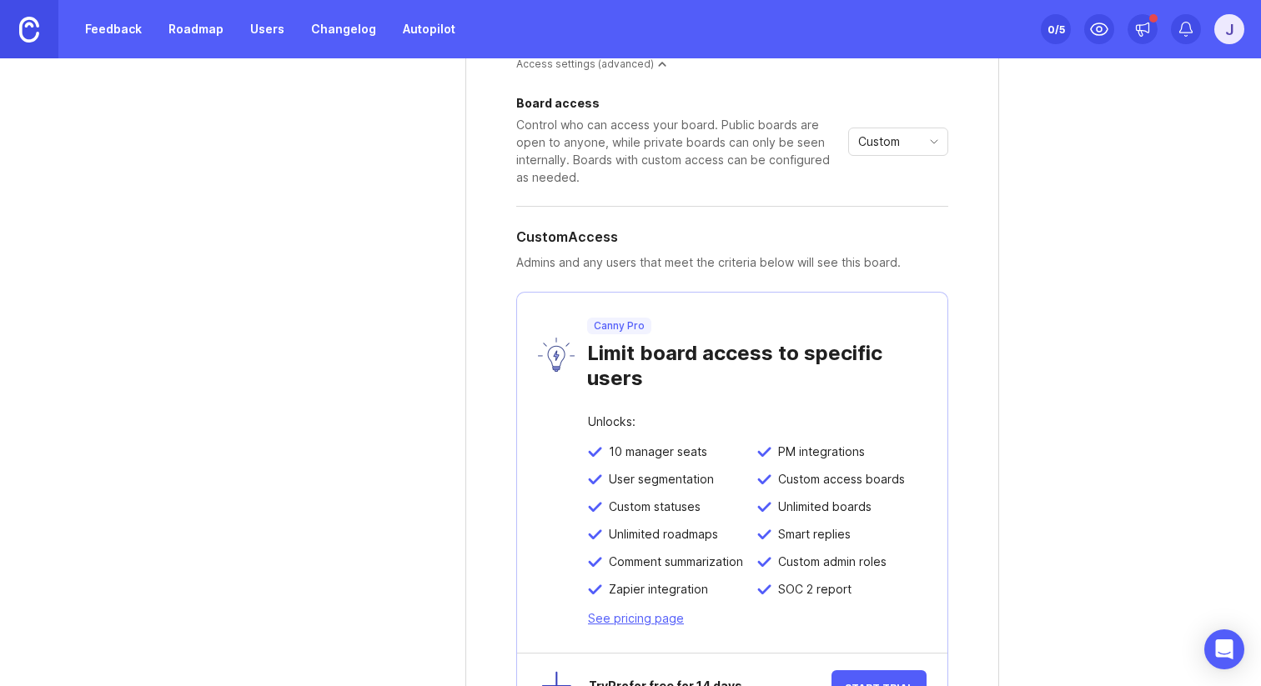
scroll to position [272, 0]
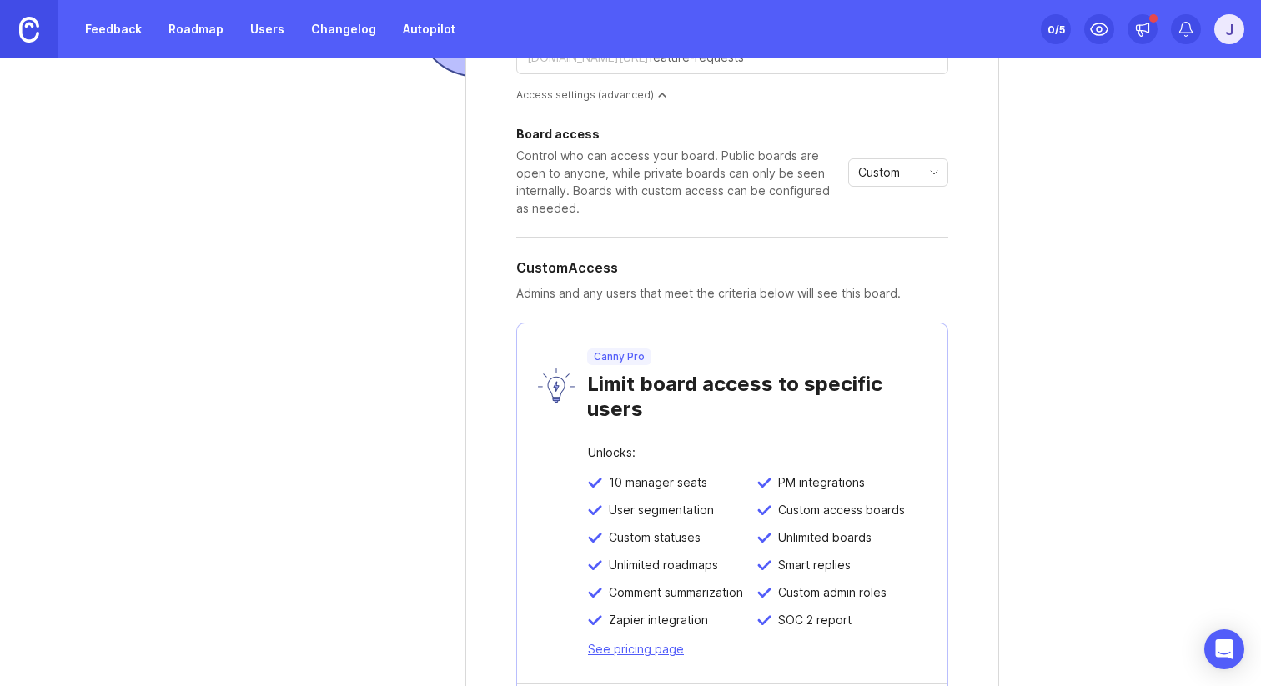
click at [898, 178] on span "Custom" at bounding box center [879, 172] width 42 height 18
click at [890, 224] on span "Public" at bounding box center [876, 233] width 33 height 18
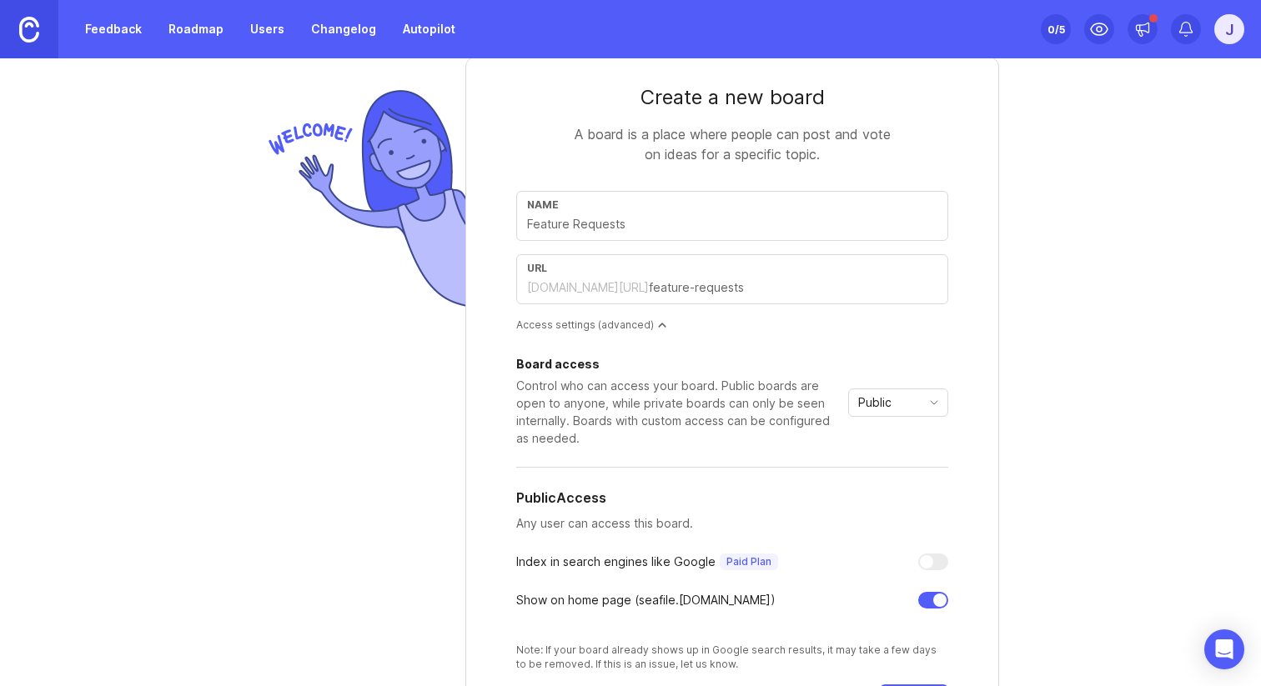
scroll to position [41, 0]
click at [798, 229] on input "text" at bounding box center [732, 225] width 410 height 18
click at [809, 294] on input "text" at bounding box center [793, 288] width 289 height 18
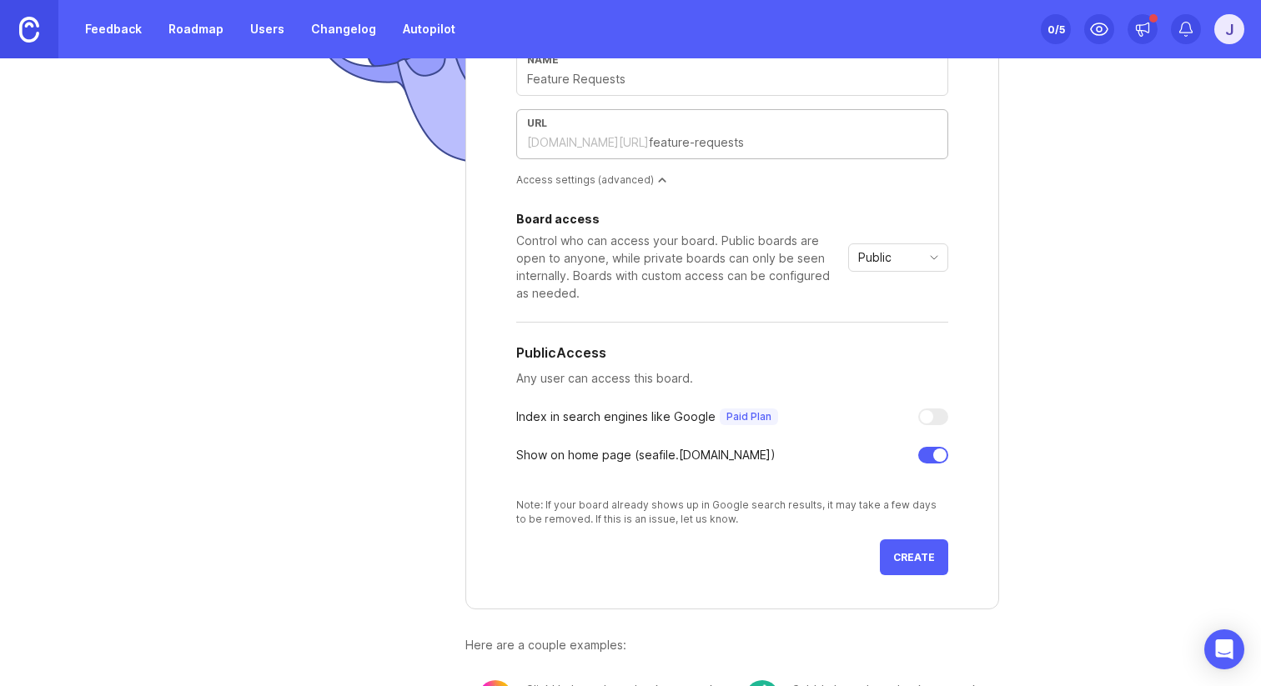
scroll to position [194, 0]
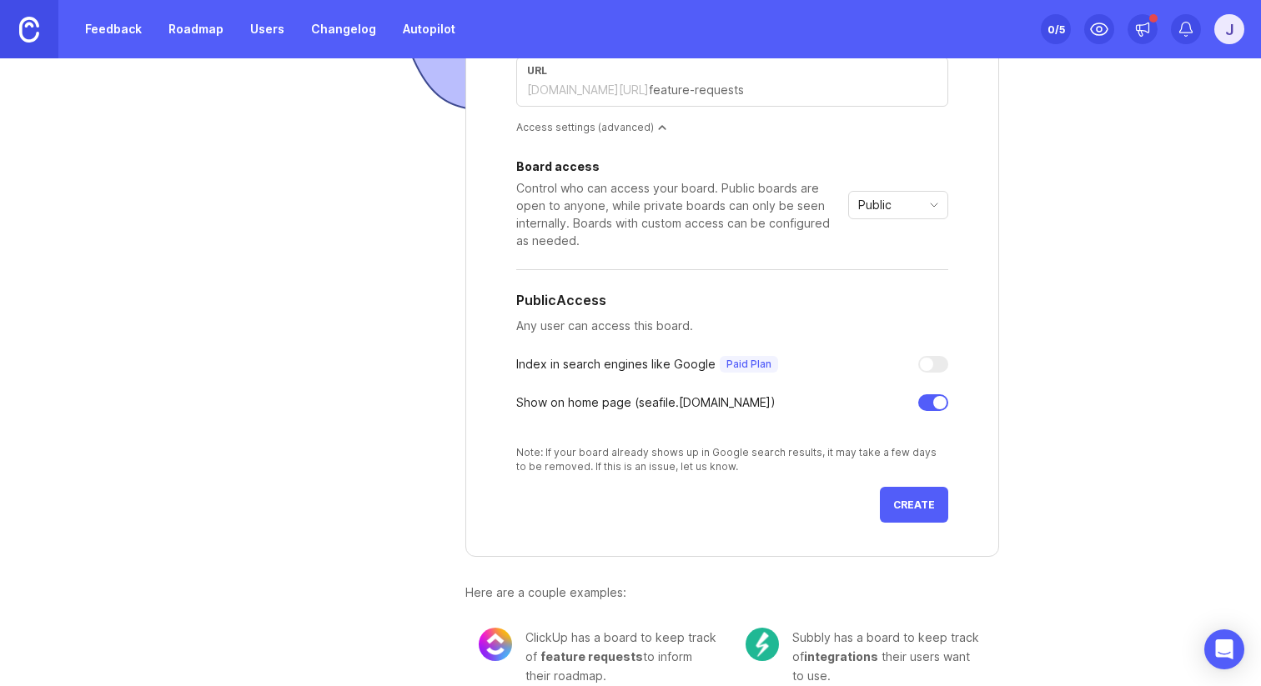
click at [1052, 458] on div "Create a new board A board is a place where people can post and vote on ideas f…" at bounding box center [630, 372] width 1261 height 628
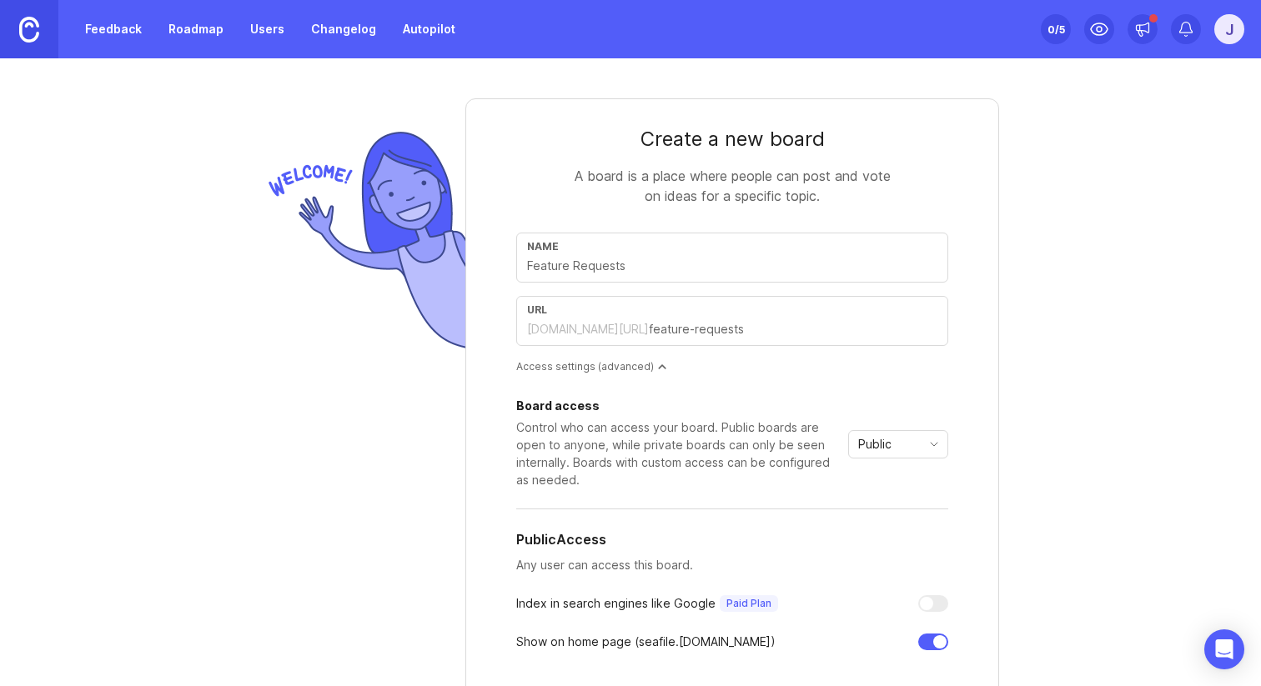
scroll to position [264, 0]
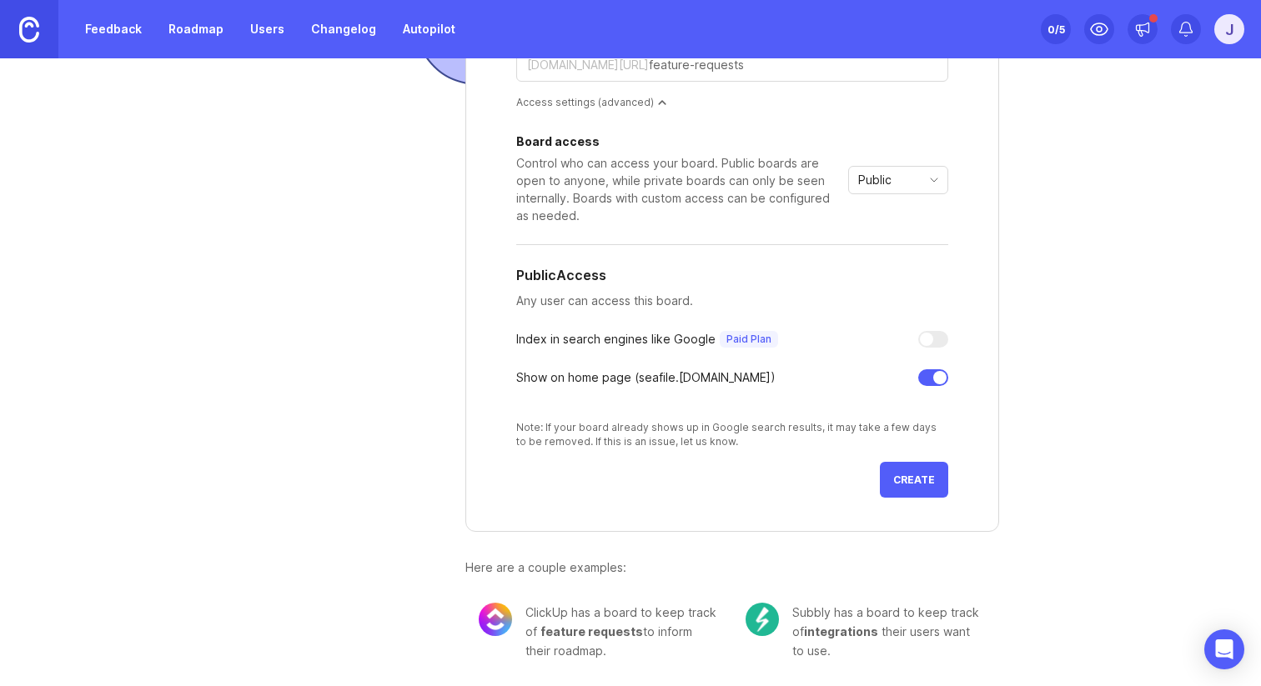
click at [932, 477] on span "Create" at bounding box center [914, 480] width 42 height 13
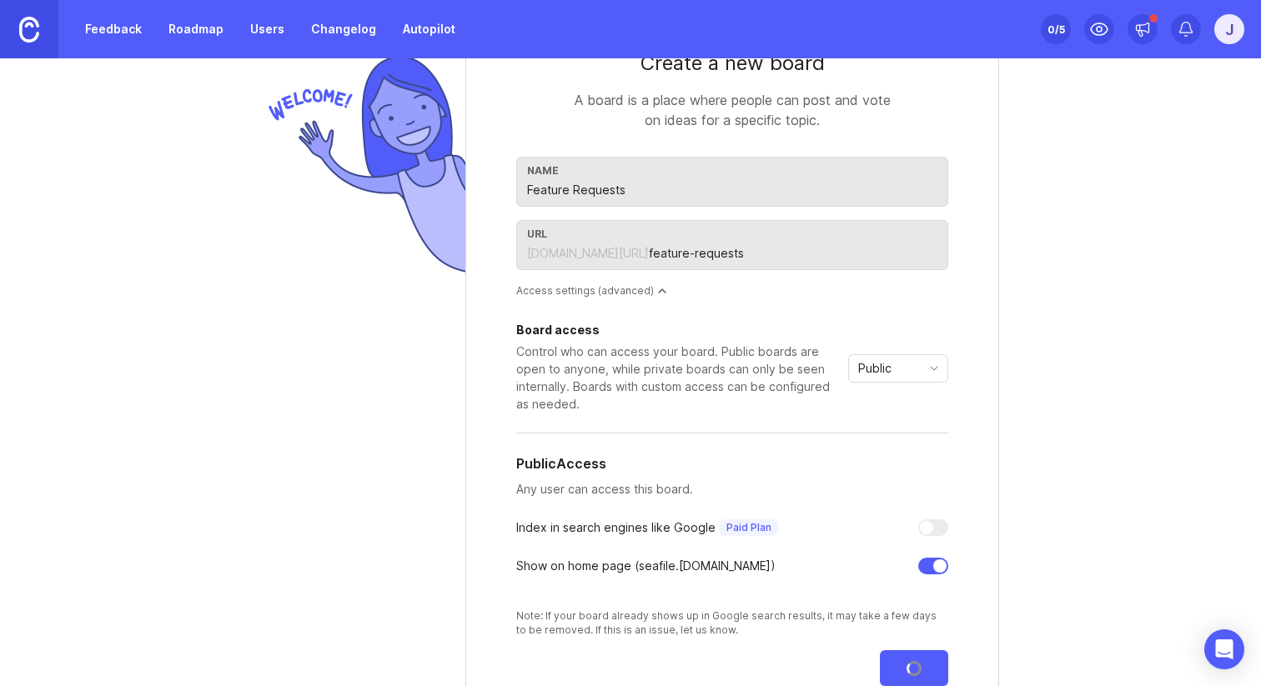
scroll to position [0, 0]
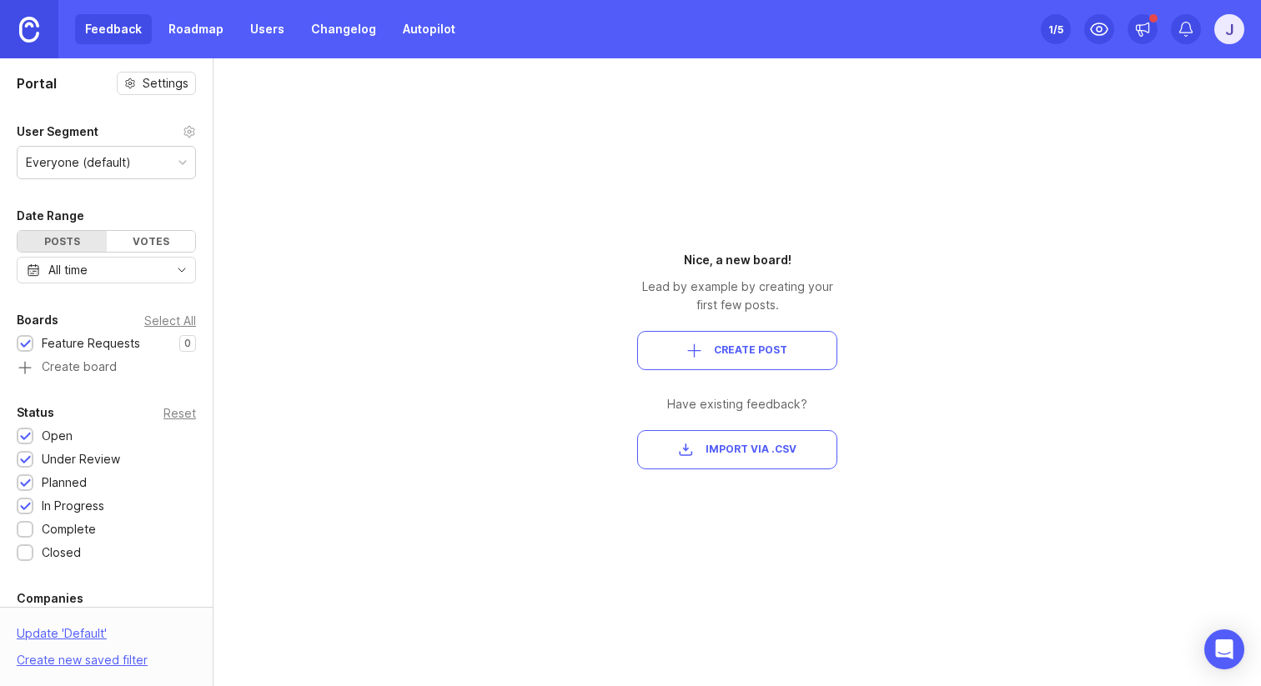
click at [518, 234] on div "Portal Settings User Segment Everyone (default) Date Range Posts Votes All time…" at bounding box center [630, 372] width 1261 height 628
click at [161, 168] on div "Everyone (default)" at bounding box center [107, 163] width 178 height 32
click at [91, 342] on div "Feature Requests" at bounding box center [91, 343] width 98 height 18
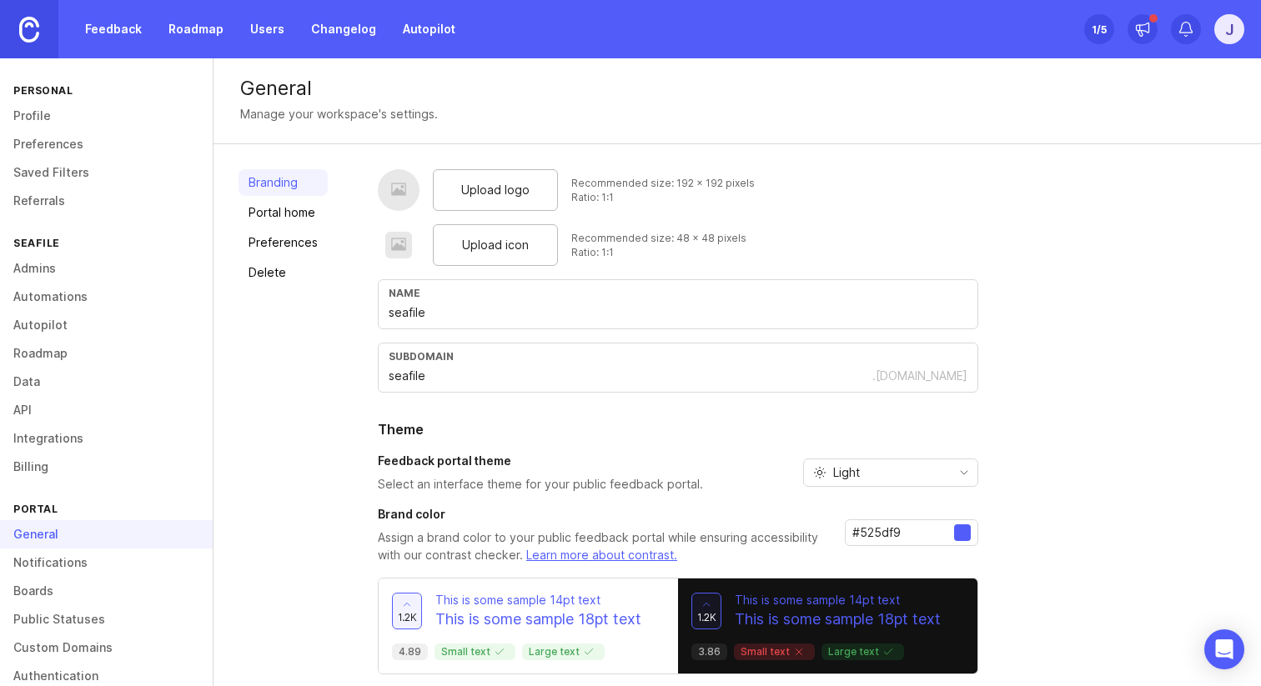
click at [779, 153] on div "Branding Portal home Preferences Delete Upload logo Recommended size: 192 x 192…" at bounding box center [738, 446] width 1048 height 605
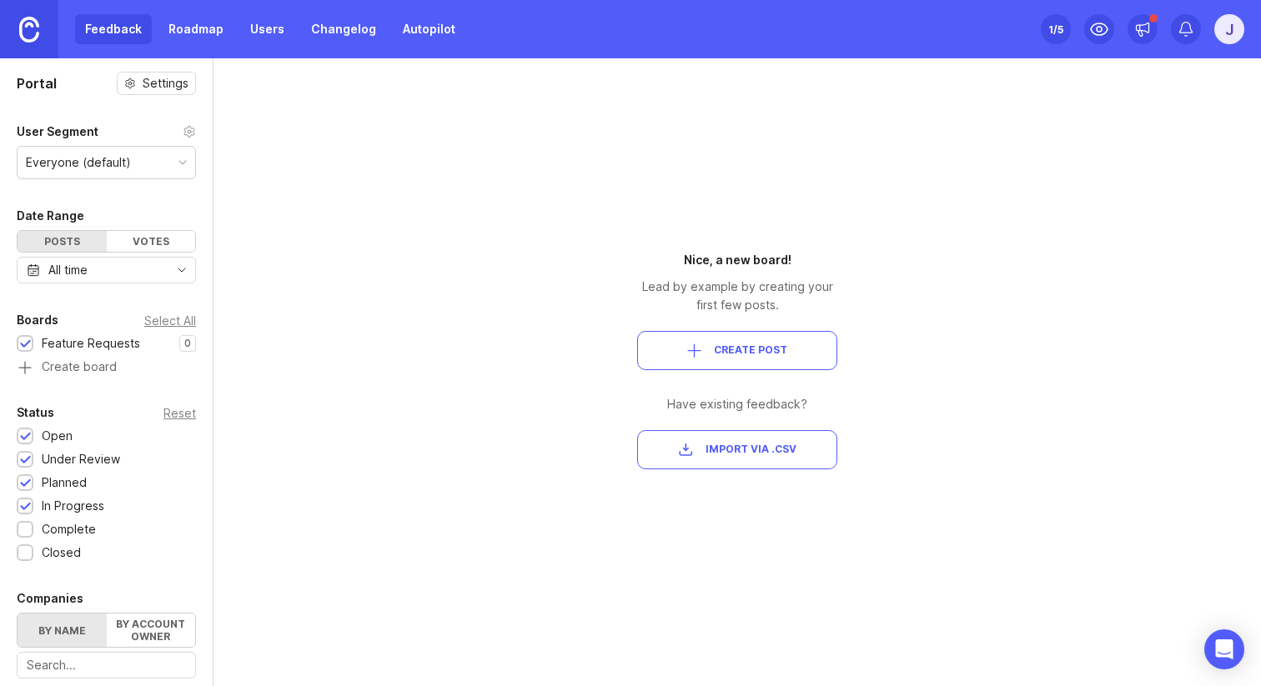
click at [35, 32] on img at bounding box center [29, 30] width 20 height 26
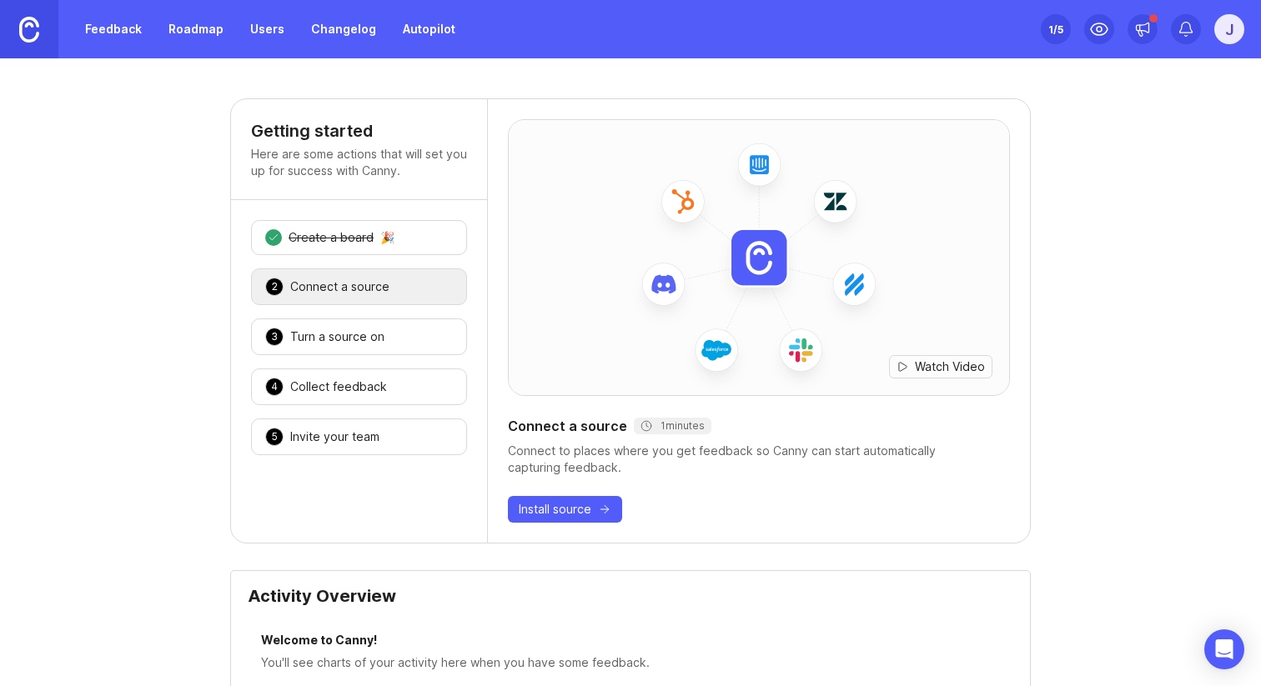
click at [360, 253] on div "1 Create a board 🎉" at bounding box center [359, 237] width 216 height 35
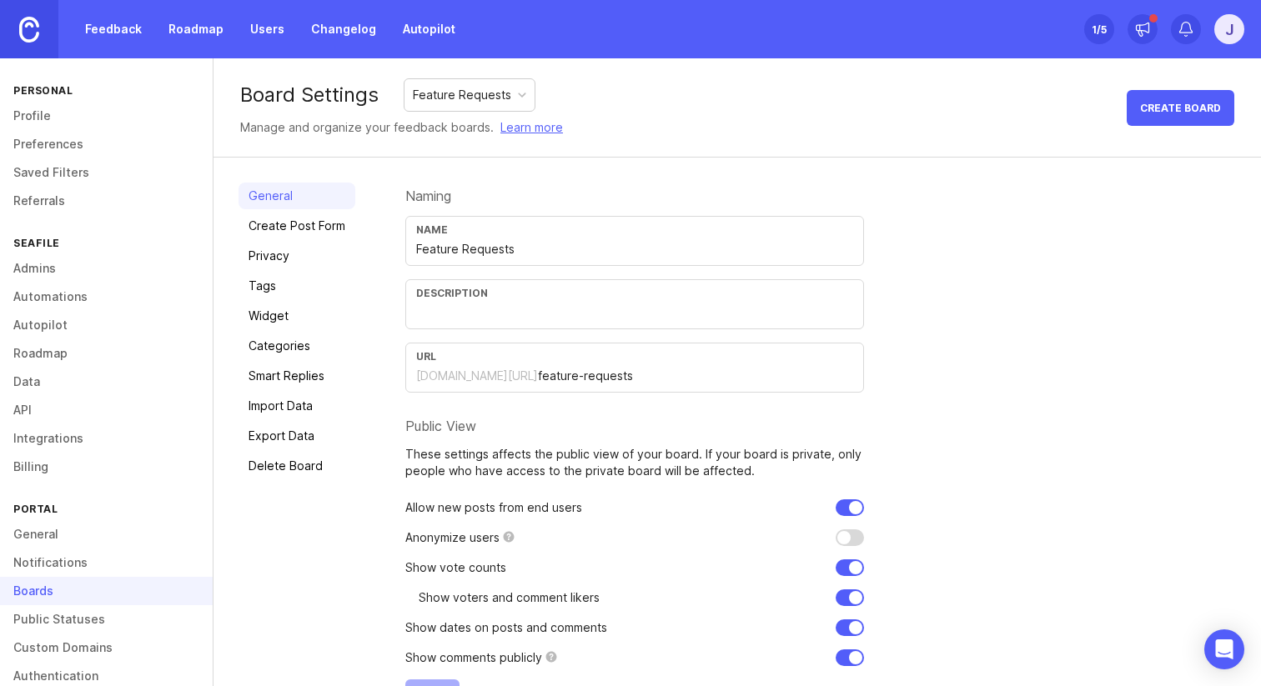
click at [481, 102] on div "Feature Requests" at bounding box center [462, 95] width 98 height 18
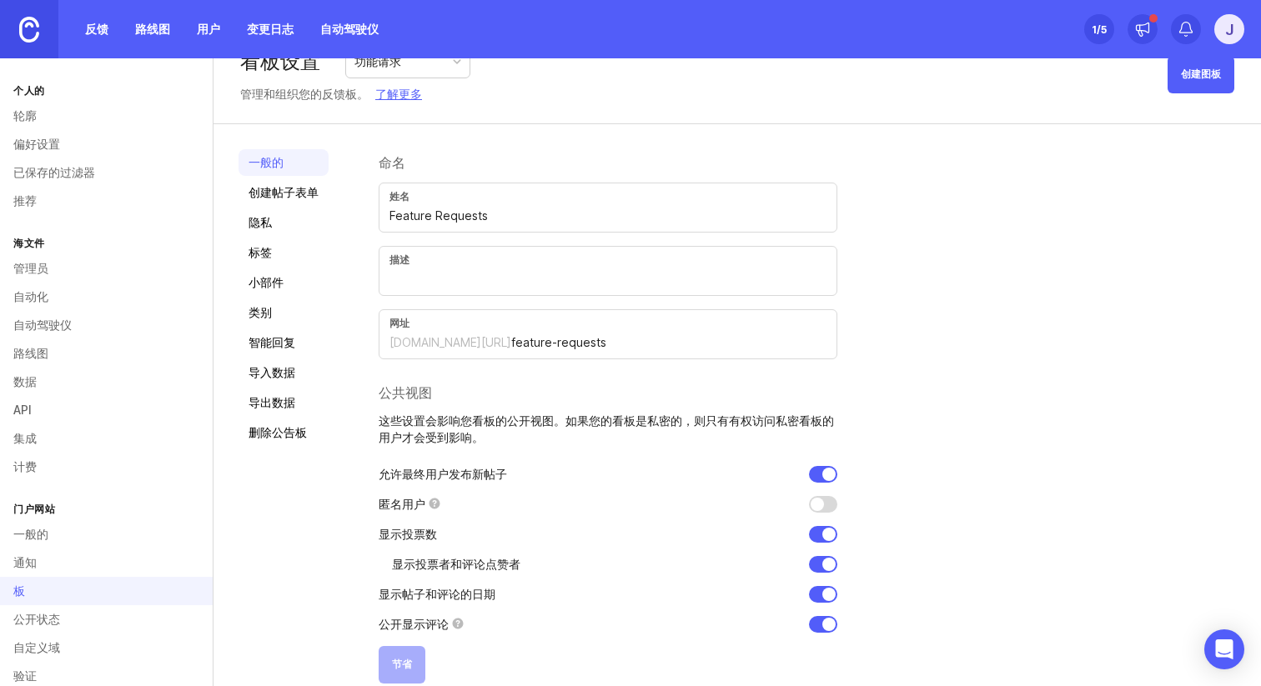
scroll to position [24, 0]
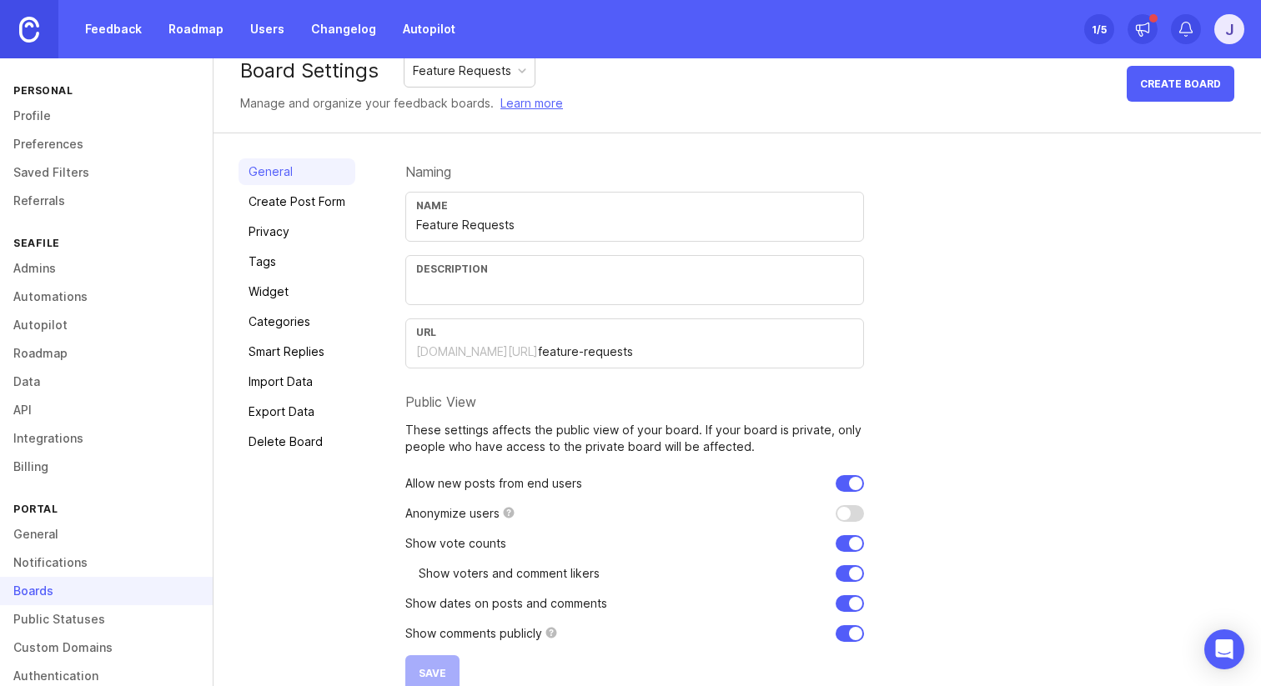
click at [616, 361] on div "URL seafile.canny.io/ feature-requests" at bounding box center [634, 344] width 459 height 50
drag, startPoint x: 628, startPoint y: 352, endPoint x: 399, endPoint y: 349, distance: 229.4
click at [399, 349] on div "General Create Post Form Privacy Tags Widget Categories Smart Replies Import Da…" at bounding box center [738, 424] width 1048 height 583
click at [459, 350] on div "seafile.canny.io/" at bounding box center [477, 352] width 122 height 17
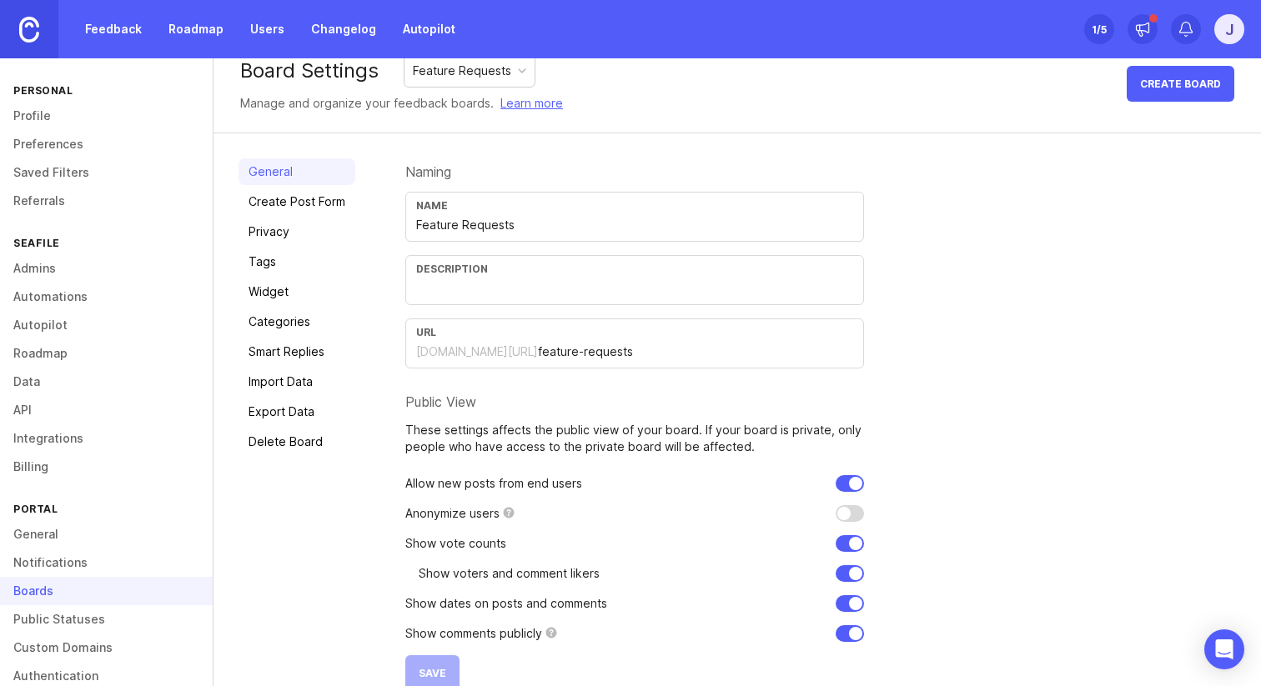
drag, startPoint x: 411, startPoint y: 354, endPoint x: 631, endPoint y: 351, distance: 220.2
click at [632, 351] on div "URL seafile.canny.io/ feature-requests" at bounding box center [634, 344] width 459 height 50
click at [627, 351] on input "feature-requests" at bounding box center [695, 352] width 315 height 18
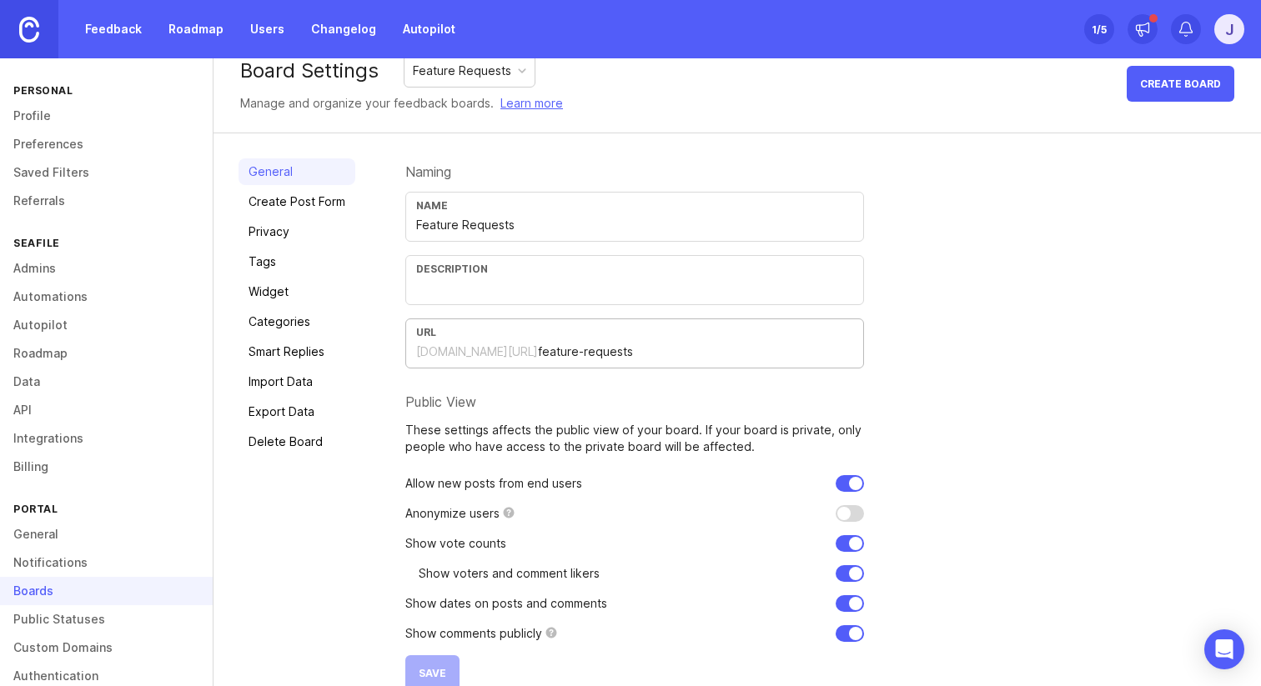
click at [627, 351] on input "feature-requests" at bounding box center [695, 352] width 315 height 18
click at [119, 33] on link "Feedback" at bounding box center [113, 29] width 77 height 30
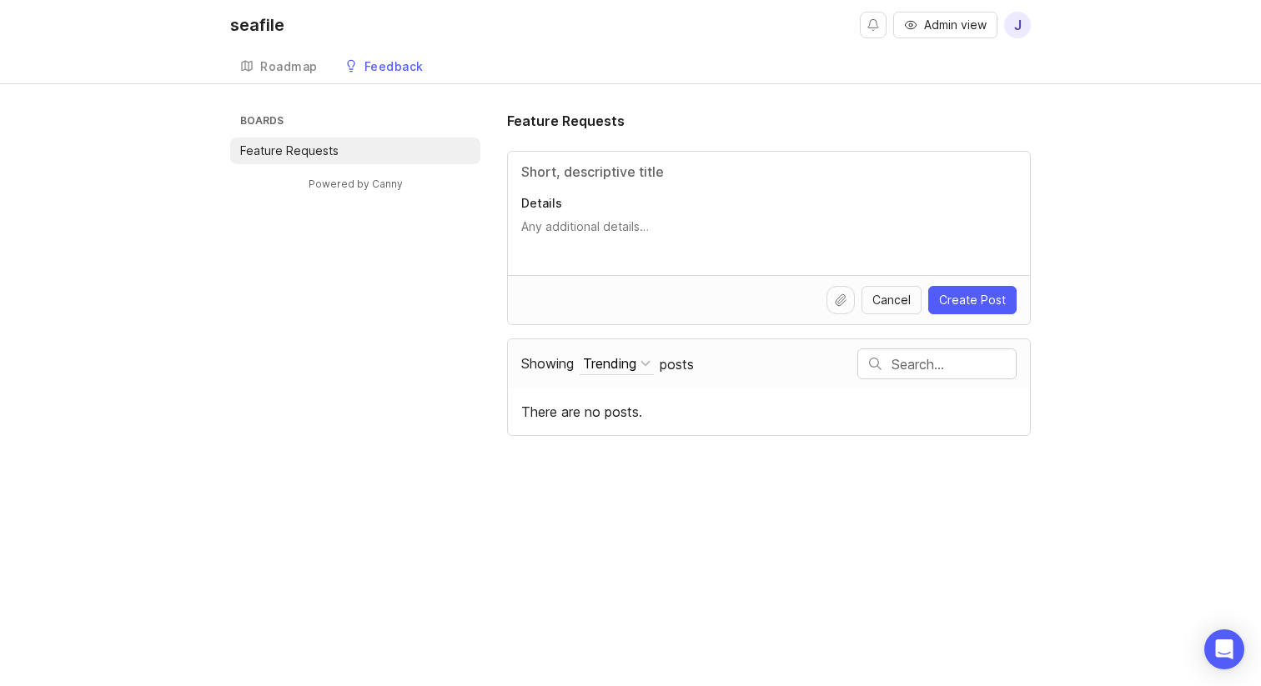
click at [776, 558] on div "seafile Admin view j Create Roadmap Feedback Feature Requests Boards Feature Re…" at bounding box center [630, 343] width 1261 height 686
click at [1021, 23] on span "j" at bounding box center [1018, 25] width 8 height 20
click at [1079, 115] on div "Boards Feature Requests Powered by Canny Feature Requests Details Cancel Create…" at bounding box center [630, 273] width 1261 height 325
click at [388, 177] on link "Powered by Canny" at bounding box center [355, 183] width 99 height 19
click at [581, 172] on input "Title" at bounding box center [768, 172] width 495 height 20
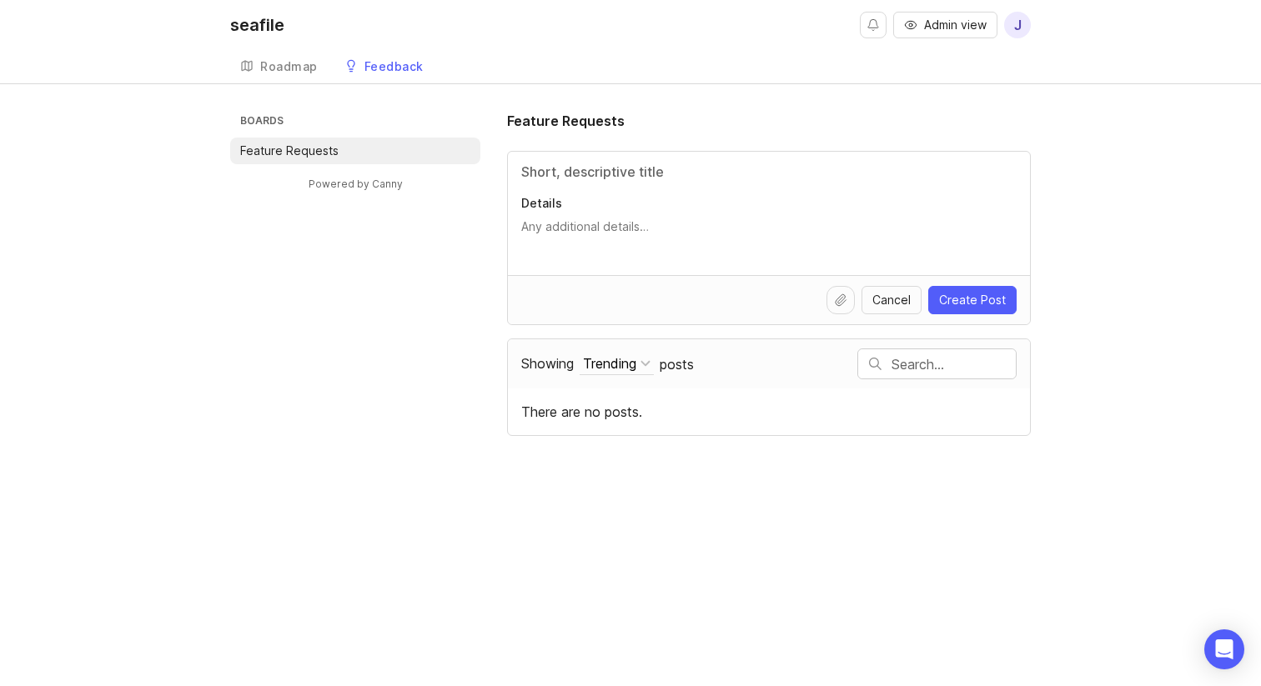
click at [1020, 29] on span "j" at bounding box center [1018, 25] width 8 height 20
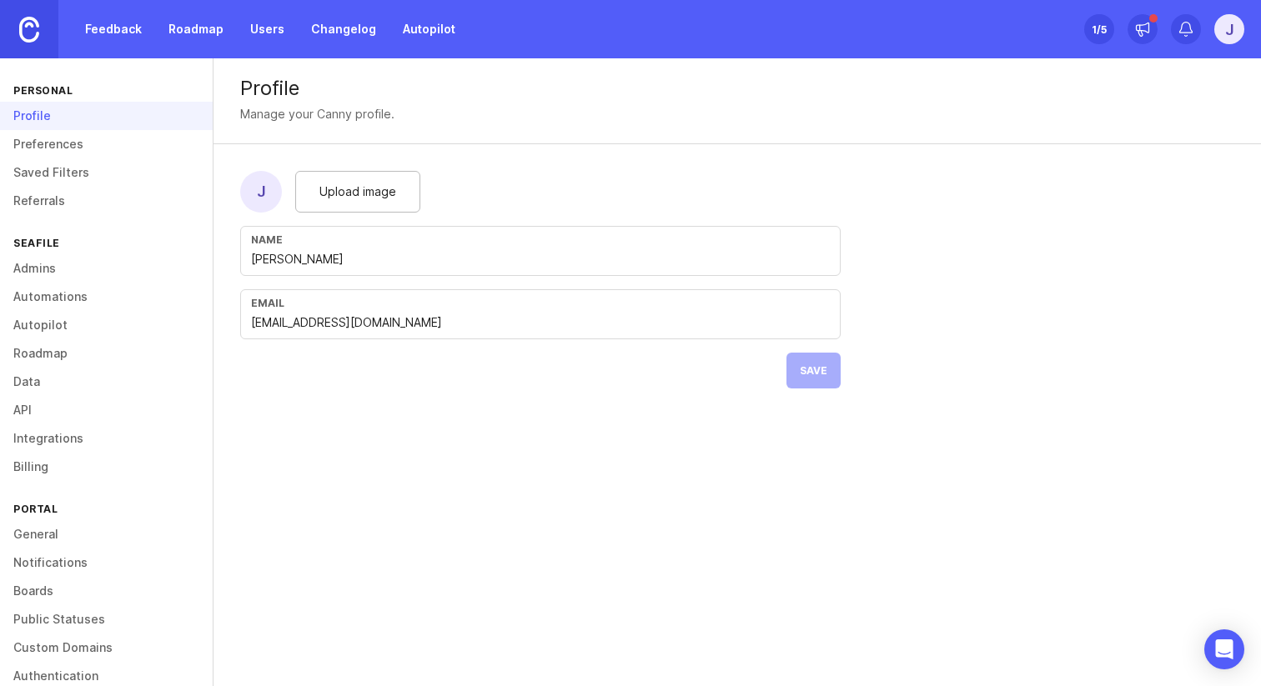
click at [1229, 40] on div "j" at bounding box center [1229, 29] width 30 height 30
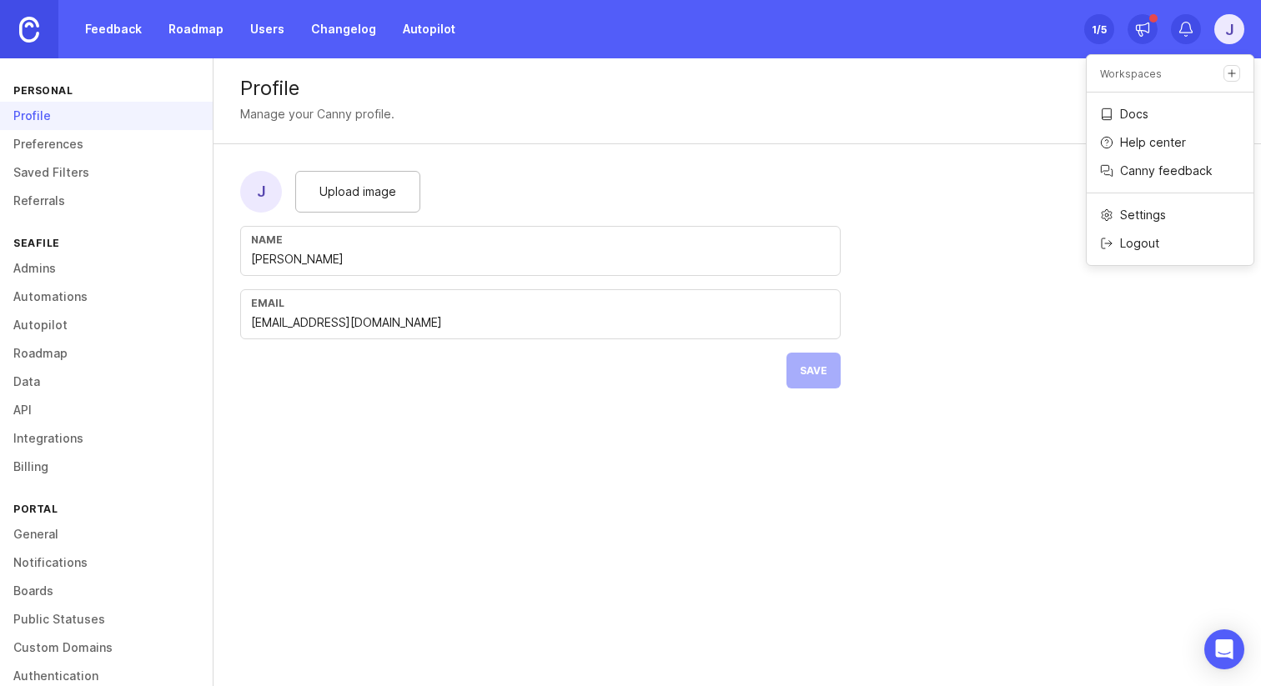
click at [964, 189] on div "Profile Manage your Canny profile. j Upload image Name jizhou deng Email jizhou…" at bounding box center [738, 236] width 1048 height 357
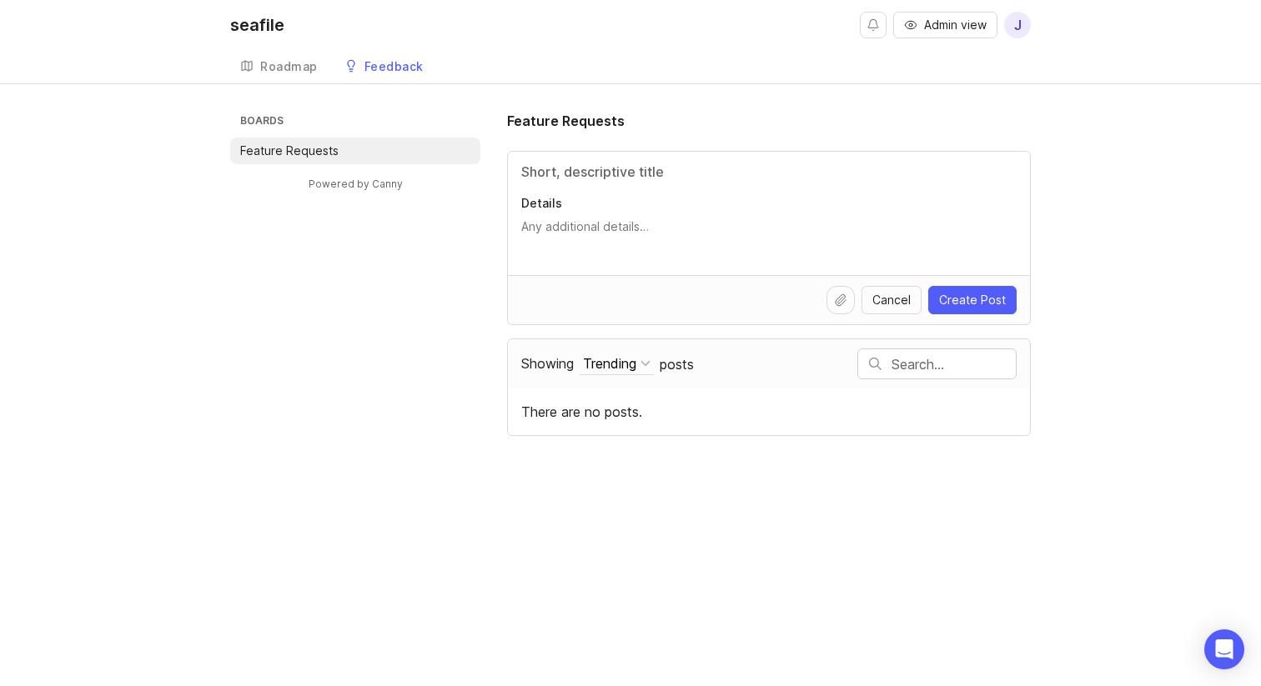
click at [1024, 25] on span "j" at bounding box center [1017, 25] width 27 height 27
click at [976, 90] on div "Logout" at bounding box center [956, 99] width 167 height 27
click at [936, 104] on p "Logout" at bounding box center [926, 99] width 39 height 17
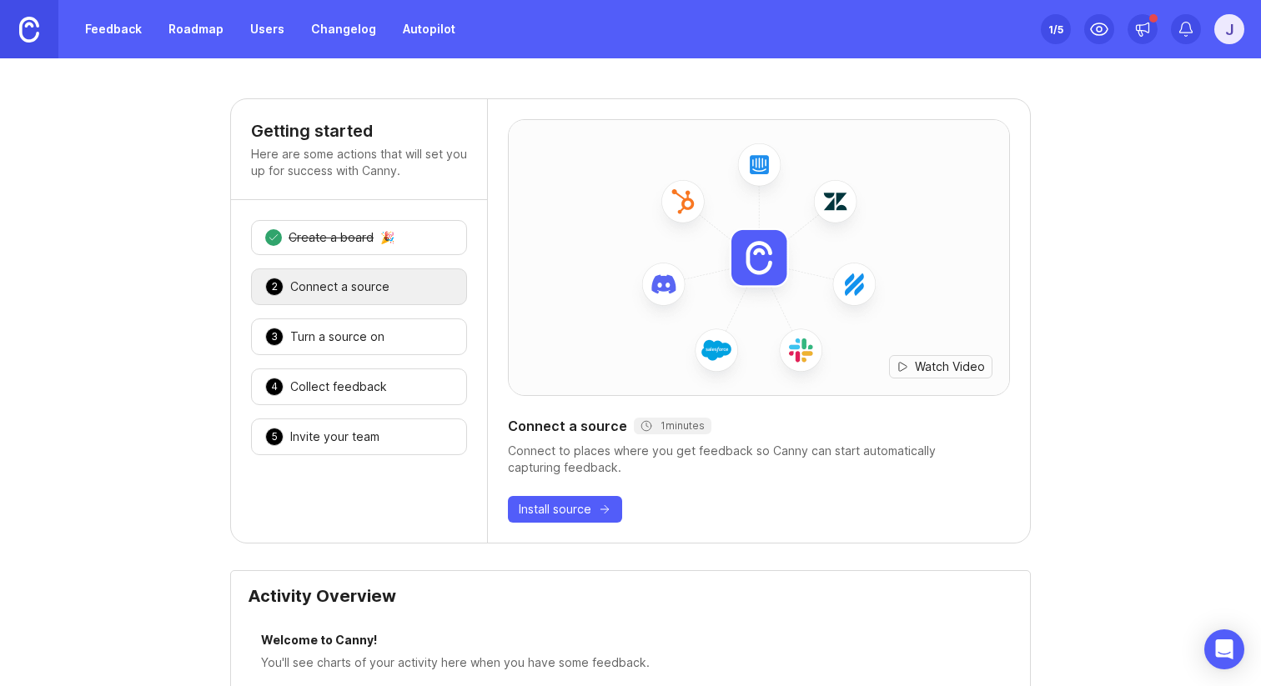
click at [122, 34] on link "Feedback" at bounding box center [113, 29] width 77 height 30
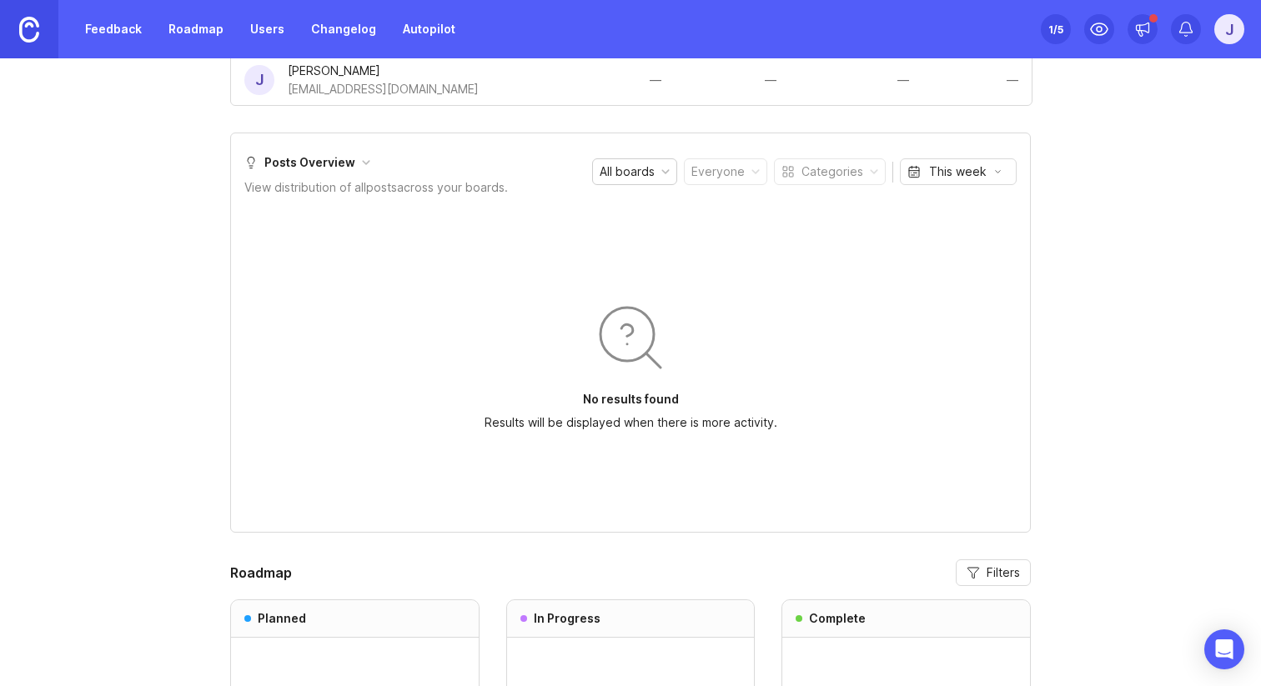
scroll to position [1005, 0]
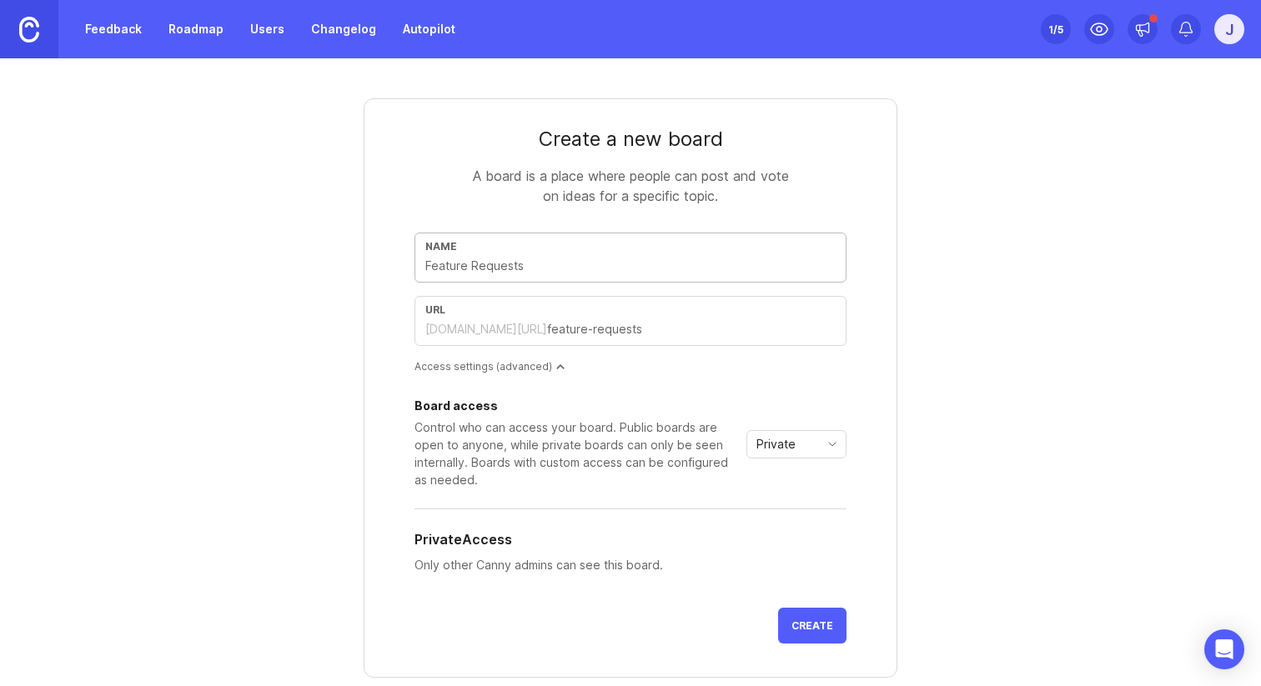
paste input "Report a Bug"
type input "Report a Bug"
type input "report-a-bug"
drag, startPoint x: 512, startPoint y: 267, endPoint x: 369, endPoint y: 268, distance: 143.5
click at [370, 268] on form "Create a new board A board is a place where people can post and vote on ideas f…" at bounding box center [631, 388] width 534 height 580
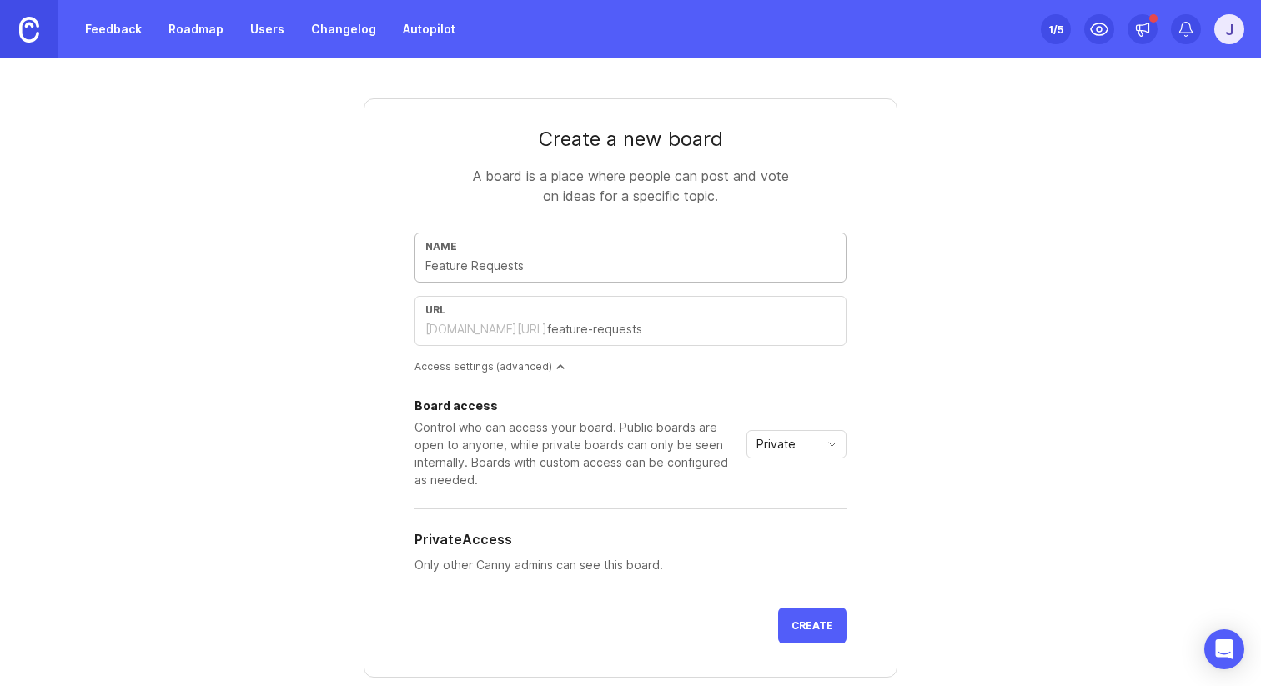
paste input "Bug Reports"
type input "Bug Reports"
type input "bug-reports"
type input "Bug Reports"
click at [787, 444] on span "Private" at bounding box center [776, 444] width 39 height 18
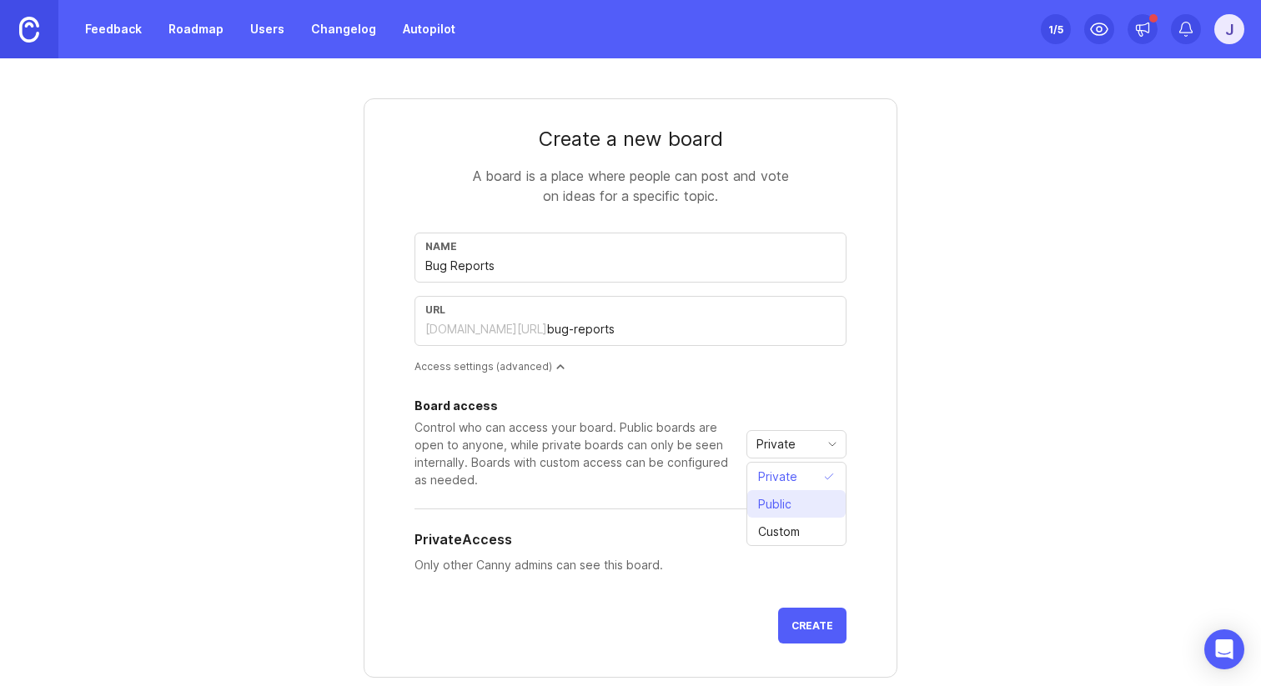
click at [784, 497] on span "Public" at bounding box center [774, 504] width 33 height 18
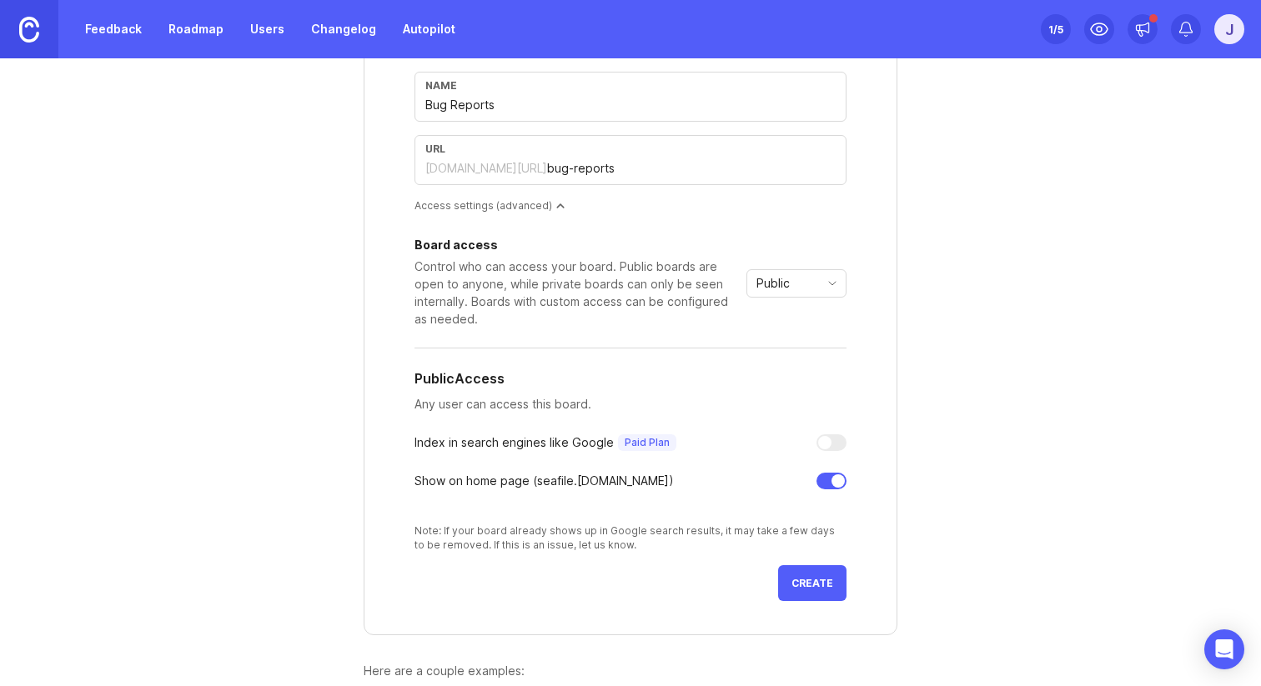
scroll to position [264, 0]
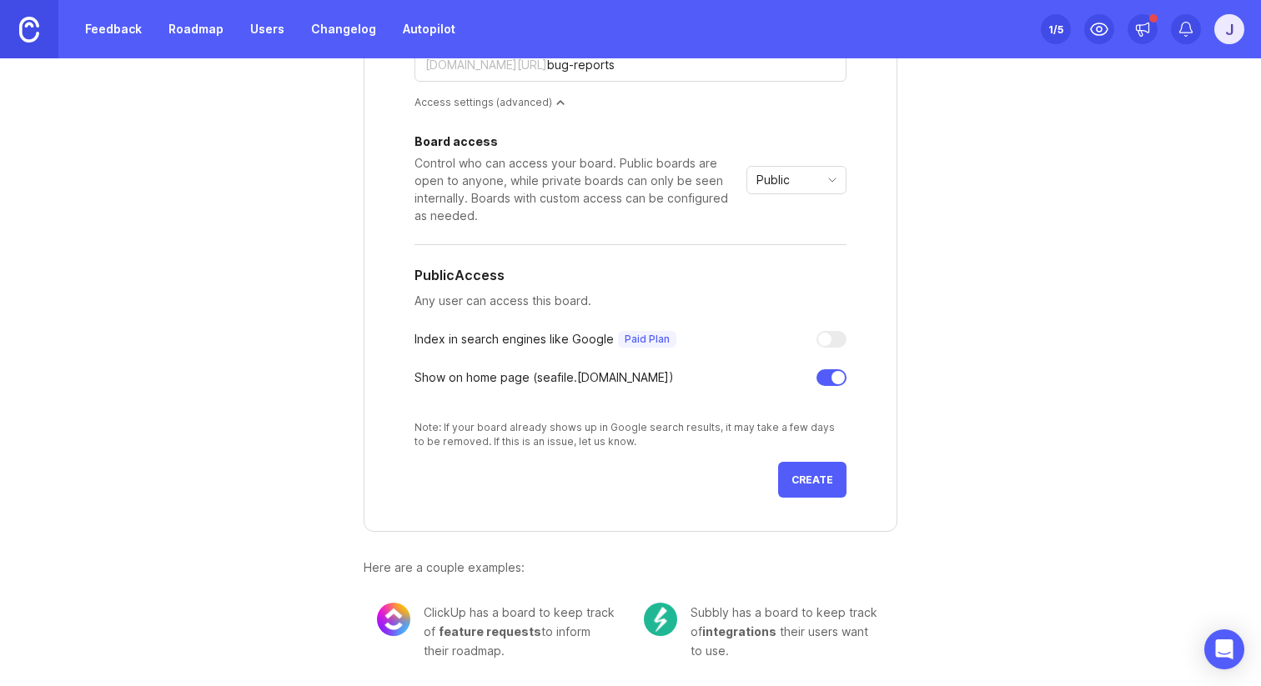
click at [828, 484] on span "Create" at bounding box center [813, 480] width 42 height 13
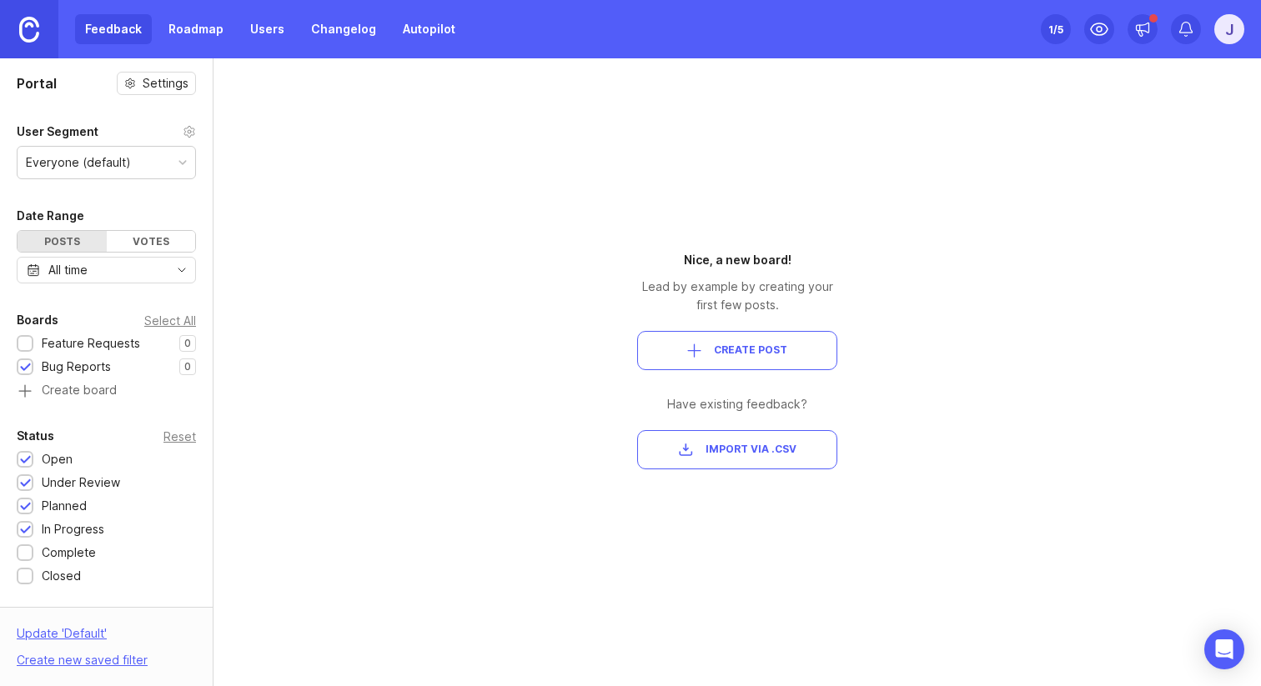
click at [26, 345] on div at bounding box center [25, 345] width 11 height 13
click at [32, 367] on div at bounding box center [25, 367] width 17 height 17
click at [27, 341] on div at bounding box center [25, 345] width 11 height 13
click at [97, 34] on div "Feedback Roadmap Users Changelog Autopilot" at bounding box center [270, 29] width 390 height 30
click at [108, 26] on div "Feedback Roadmap Users Changelog Autopilot" at bounding box center [270, 29] width 390 height 30
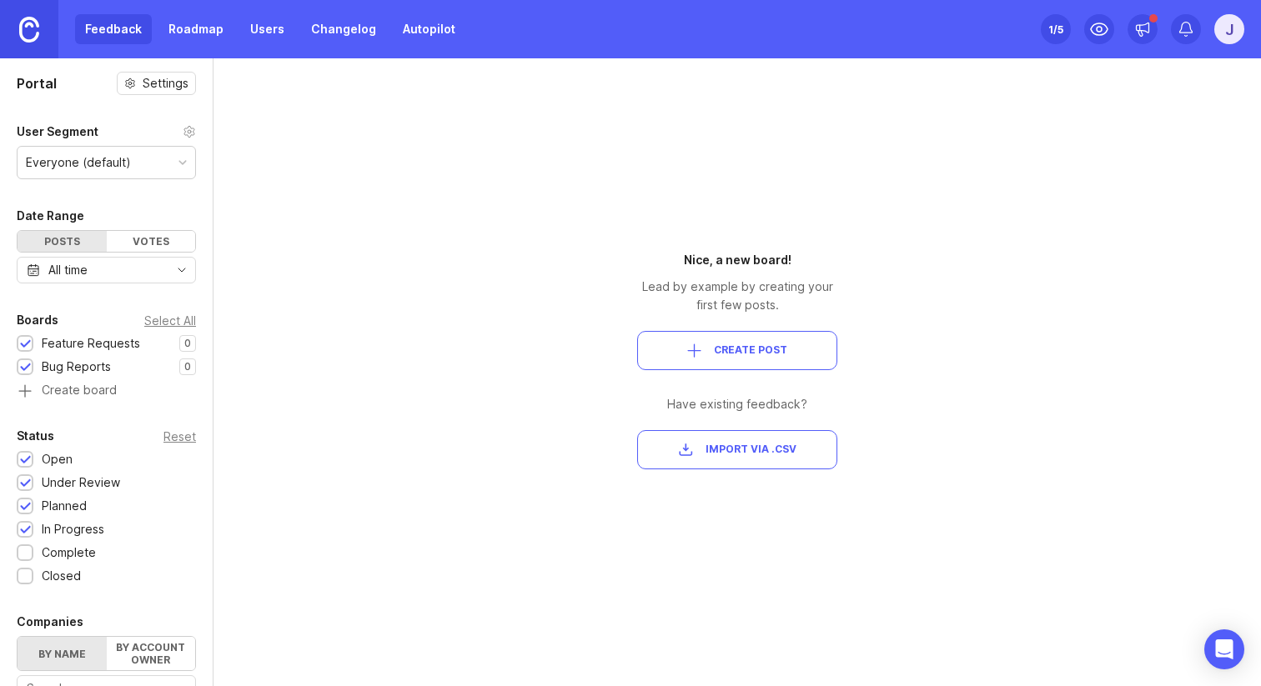
click at [32, 25] on img at bounding box center [29, 30] width 20 height 26
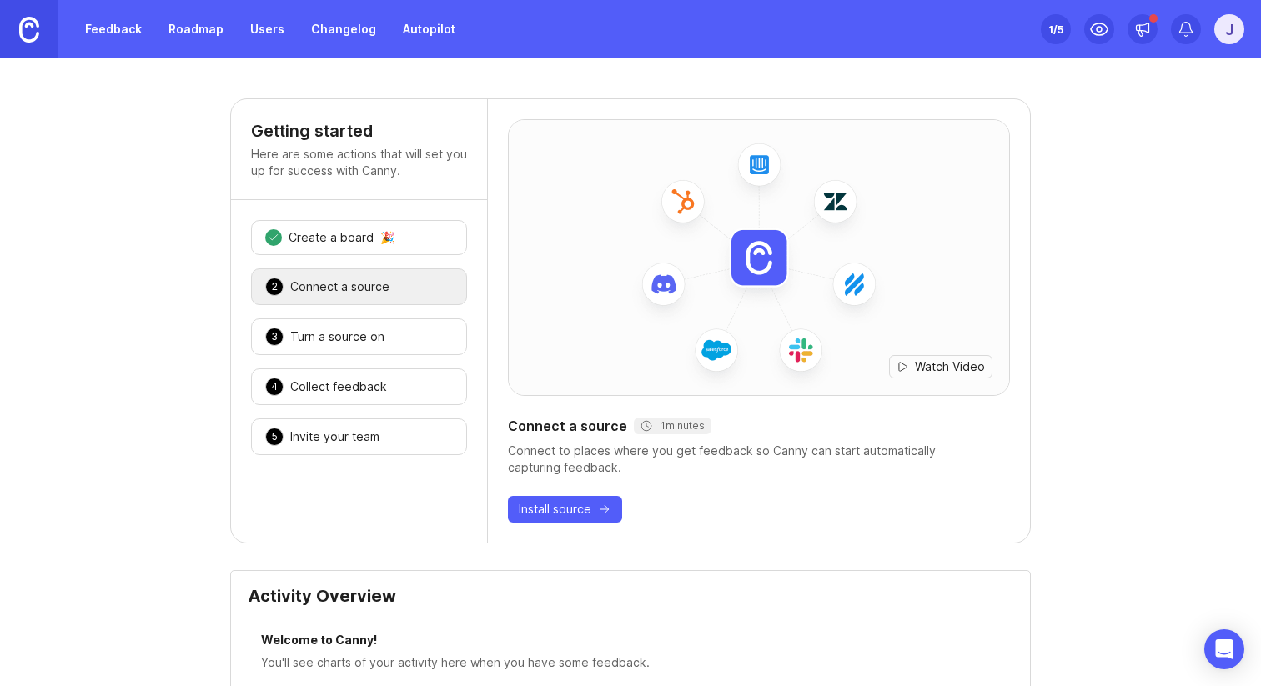
click at [339, 241] on div "Create a board" at bounding box center [331, 237] width 85 height 17
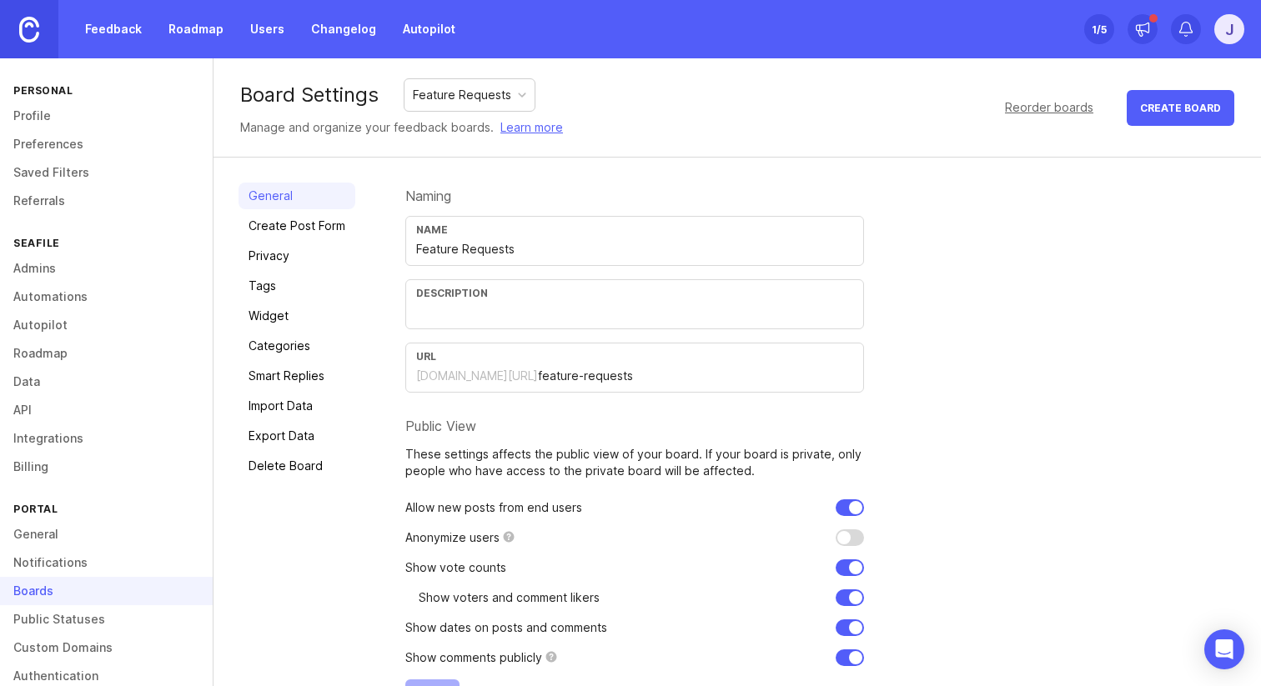
click at [1226, 32] on div "j" at bounding box center [1229, 29] width 30 height 30
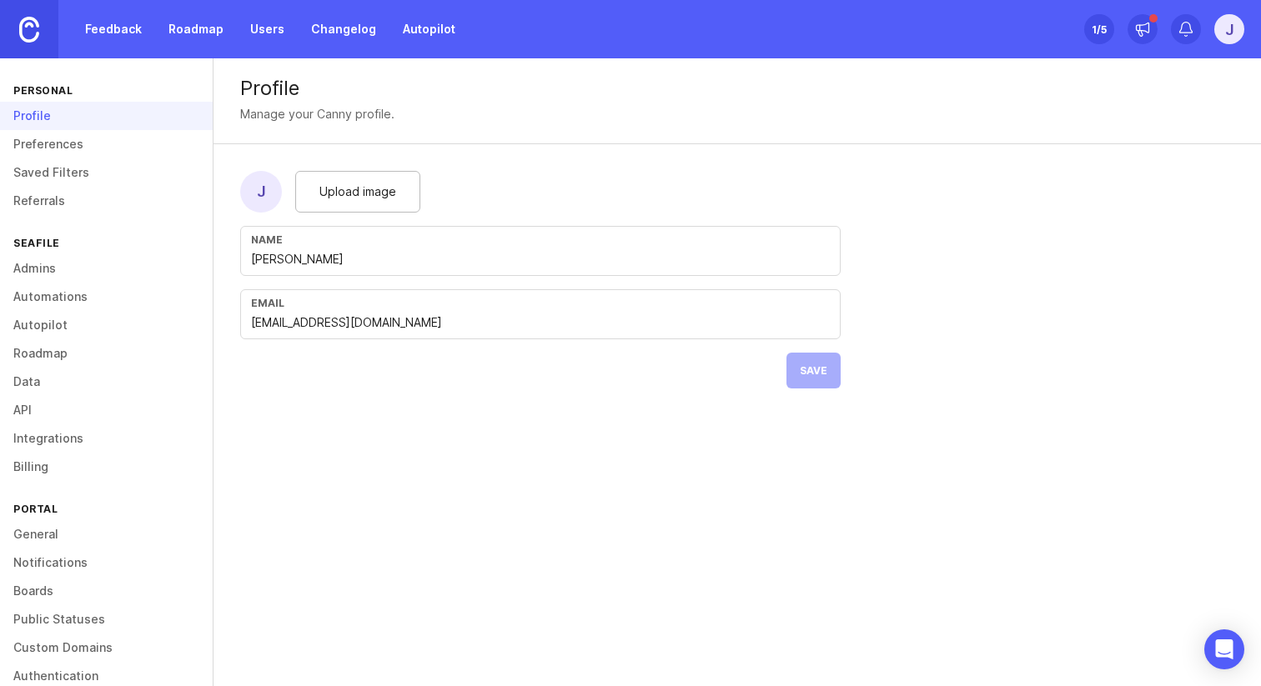
click at [68, 583] on link "Boards" at bounding box center [106, 591] width 213 height 28
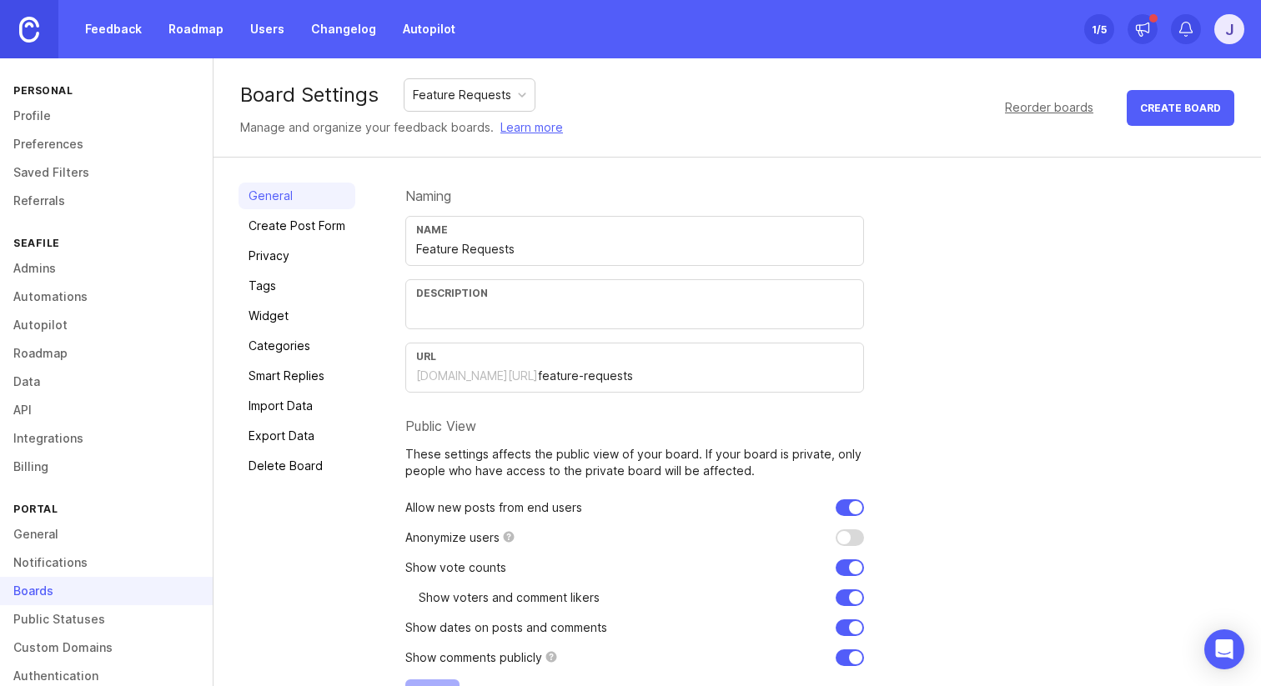
click at [485, 86] on div "Feature Requests" at bounding box center [462, 95] width 98 height 18
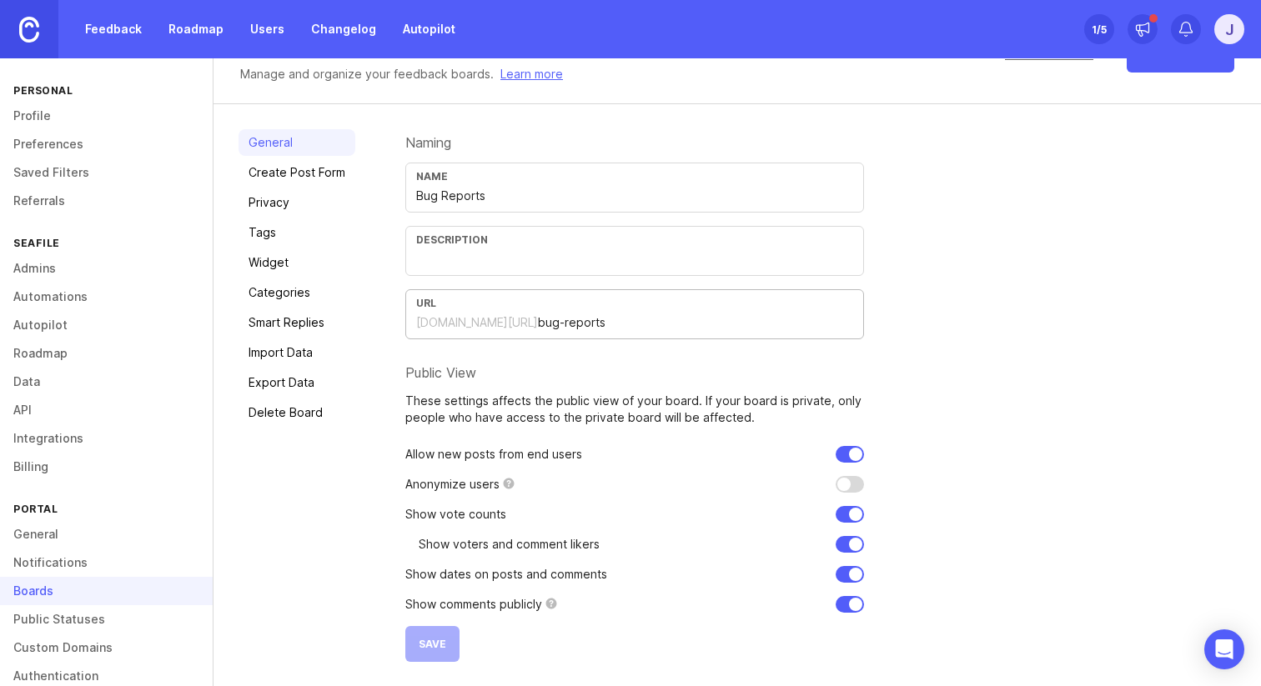
drag, startPoint x: 600, startPoint y: 323, endPoint x: 399, endPoint y: 322, distance: 201.0
click at [399, 322] on div "General Create Post Form Privacy Tags Widget Categories Smart Replies Import Da…" at bounding box center [738, 395] width 1048 height 583
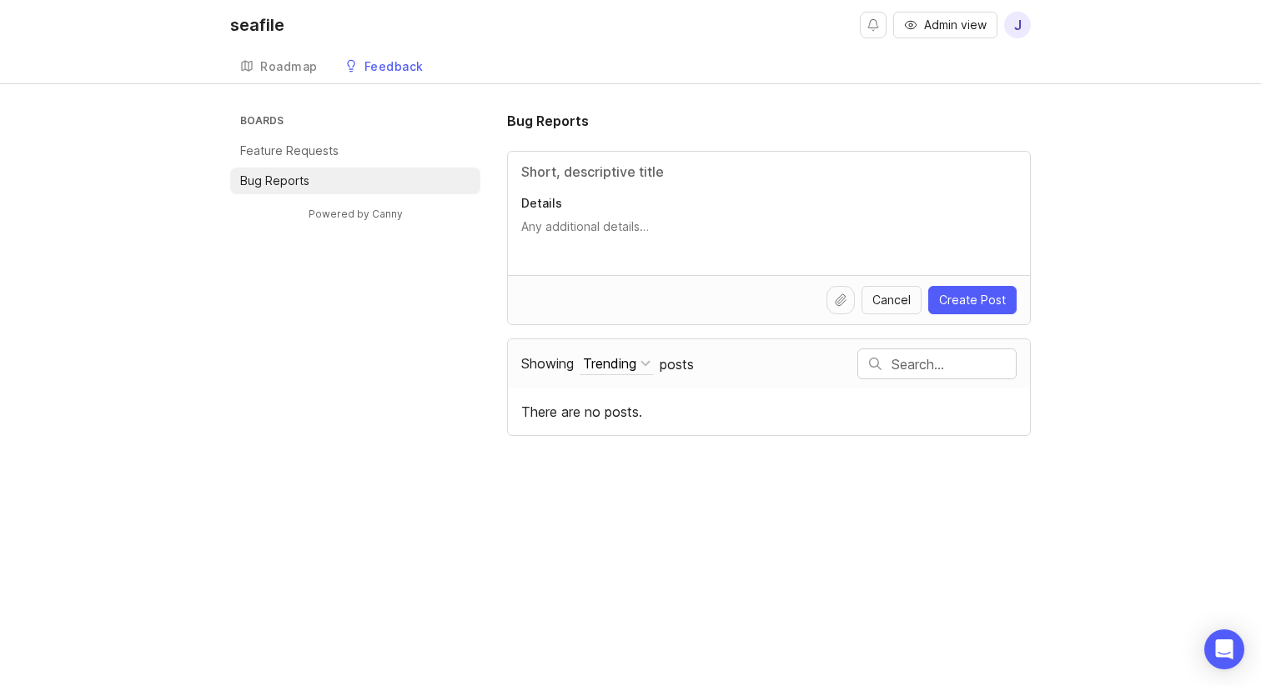
click at [314, 66] on div "Roadmap" at bounding box center [289, 67] width 58 height 12
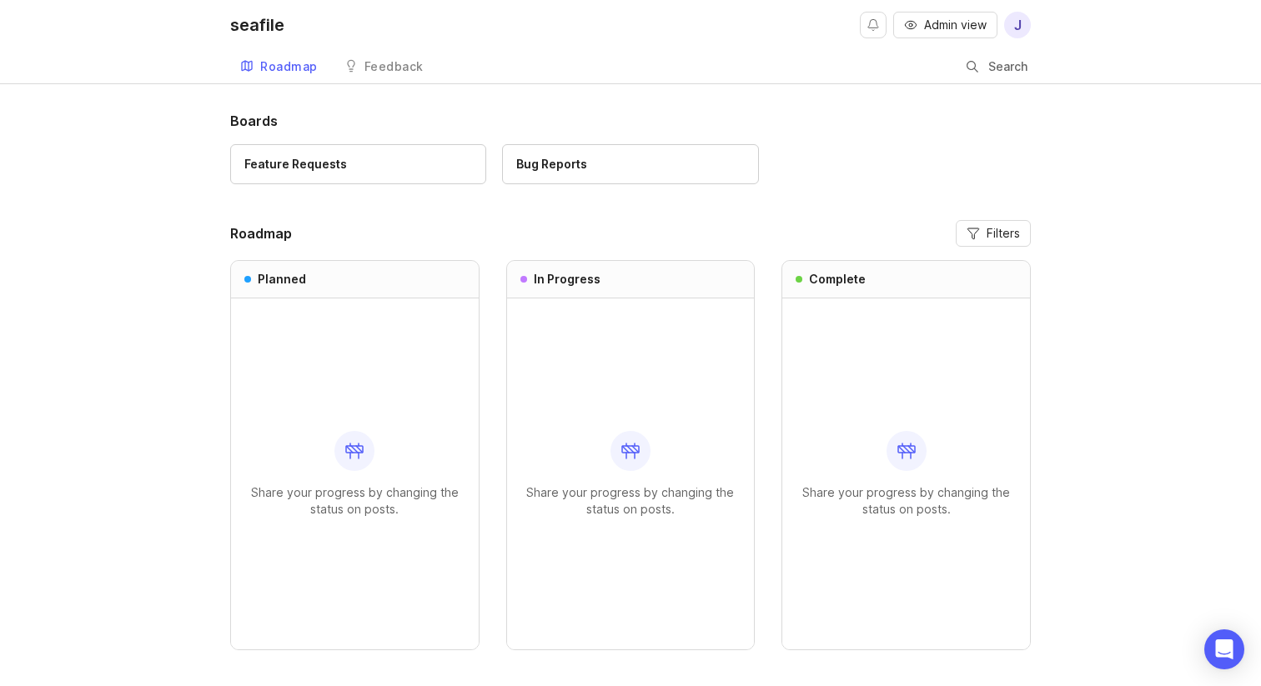
click at [380, 66] on div "Feedback" at bounding box center [394, 67] width 59 height 12
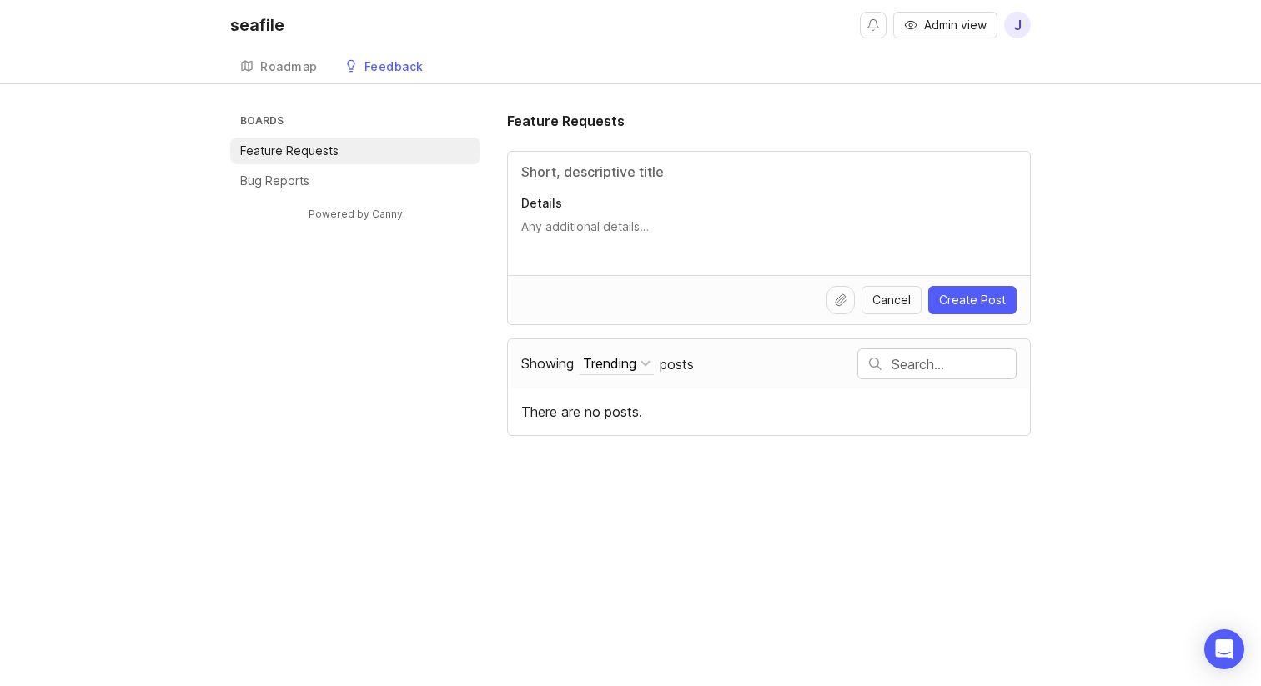
click at [1020, 31] on span "j" at bounding box center [1018, 25] width 8 height 20
click at [953, 88] on div "Logout" at bounding box center [956, 99] width 167 height 27
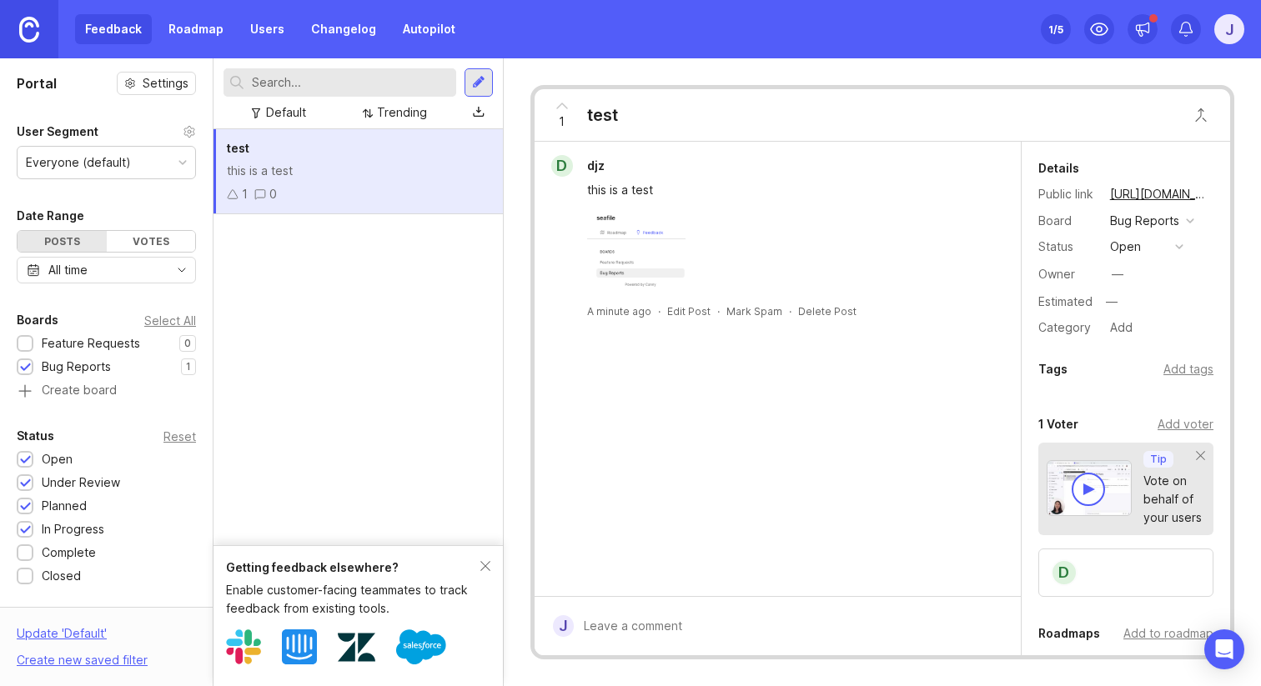
click at [239, 194] on div "1" at bounding box center [237, 194] width 21 height 18
click at [319, 192] on div "1 0" at bounding box center [358, 194] width 263 height 18
click at [259, 195] on icon at bounding box center [260, 195] width 12 height 12
click at [329, 263] on div "test this is a test 1 0" at bounding box center [358, 337] width 289 height 416
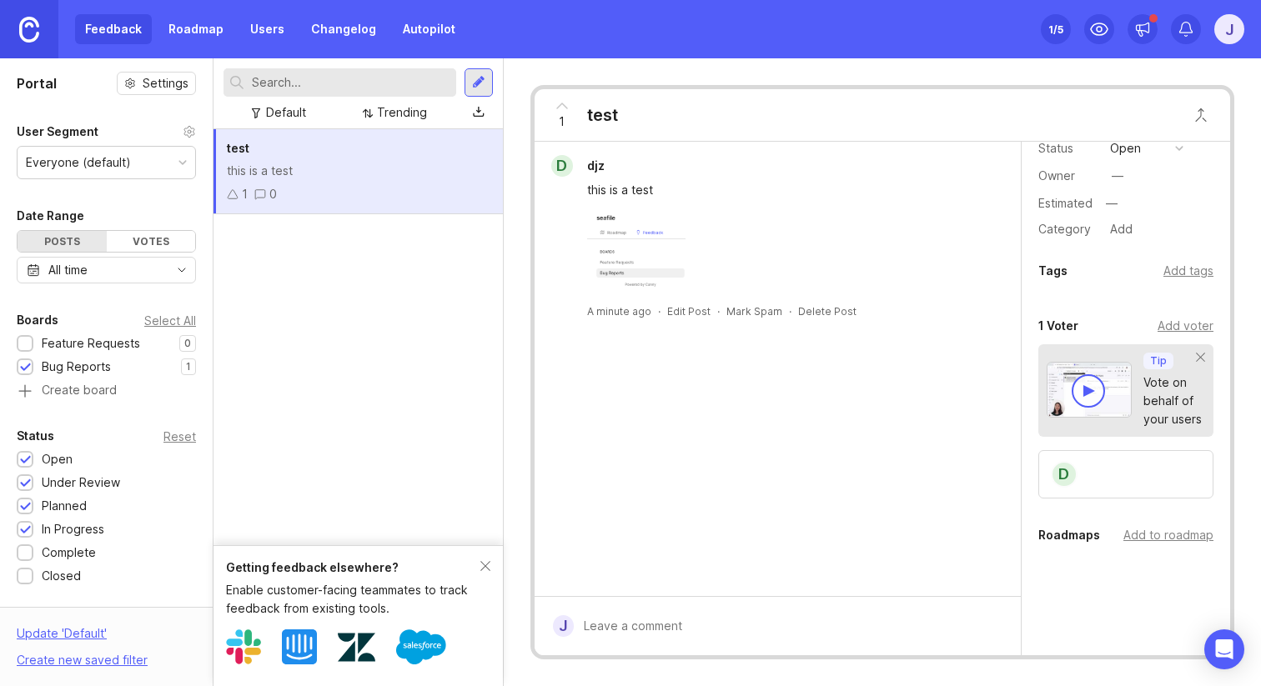
scroll to position [147, 0]
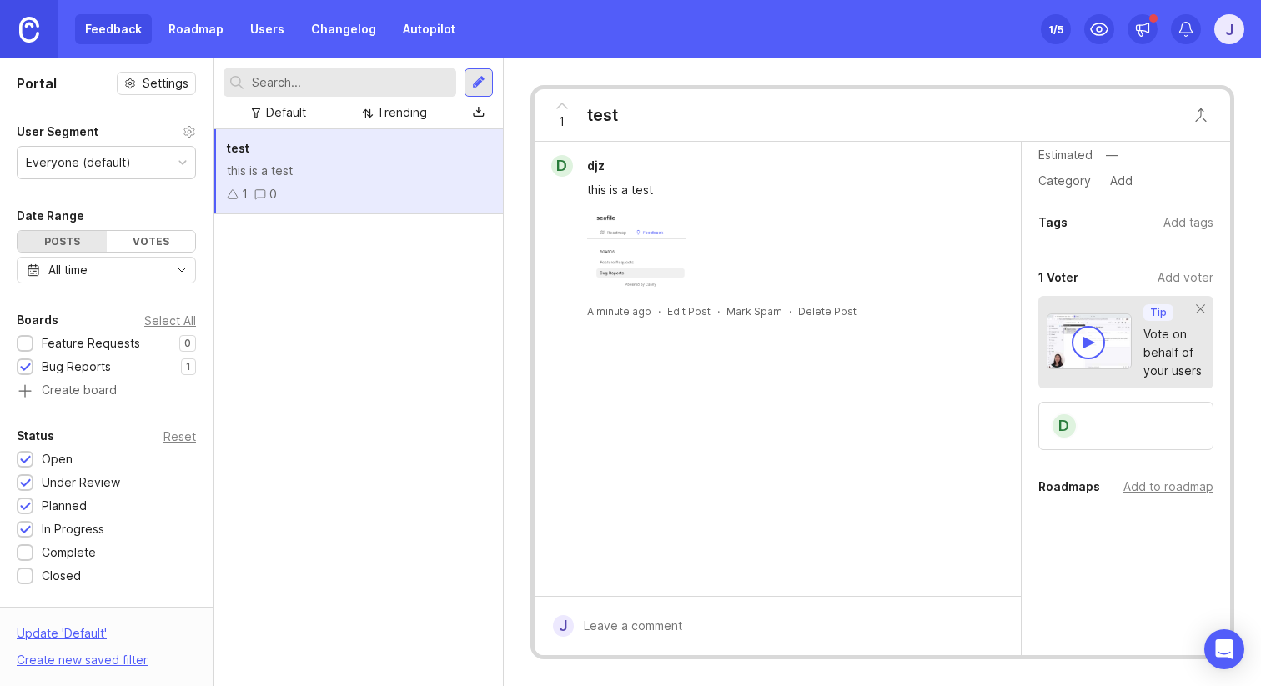
click at [789, 309] on div "·" at bounding box center [790, 311] width 3 height 14
drag, startPoint x: 783, startPoint y: 309, endPoint x: 848, endPoint y: 309, distance: 65.1
click at [848, 309] on div "A minute ago · Edit Post · Mark Spam · Delete Post" at bounding box center [777, 311] width 473 height 14
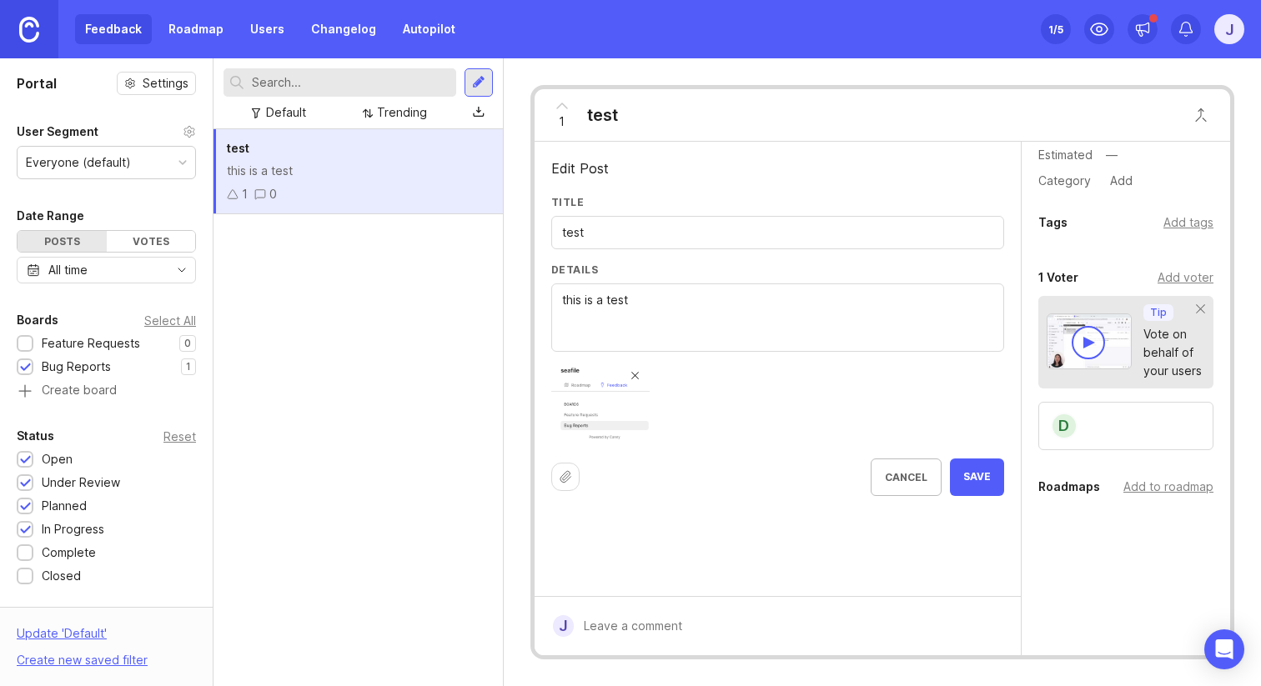
click at [414, 386] on div "test this is a test 1 0" at bounding box center [358, 407] width 289 height 557
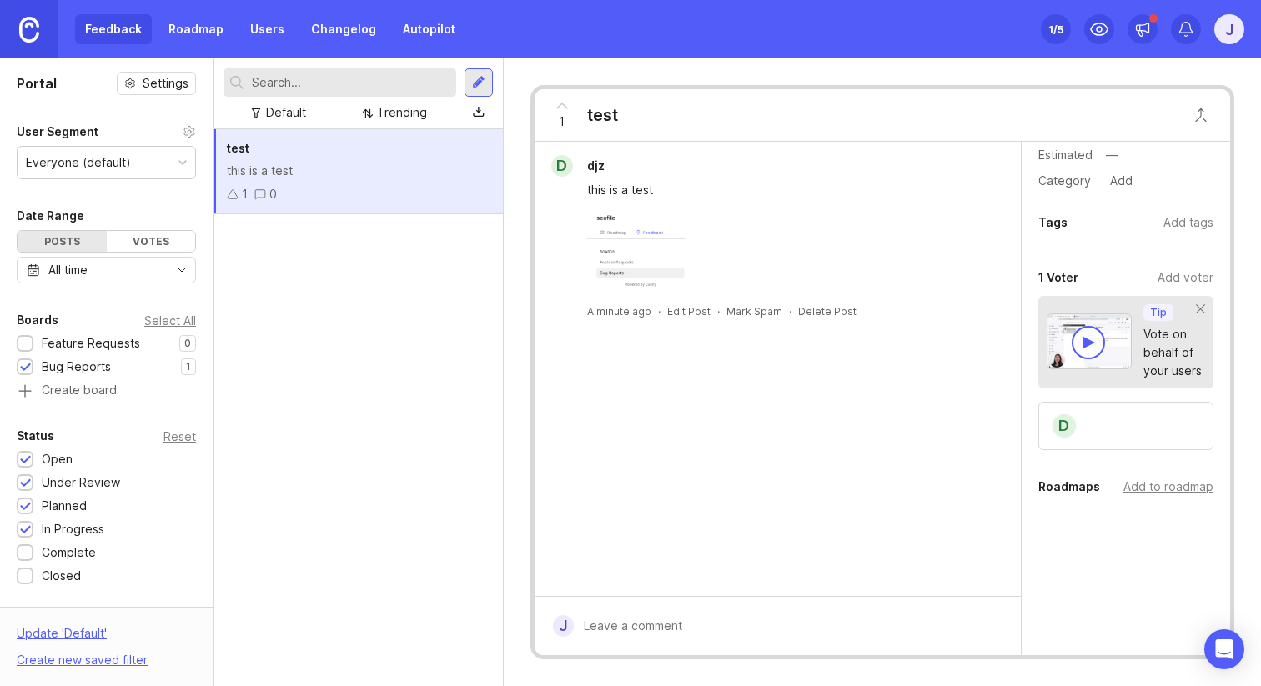
click at [389, 199] on div "1 0" at bounding box center [358, 194] width 263 height 18
click at [1107, 332] on img at bounding box center [1089, 342] width 85 height 56
click at [99, 158] on div "Everyone (default)" at bounding box center [78, 162] width 105 height 18
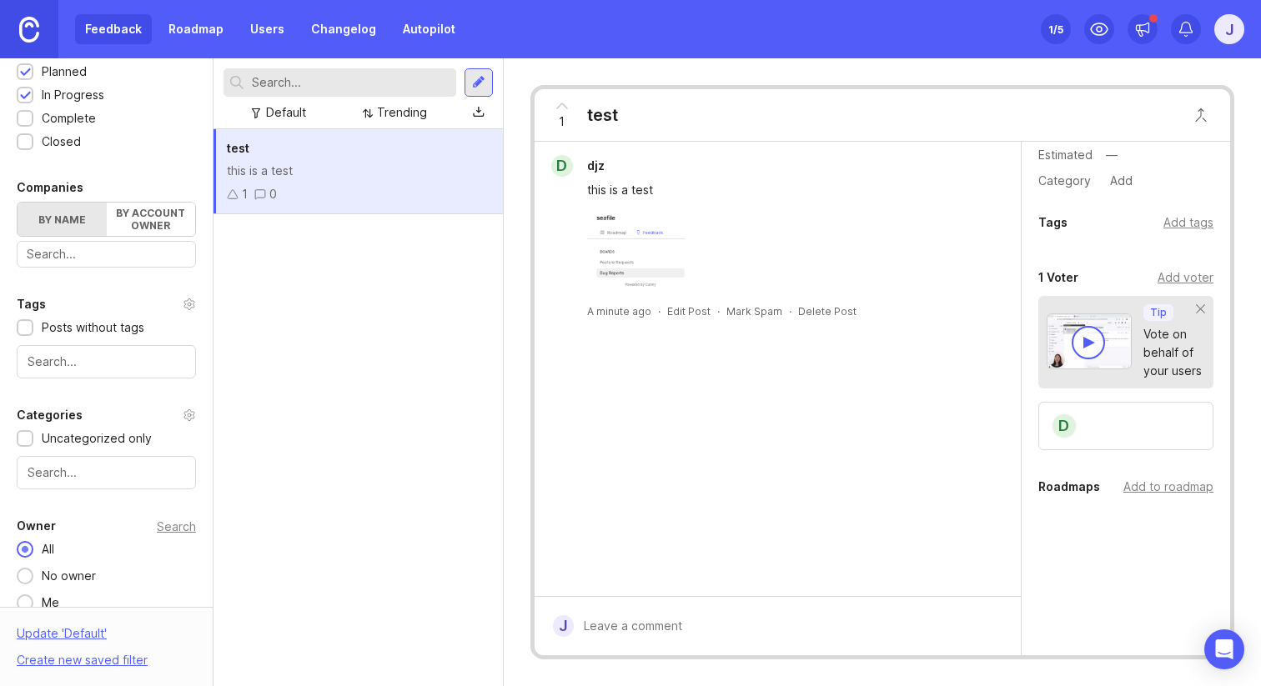
scroll to position [453, 0]
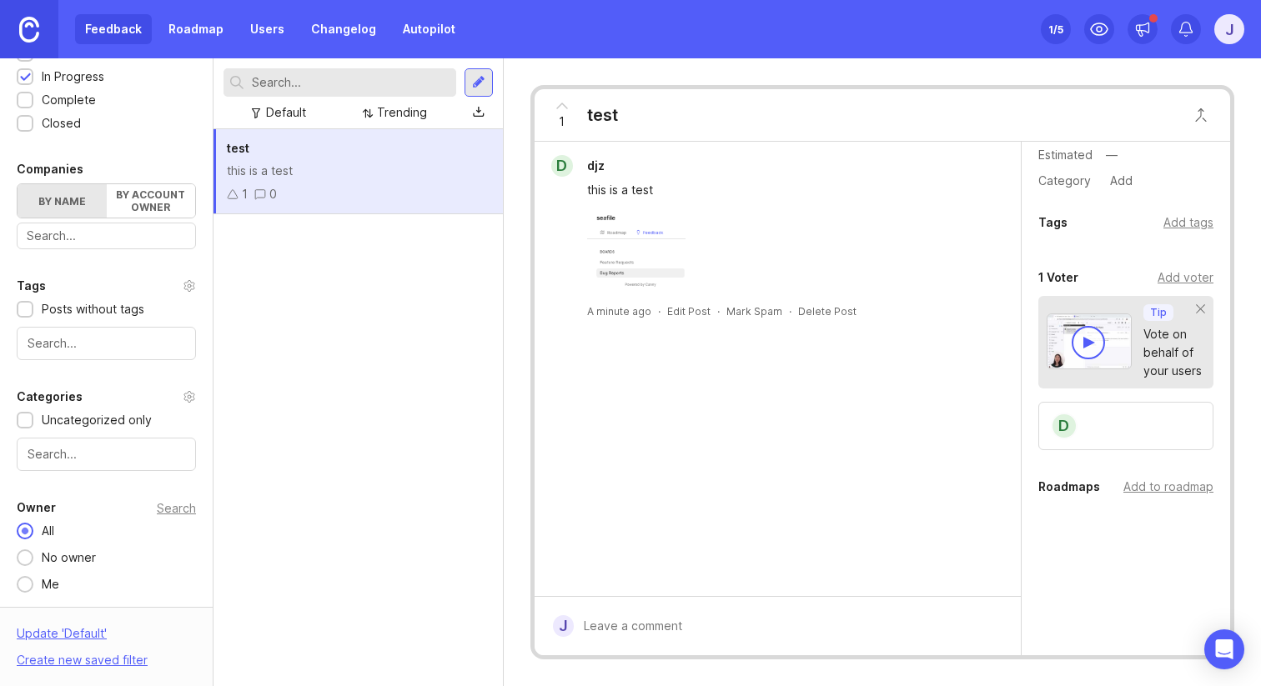
click at [120, 448] on input "text" at bounding box center [107, 454] width 158 height 18
click at [146, 345] on input "text" at bounding box center [107, 343] width 158 height 18
click at [267, 350] on div "test this is a test 1 0" at bounding box center [358, 407] width 289 height 557
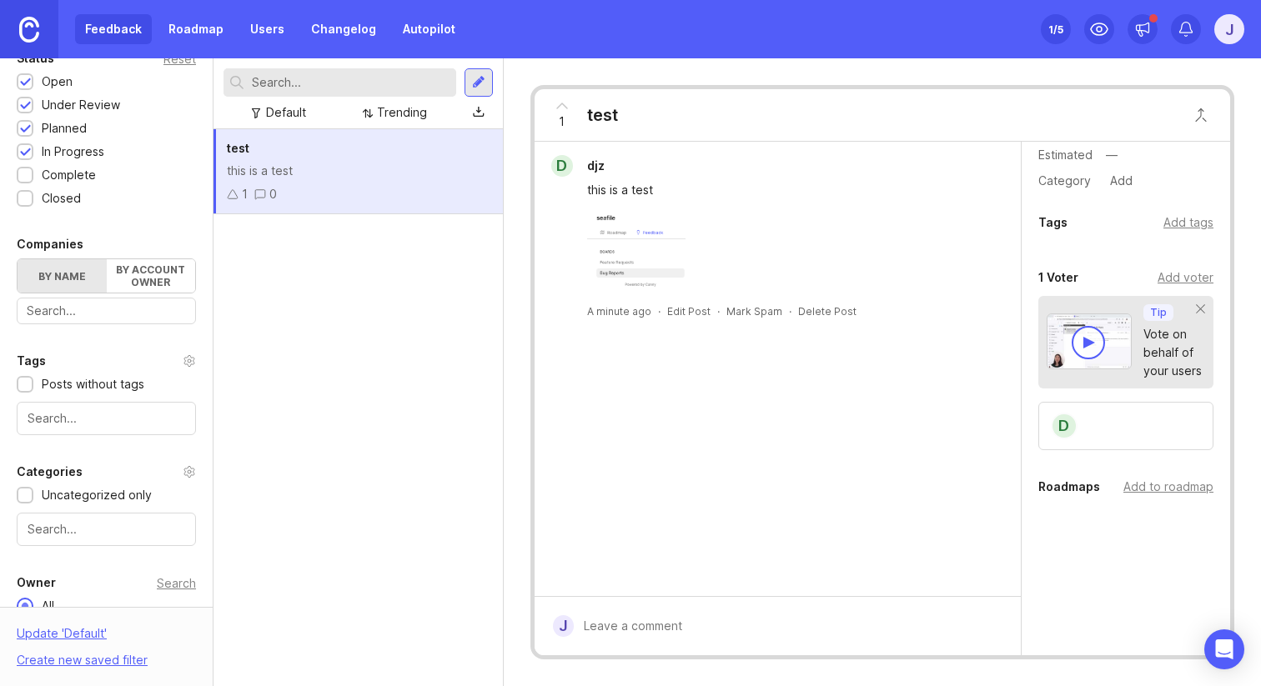
scroll to position [373, 0]
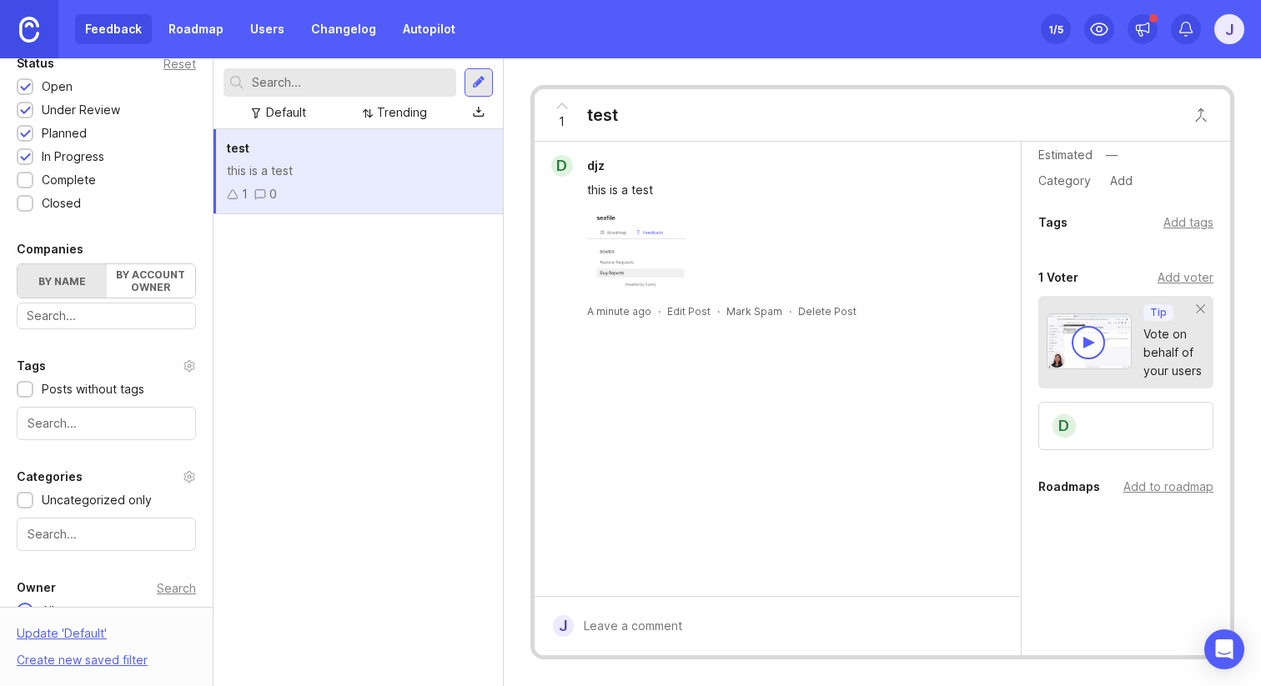
click at [113, 323] on input "text" at bounding box center [106, 316] width 159 height 18
click at [257, 319] on div "test this is a test 1 0" at bounding box center [358, 407] width 289 height 557
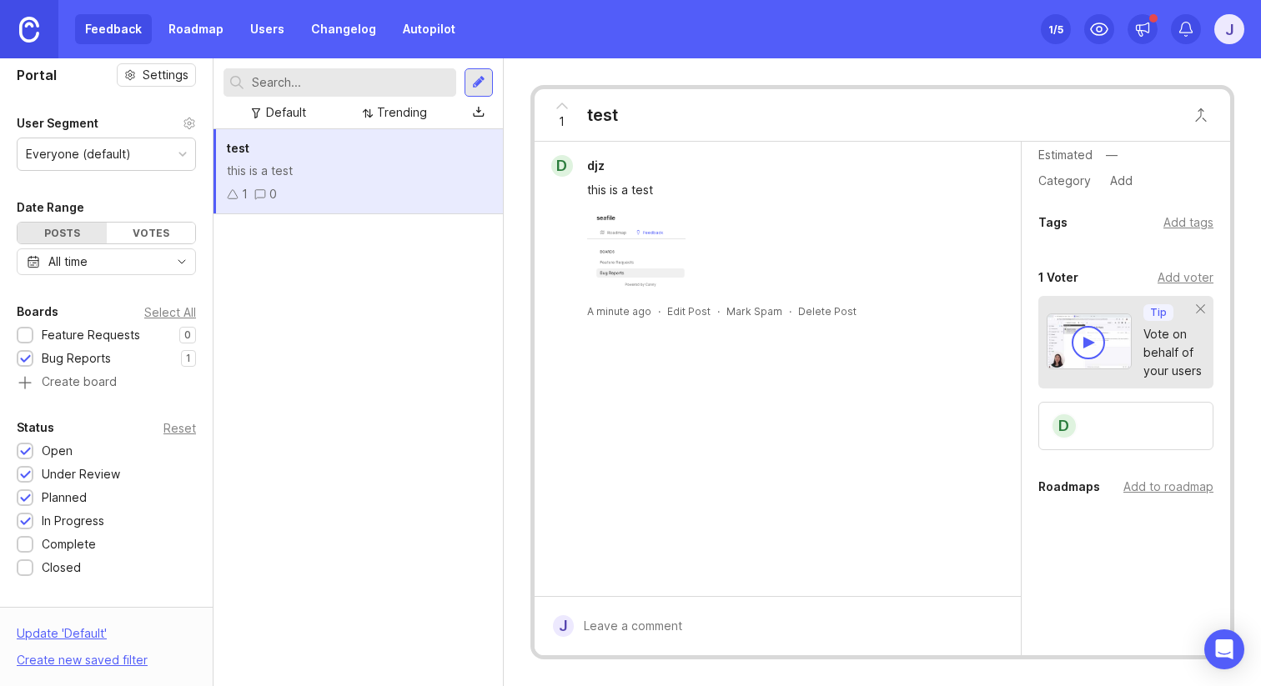
scroll to position [0, 0]
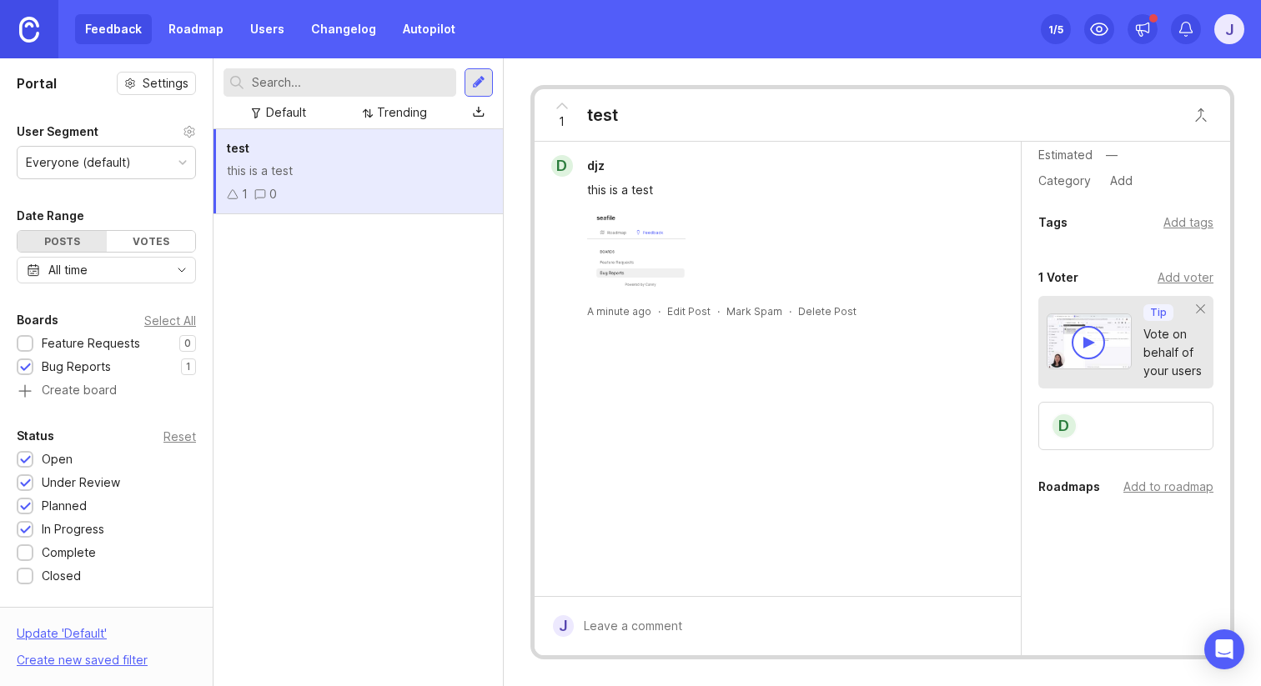
click at [1087, 421] on div "d" at bounding box center [1125, 426] width 175 height 48
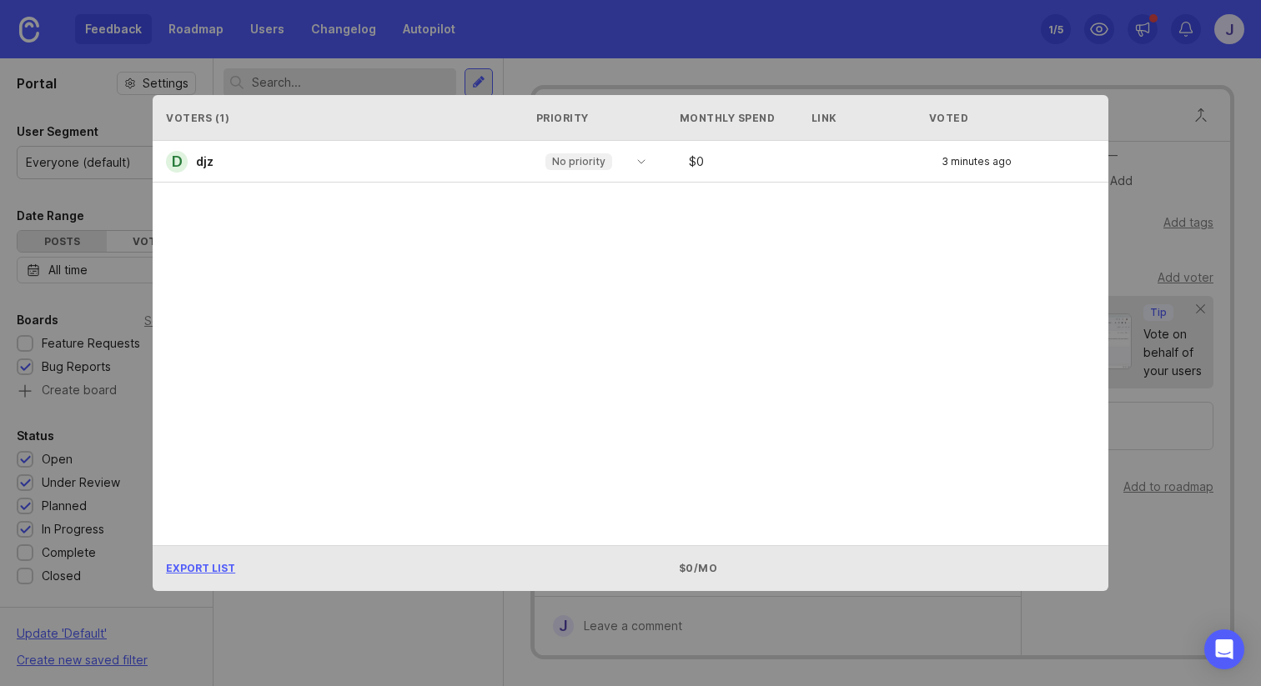
click at [622, 159] on div "No priority" at bounding box center [582, 161] width 92 height 25
click at [853, 163] on div "d djz No priority $ 0 3 minutes ago" at bounding box center [631, 162] width 956 height 42
click at [698, 169] on div "d djz No priority $ 0 3 minutes ago" at bounding box center [631, 162] width 956 height 42
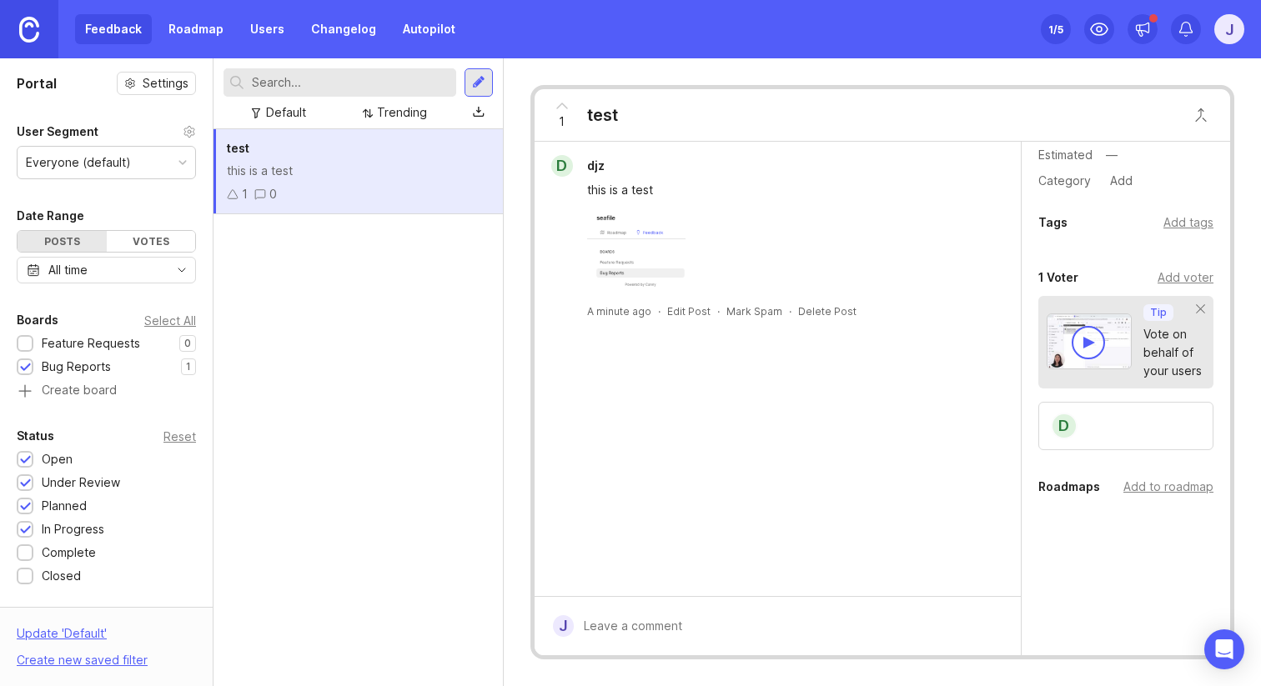
scroll to position [41, 0]
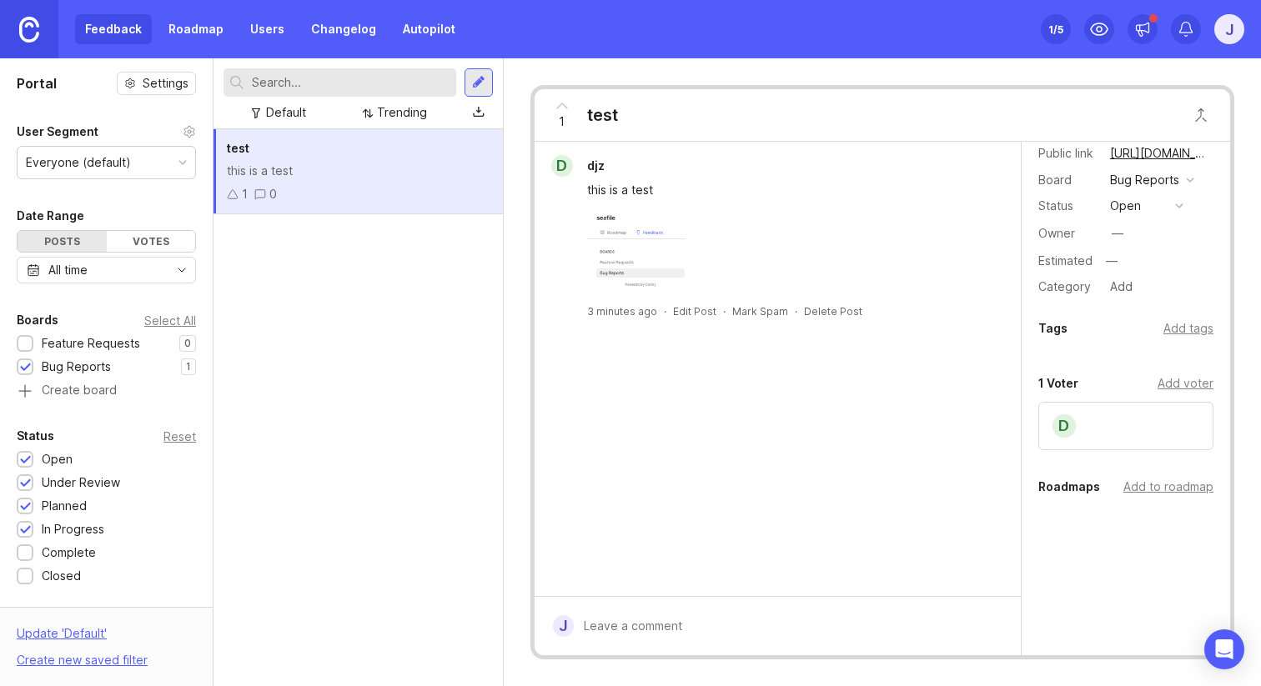
click at [1187, 391] on div "Add voter" at bounding box center [1186, 384] width 56 height 18
click at [1193, 329] on div "Add voter" at bounding box center [1186, 328] width 56 height 18
click at [1185, 382] on div "Add voter" at bounding box center [1186, 384] width 56 height 18
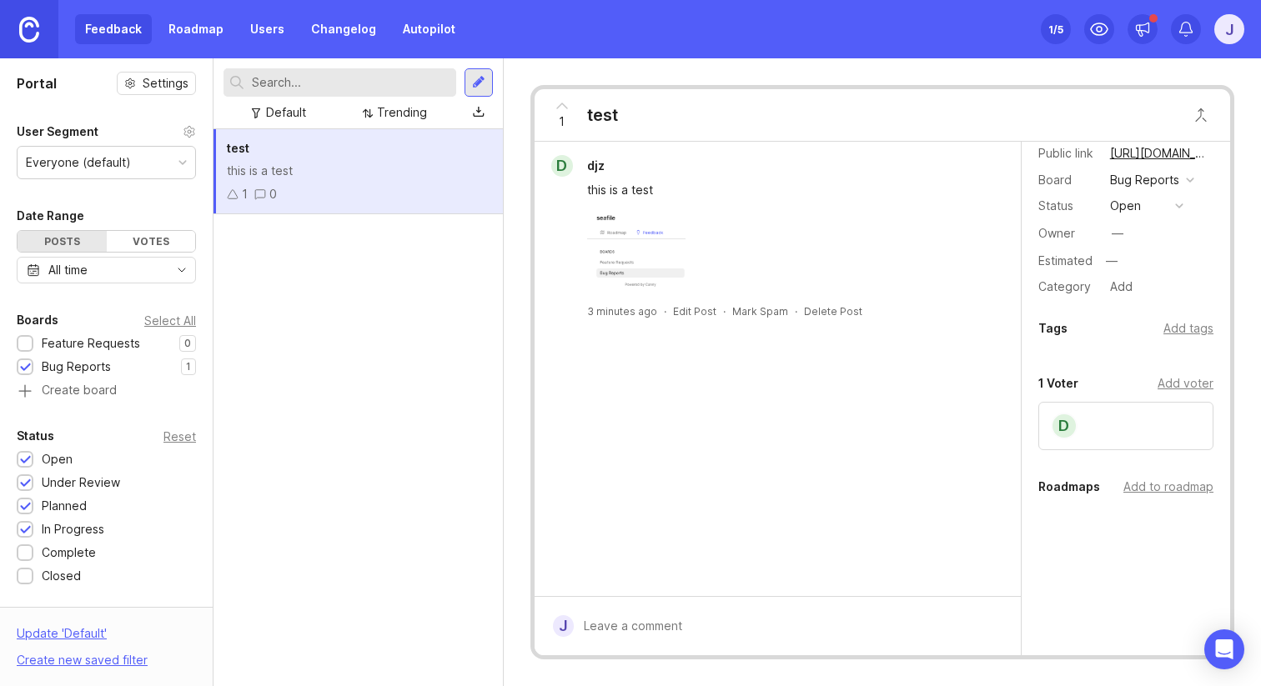
scroll to position [96, 0]
click at [1162, 362] on input "text" at bounding box center [1125, 363] width 153 height 18
click at [1190, 330] on div "Add voter" at bounding box center [1186, 328] width 56 height 18
click at [1190, 330] on div "Add tags" at bounding box center [1189, 328] width 50 height 18
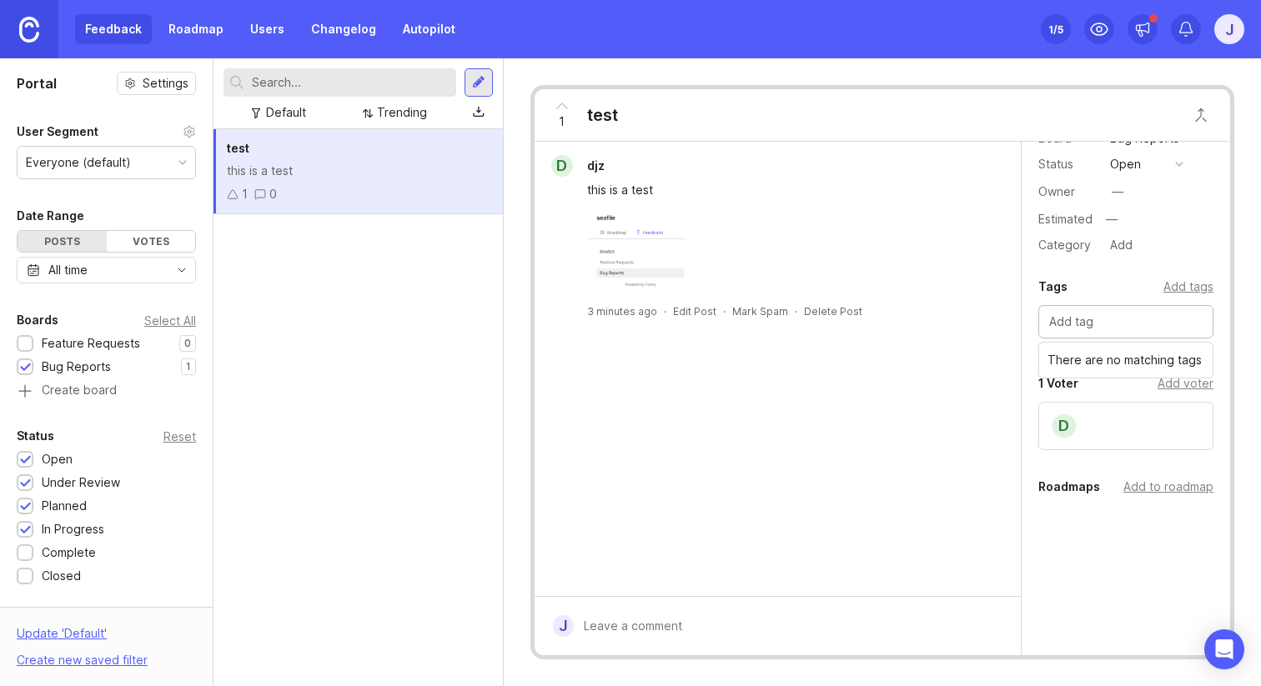
click at [1195, 278] on div "Add tags" at bounding box center [1189, 287] width 50 height 18
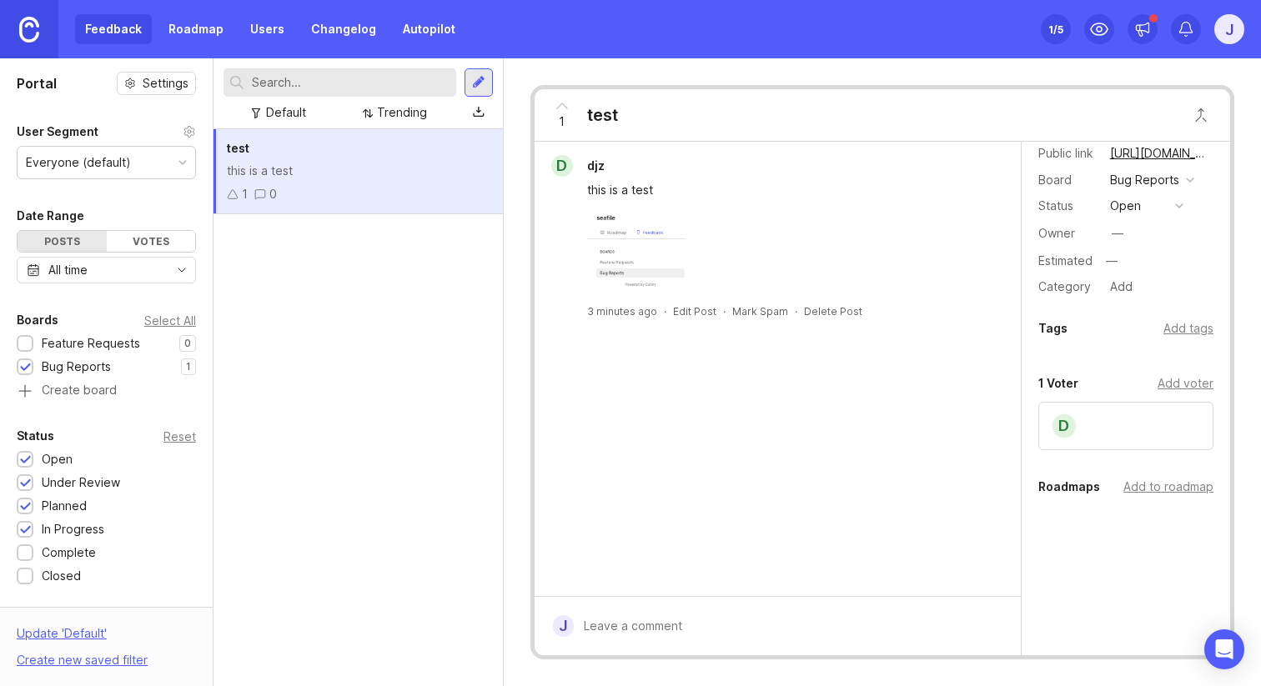
click at [1195, 278] on div "Category Add" at bounding box center [1125, 287] width 175 height 22
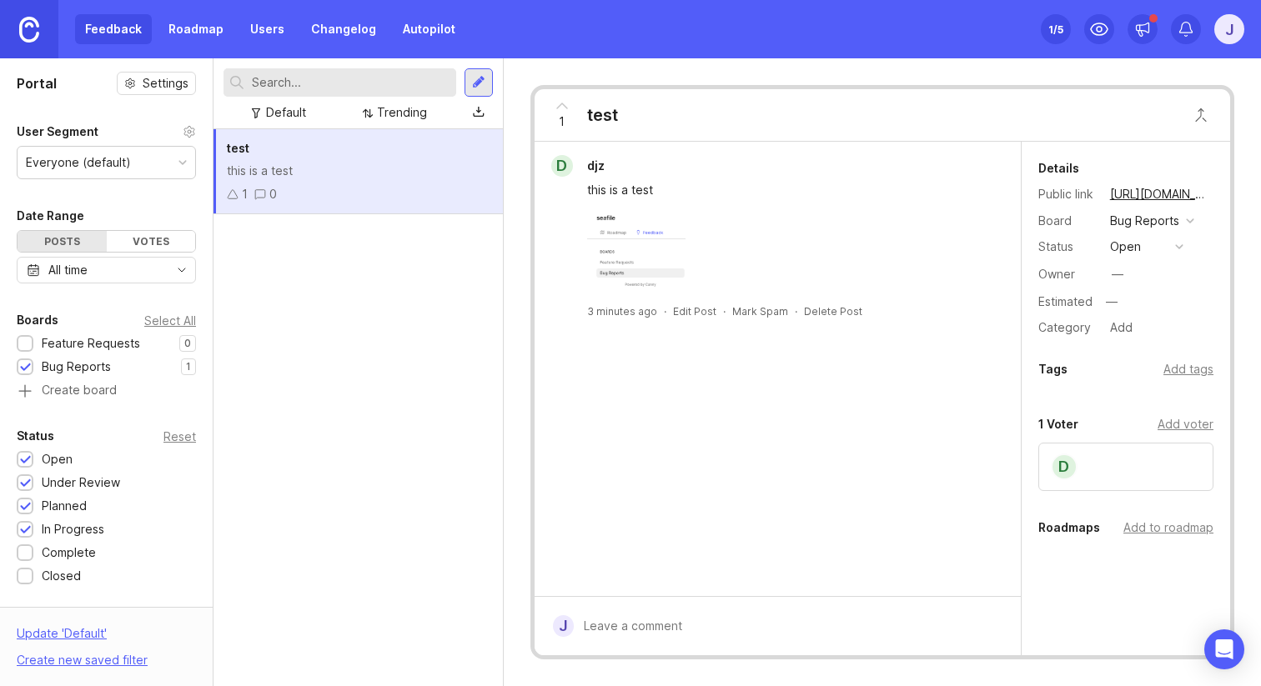
click at [1161, 240] on button "open" at bounding box center [1146, 247] width 83 height 22
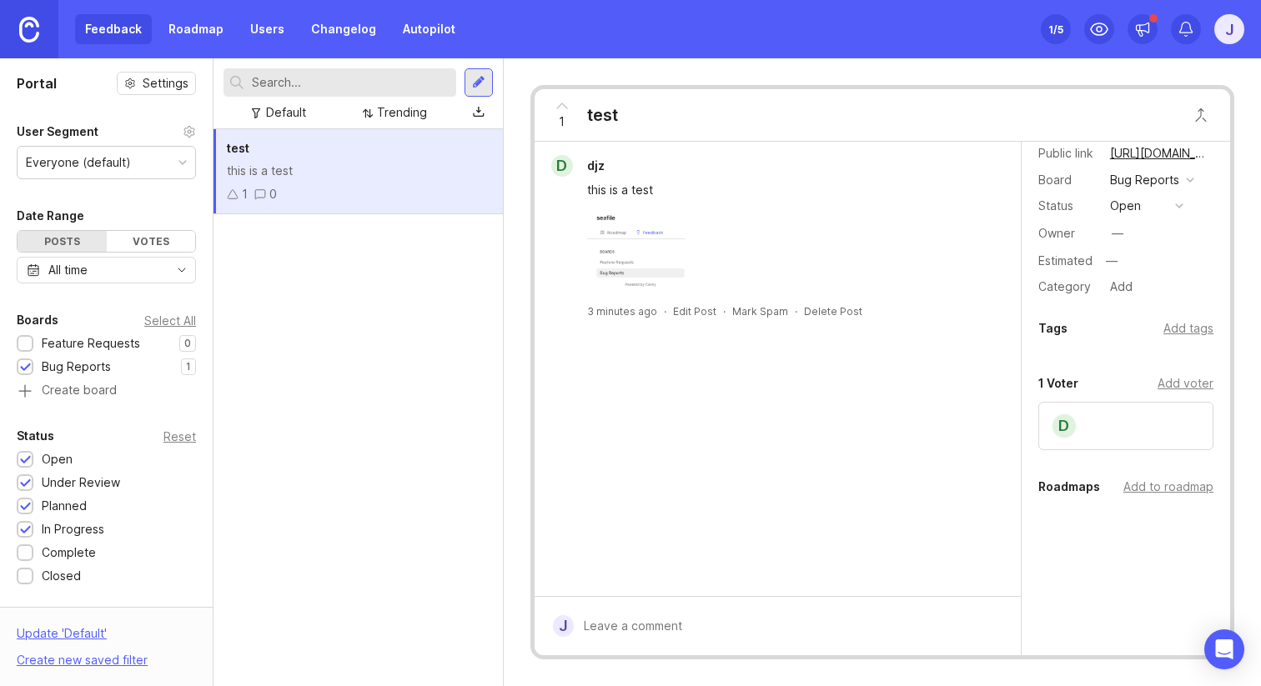
click at [656, 617] on div at bounding box center [790, 627] width 432 height 32
click at [704, 485] on div "d djz this is a test 3 minutes ago · Edit Post · Mark Spam · Delete Post" at bounding box center [778, 369] width 486 height 455
click at [638, 614] on div at bounding box center [790, 627] width 432 height 32
click at [670, 577] on textarea at bounding box center [776, 587] width 404 height 32
type textarea "h"
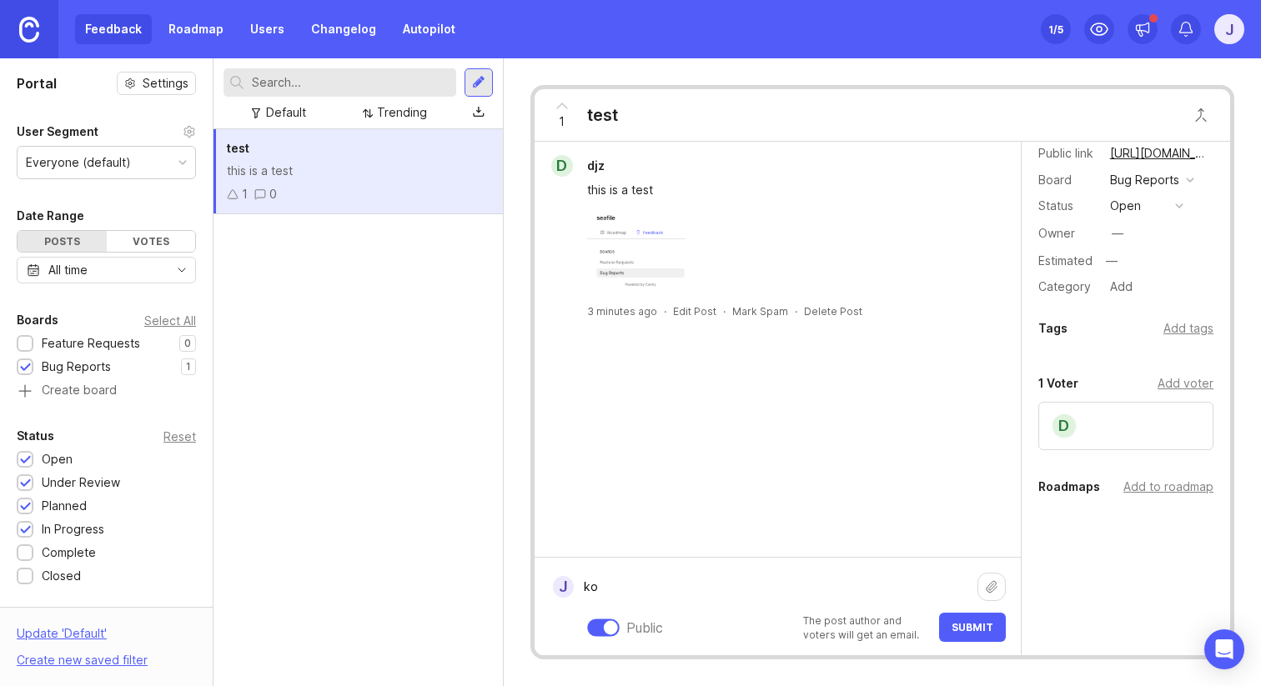
type textarea "k"
type textarea "ok"
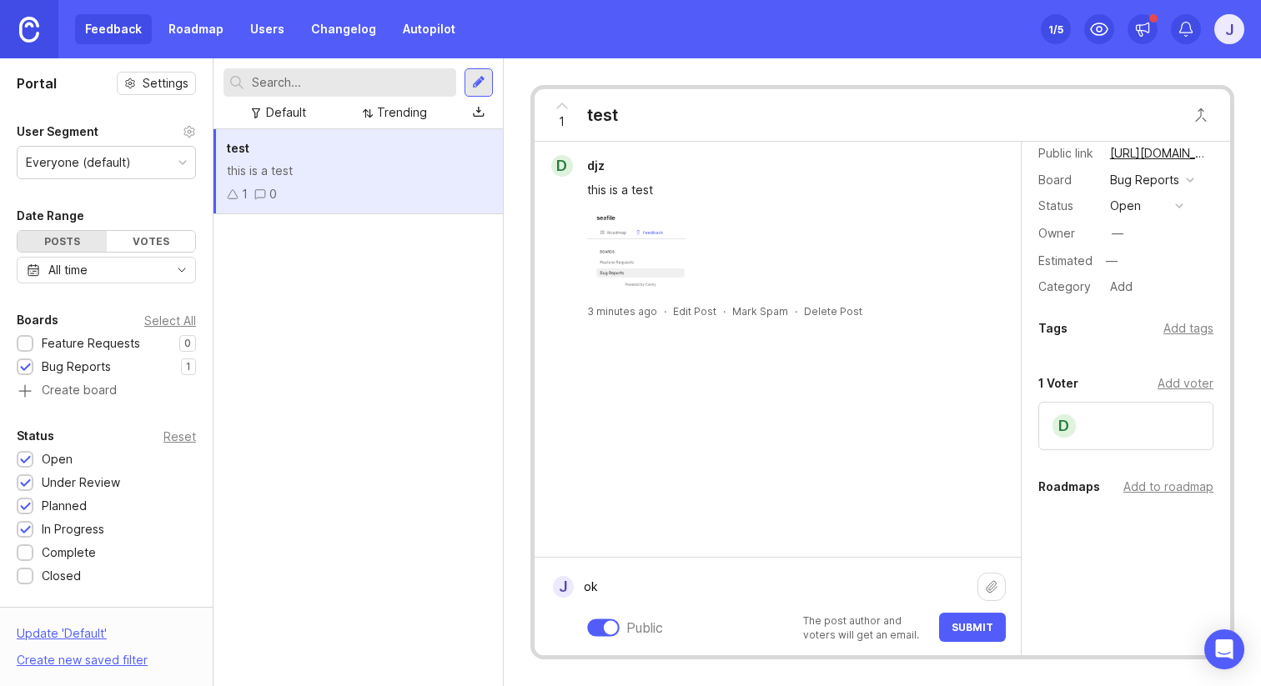
click at [958, 637] on button "Submit" at bounding box center [972, 627] width 67 height 29
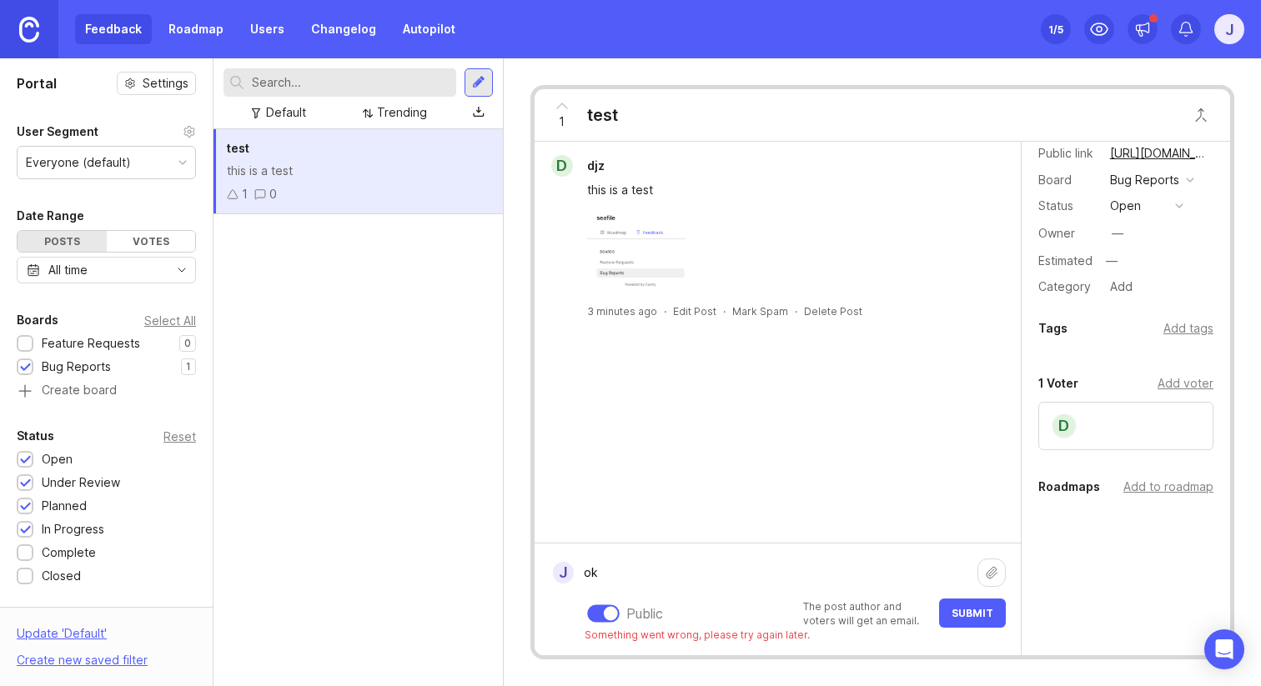
click at [957, 615] on span "Submit" at bounding box center [973, 613] width 42 height 13
